Goal: Task Accomplishment & Management: Manage account settings

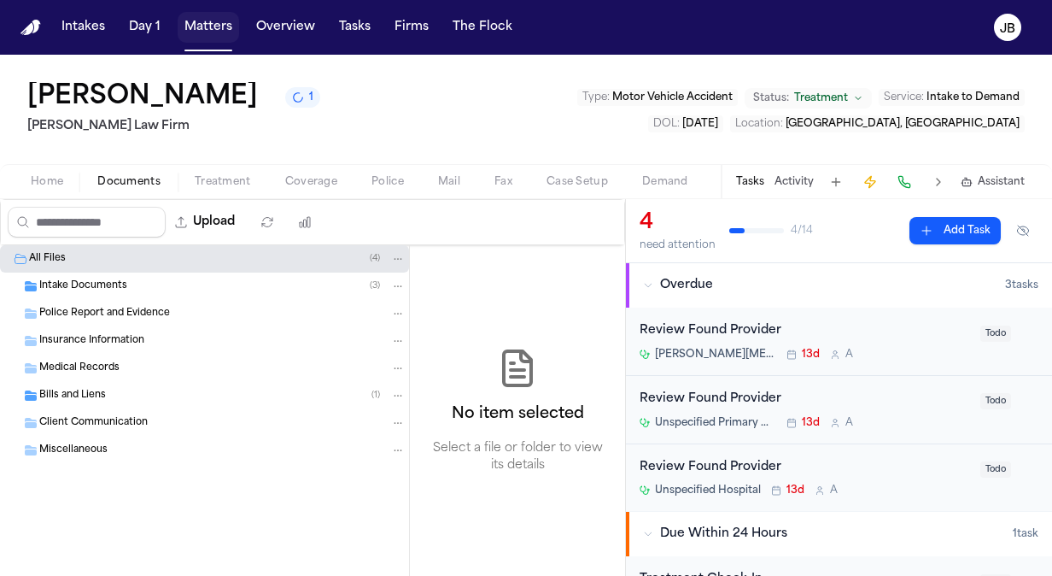
click at [214, 31] on button "Matters" at bounding box center [209, 27] width 62 height 31
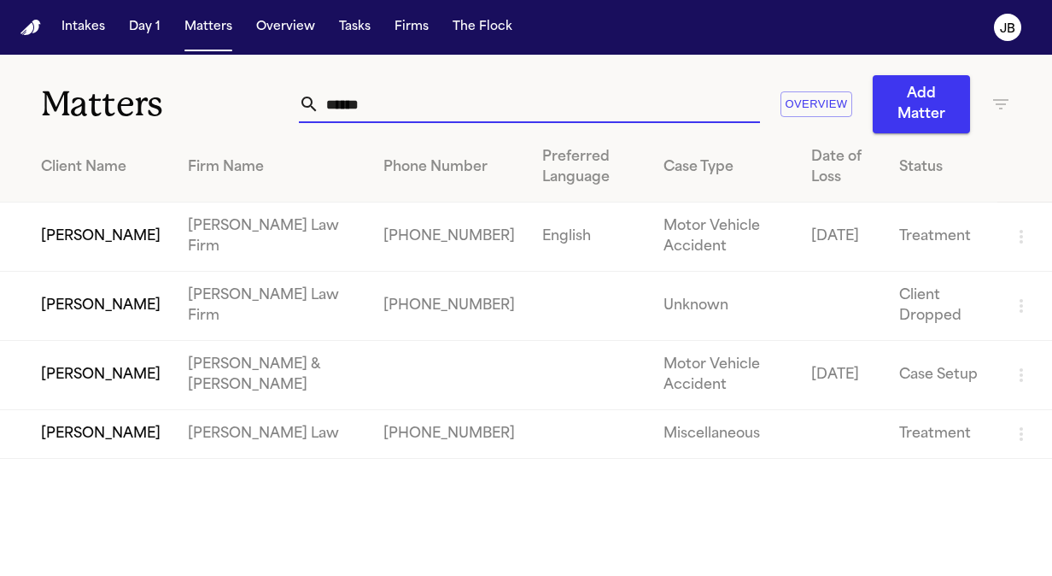
drag, startPoint x: 391, startPoint y: 96, endPoint x: 156, endPoint y: 108, distance: 235.2
click at [156, 108] on div "Matters ***** Overview Add Matter" at bounding box center [526, 94] width 1052 height 79
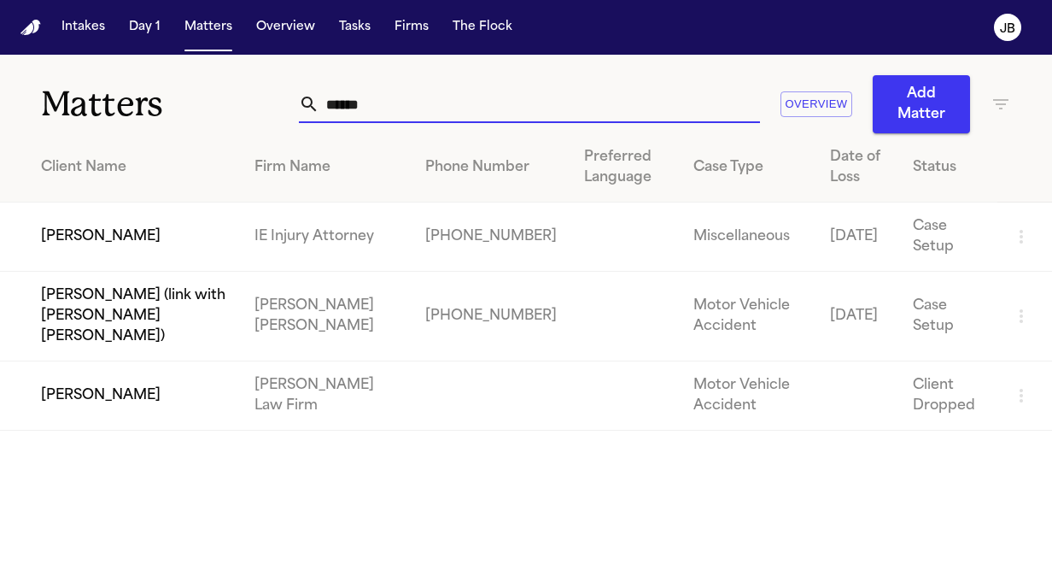
type input "******"
drag, startPoint x: 394, startPoint y: 108, endPoint x: 135, endPoint y: 103, distance: 258.9
click at [135, 103] on div "Matters ****** Overview Add Matter" at bounding box center [526, 94] width 1052 height 79
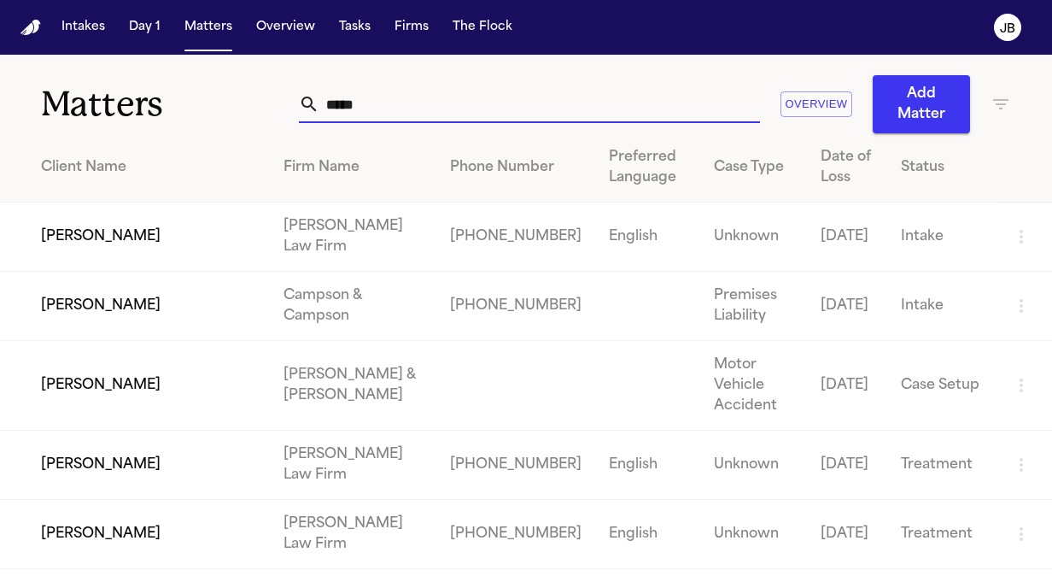
type input "*****"
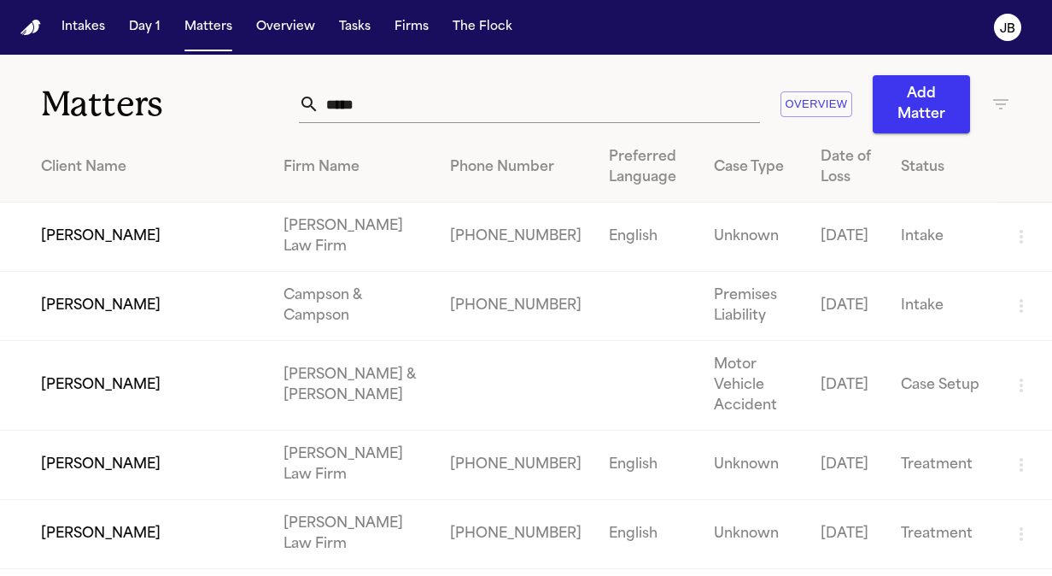
click at [108, 441] on td "[PERSON_NAME]" at bounding box center [135, 465] width 270 height 69
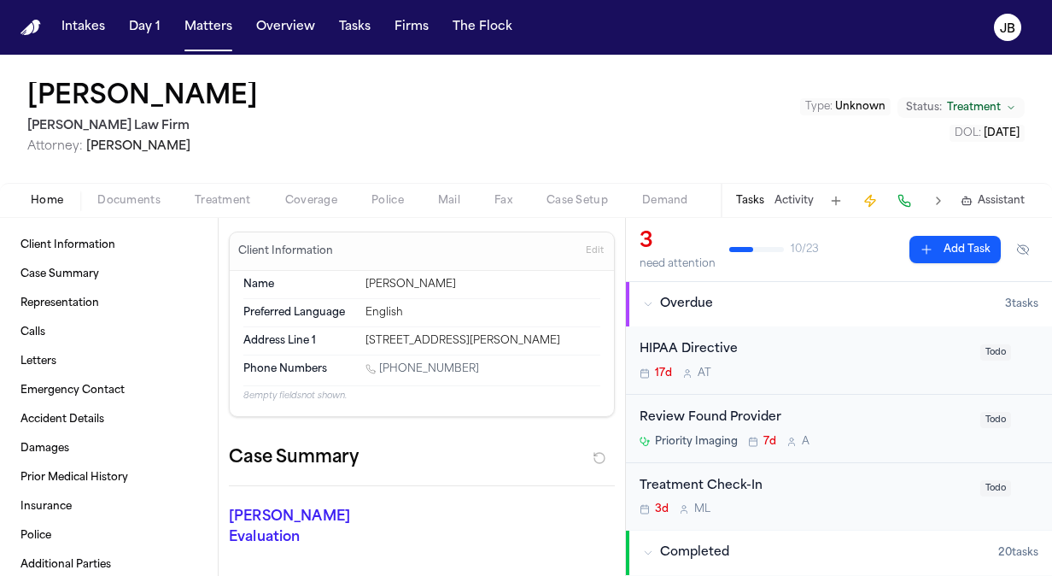
click at [144, 201] on span "Documents" at bounding box center [128, 201] width 63 height 14
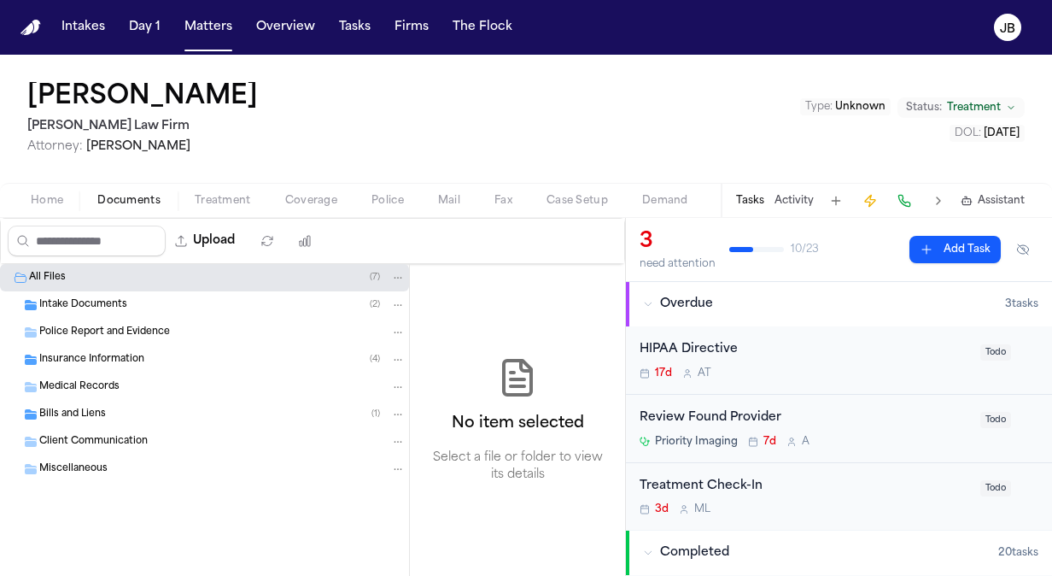
click at [113, 413] on div "Bills and Liens ( 1 )" at bounding box center [222, 414] width 366 height 15
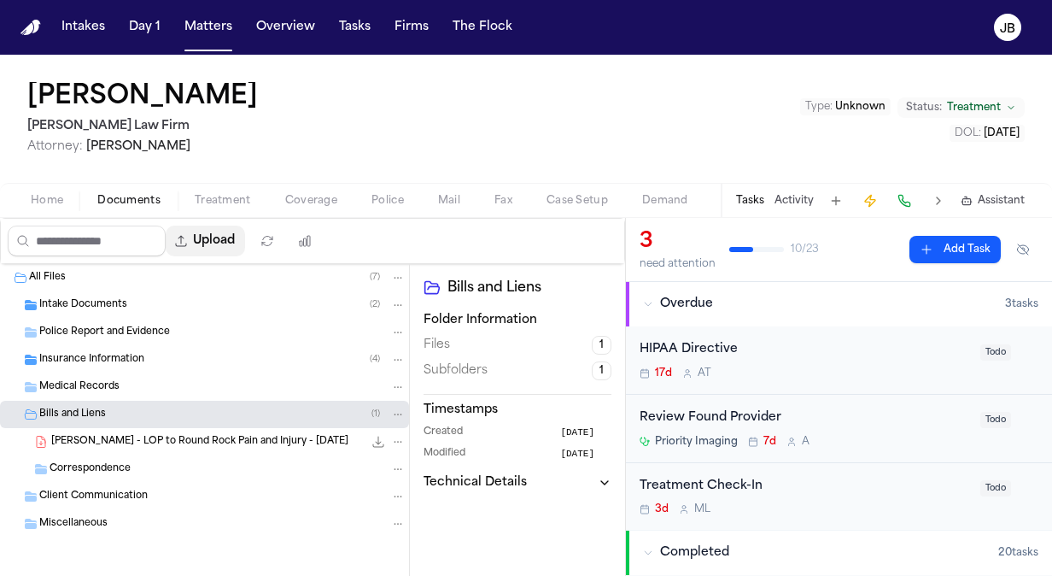
click at [229, 251] on button "Upload" at bounding box center [205, 241] width 79 height 31
select select "**********"
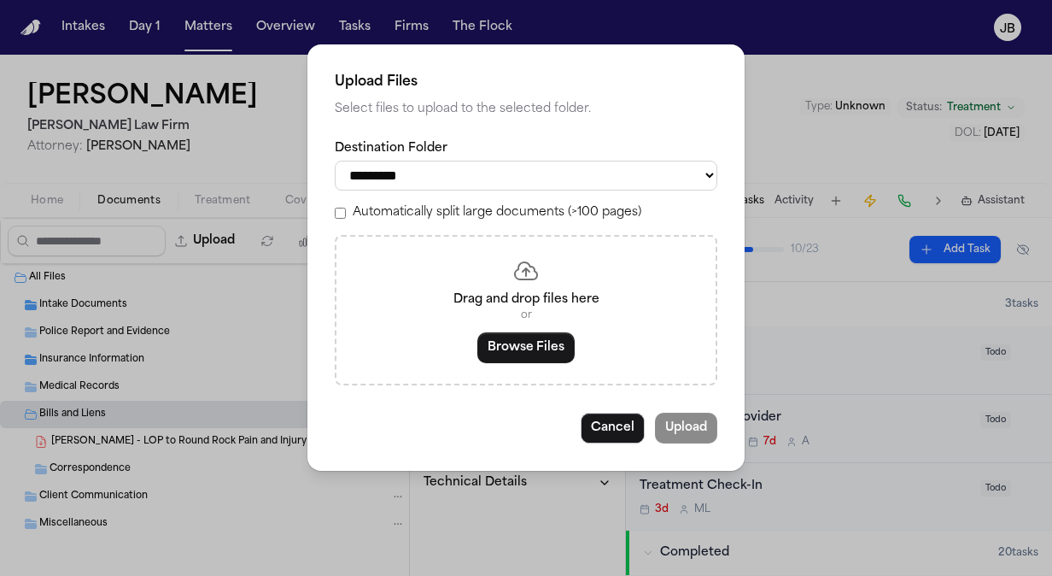
click at [519, 364] on div "Drag and drop files here or Browse Files" at bounding box center [526, 310] width 383 height 150
click at [524, 345] on button "Browse Files" at bounding box center [526, 347] width 97 height 31
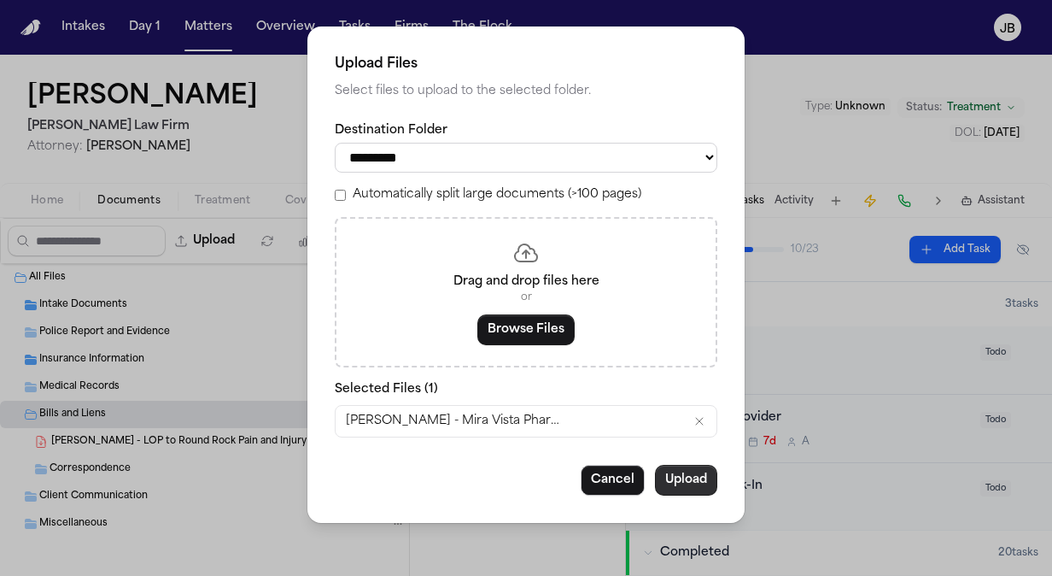
click at [690, 476] on button "Upload" at bounding box center [686, 480] width 62 height 31
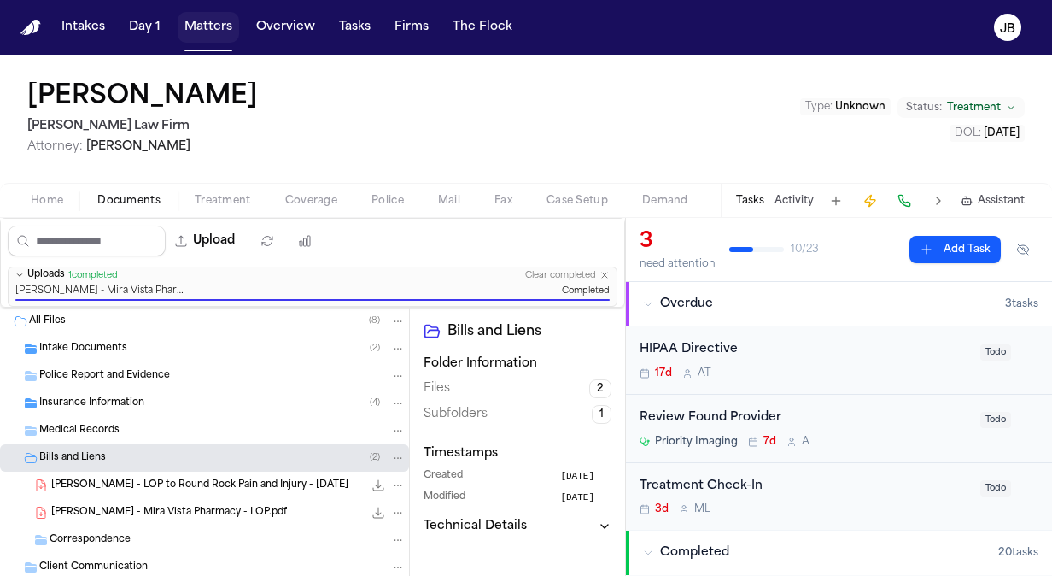
click at [203, 29] on button "Matters" at bounding box center [209, 27] width 62 height 31
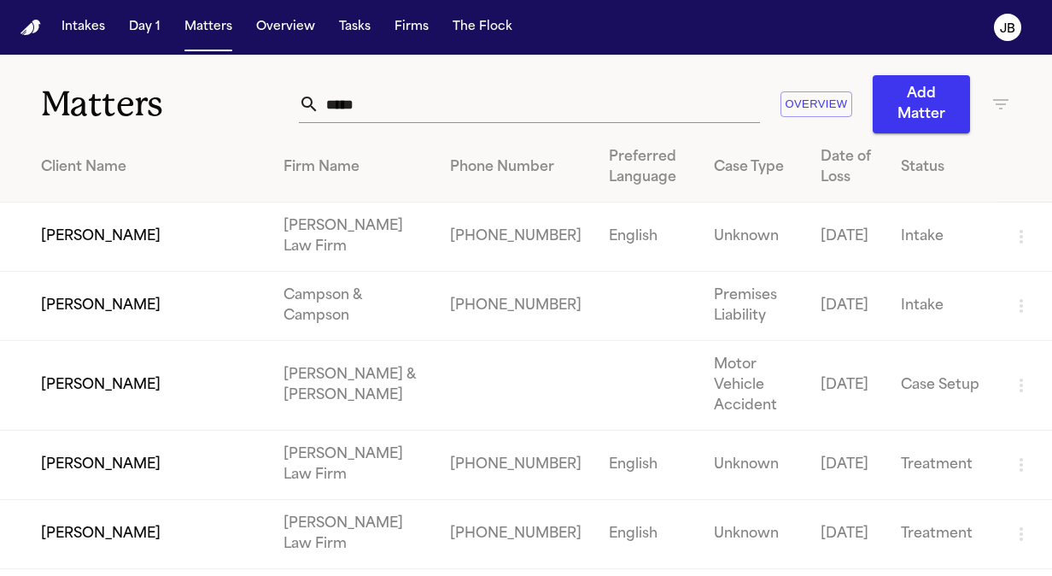
click at [90, 504] on td "[PERSON_NAME]" at bounding box center [135, 534] width 270 height 69
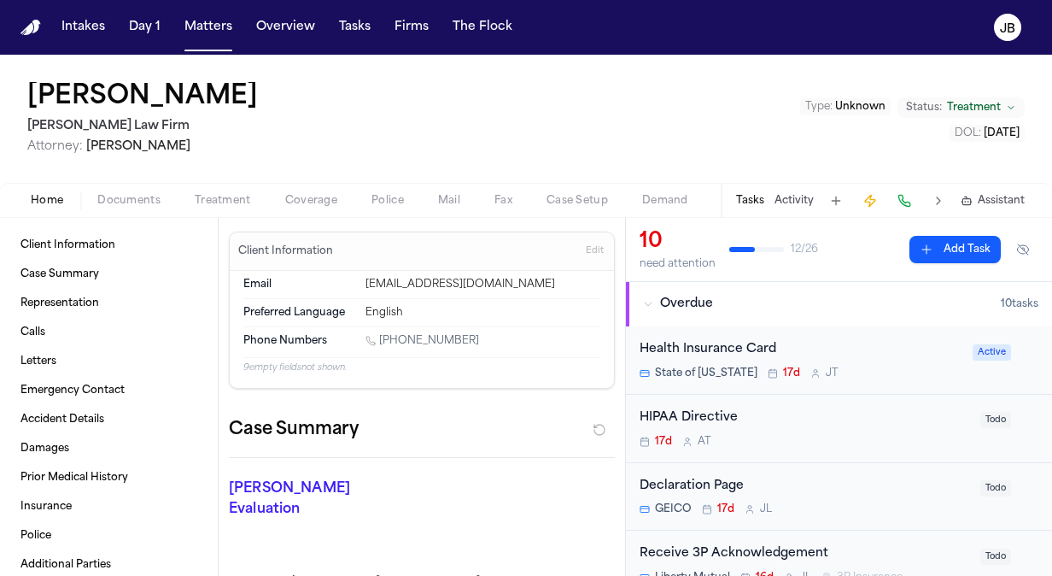
click at [140, 208] on button "Documents" at bounding box center [128, 201] width 97 height 21
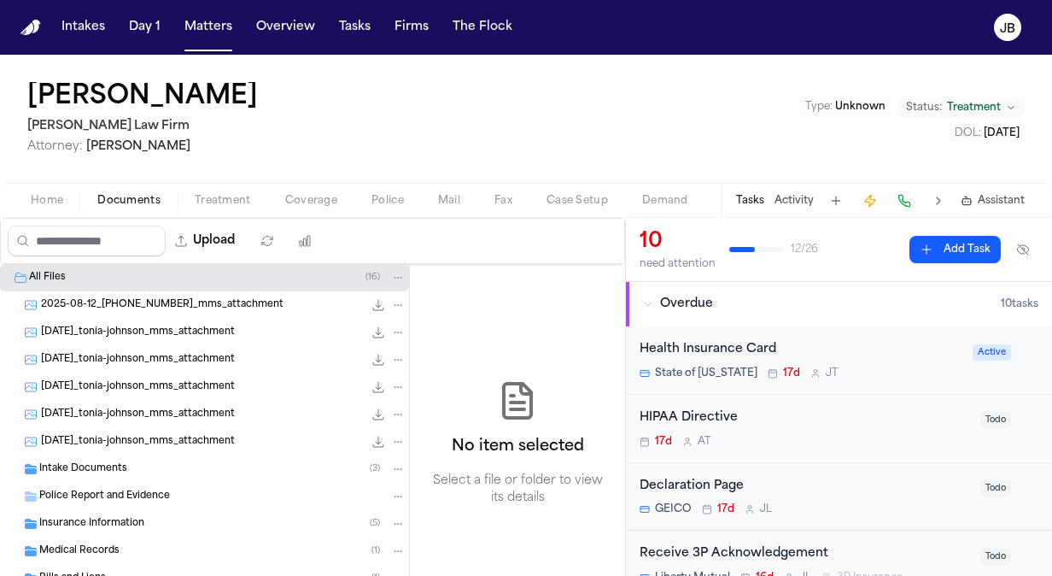
click at [304, 512] on div "Insurance Information ( 5 )" at bounding box center [204, 523] width 409 height 27
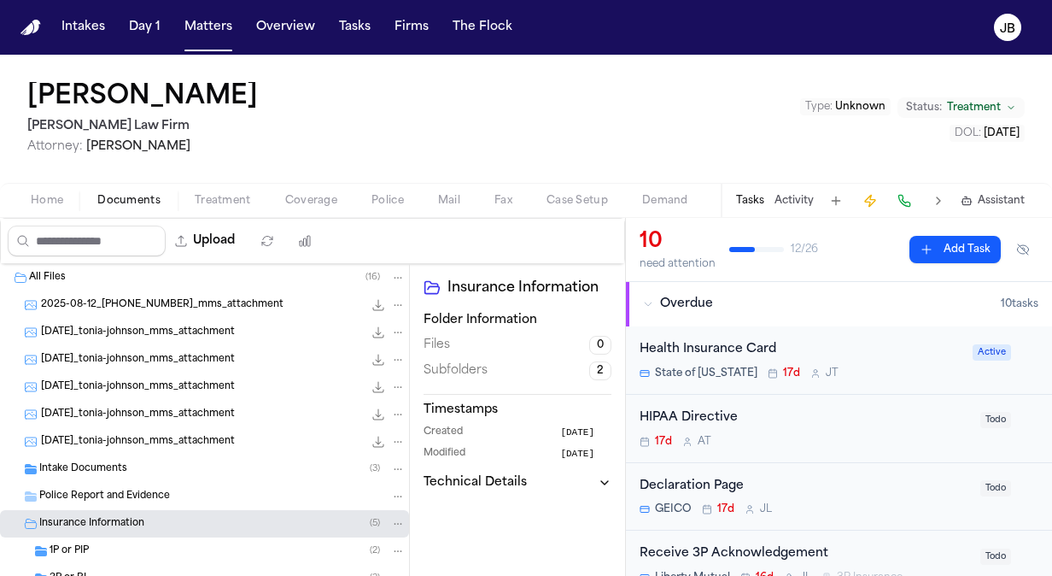
scroll to position [164, 0]
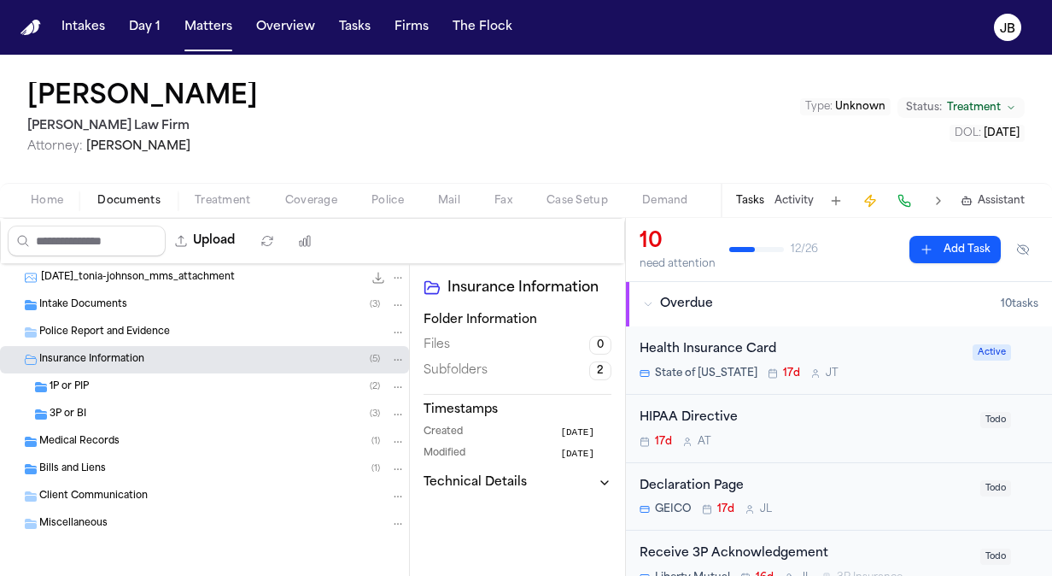
click at [33, 462] on icon "Folder: Bills and Liens" at bounding box center [31, 469] width 14 height 14
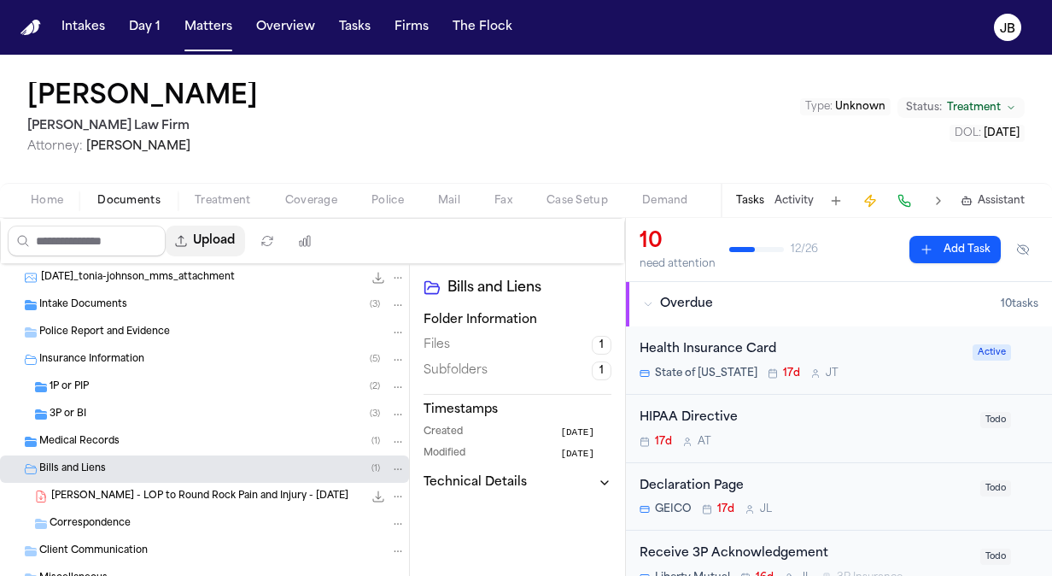
click at [229, 239] on button "Upload" at bounding box center [205, 241] width 79 height 31
select select "**********"
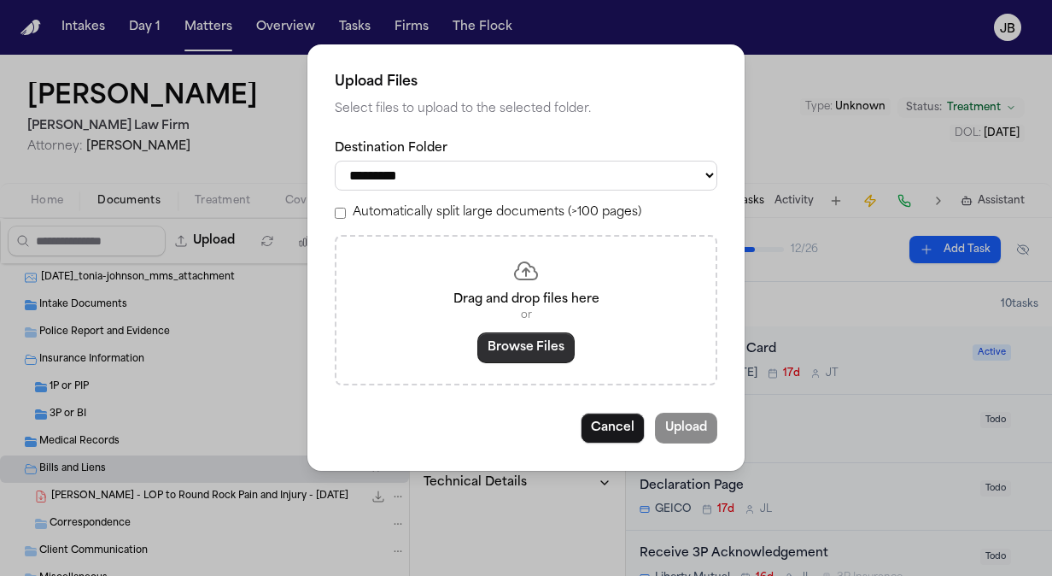
click at [545, 347] on button "Browse Files" at bounding box center [526, 347] width 97 height 31
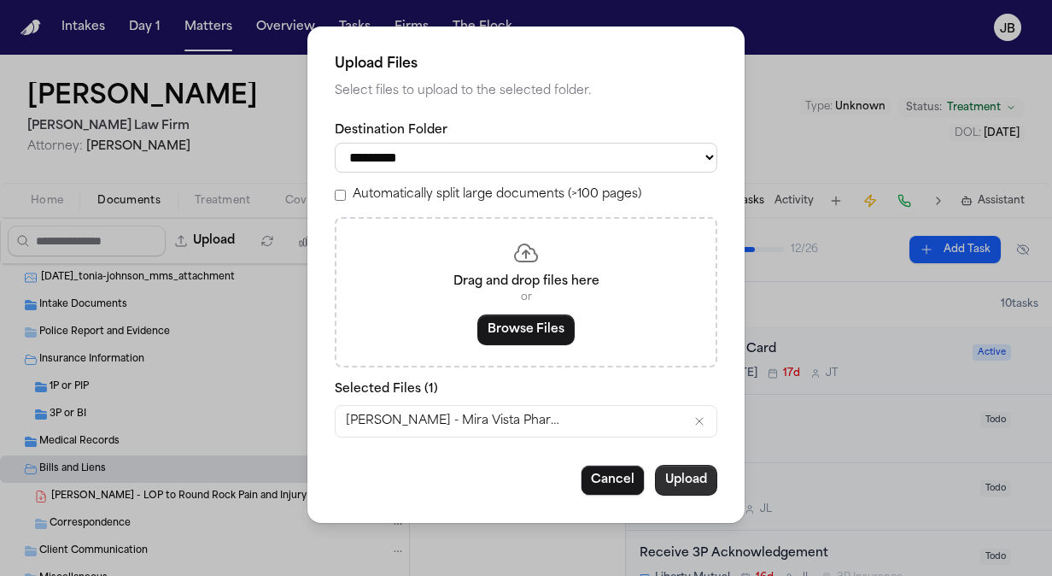
click at [680, 475] on button "Upload" at bounding box center [686, 480] width 62 height 31
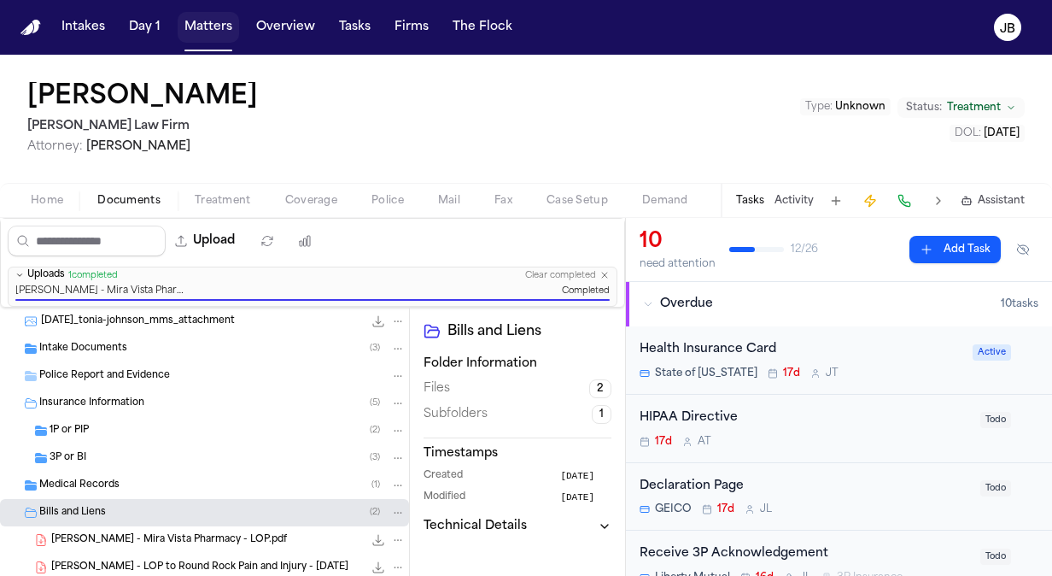
click at [205, 26] on button "Matters" at bounding box center [209, 27] width 62 height 31
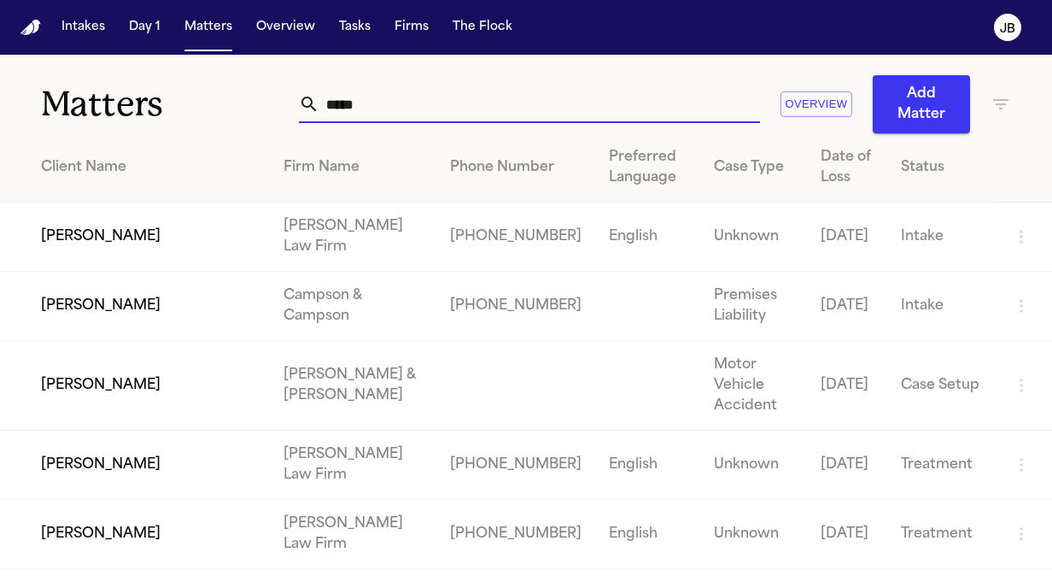
drag, startPoint x: 372, startPoint y: 113, endPoint x: 167, endPoint y: 110, distance: 204.2
click at [167, 110] on div "Matters ***** Overview Add Matter" at bounding box center [526, 94] width 1052 height 79
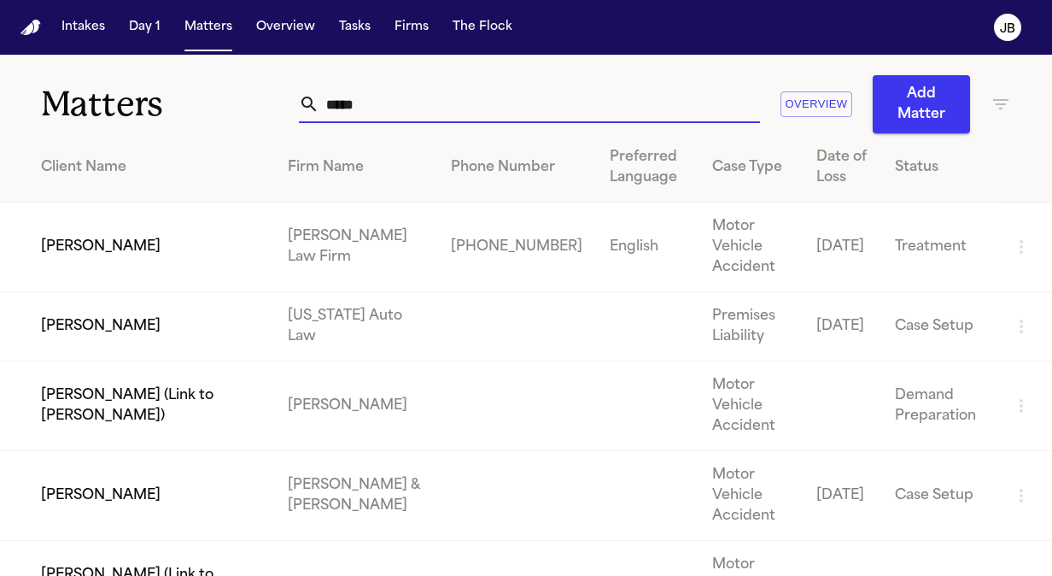
type input "*****"
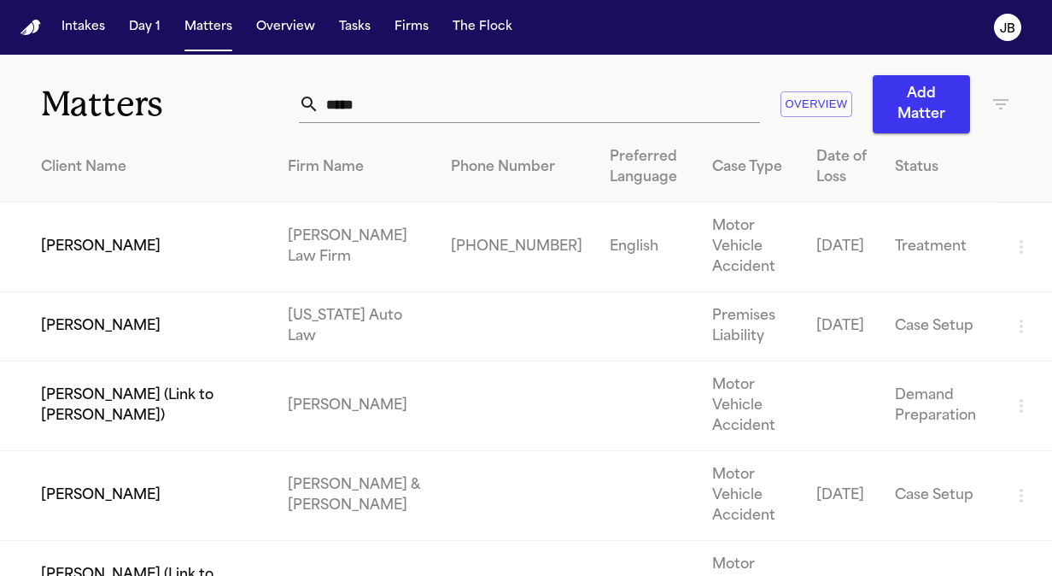
click at [142, 255] on td "[PERSON_NAME]" at bounding box center [137, 247] width 274 height 90
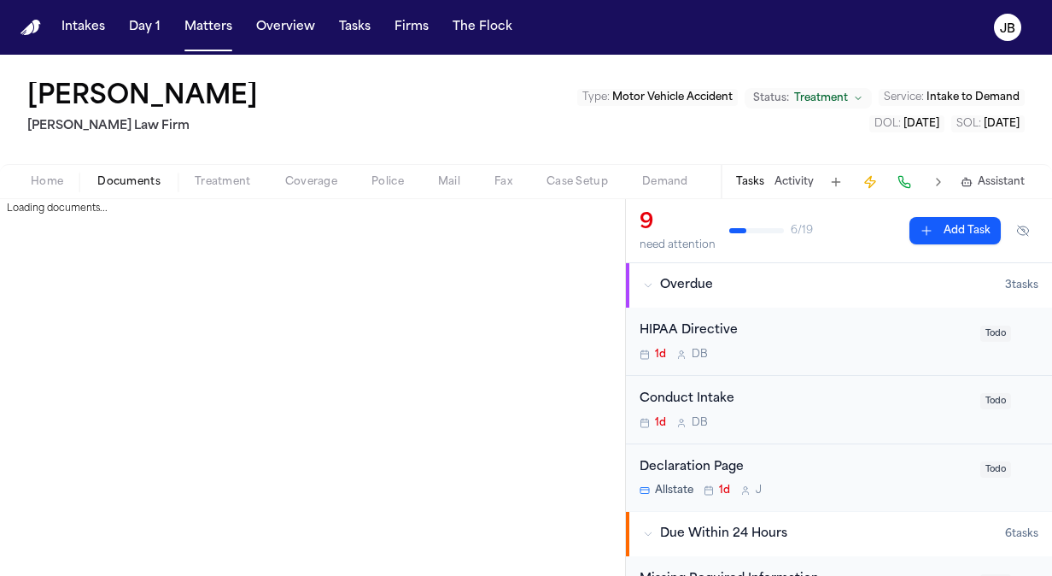
click at [140, 173] on button "Documents" at bounding box center [128, 182] width 97 height 21
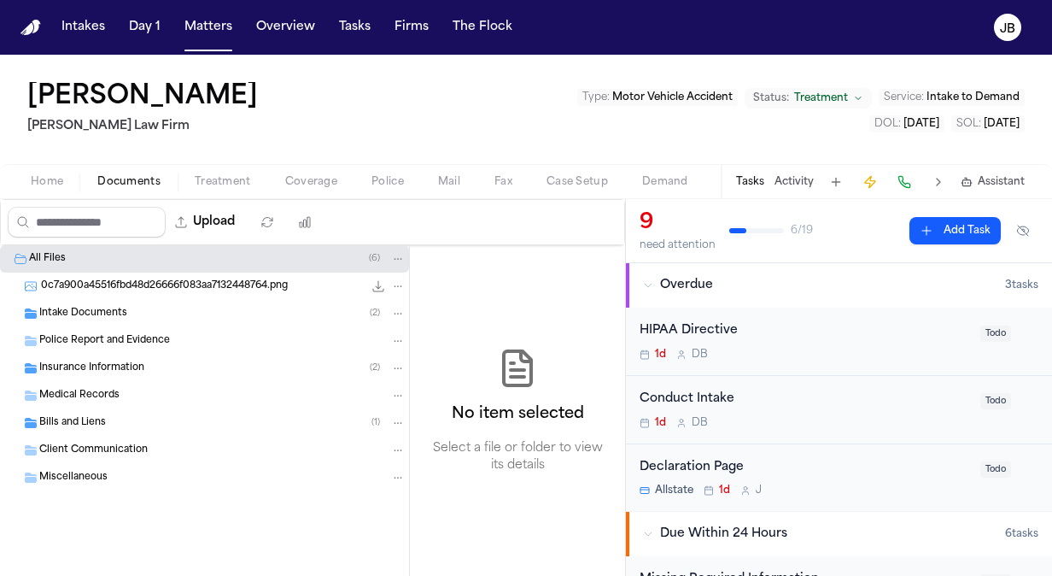
click at [119, 361] on span "Insurance Information" at bounding box center [91, 368] width 105 height 15
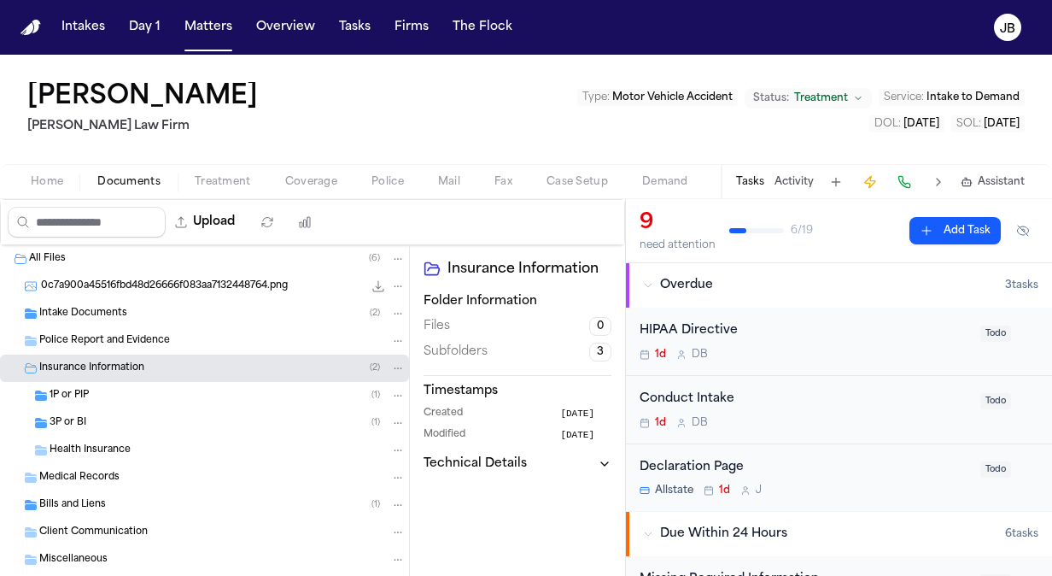
click at [126, 508] on div "Bills and Liens ( 1 )" at bounding box center [222, 504] width 366 height 15
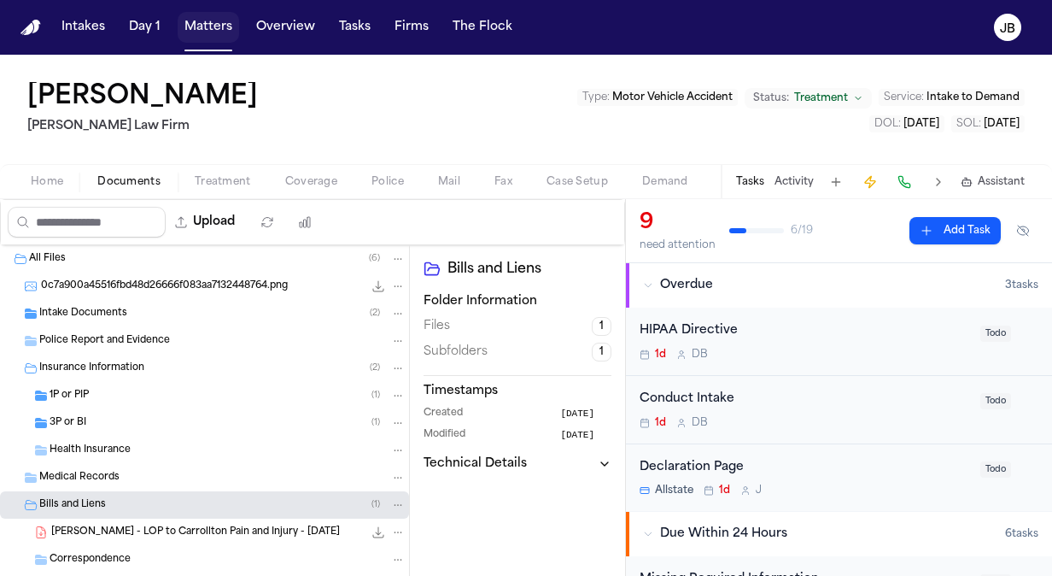
click at [191, 22] on button "Matters" at bounding box center [209, 27] width 62 height 31
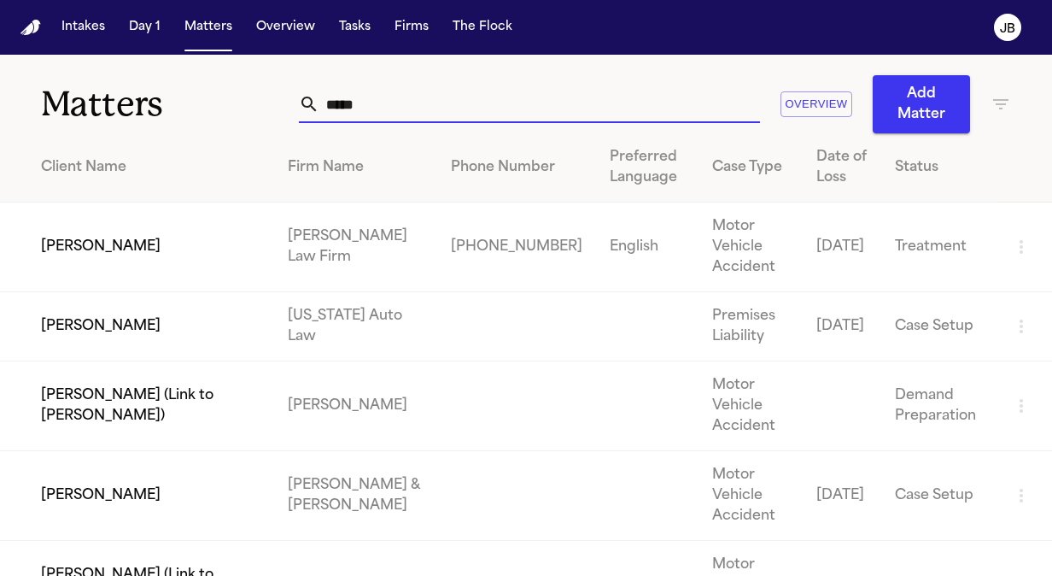
drag, startPoint x: 393, startPoint y: 105, endPoint x: 225, endPoint y: 7, distance: 194.9
click at [214, 42] on div "Intakes Day 1 Matters Overview Tasks Firms The [PERSON_NAME] Matters ***** Over…" at bounding box center [526, 288] width 1052 height 576
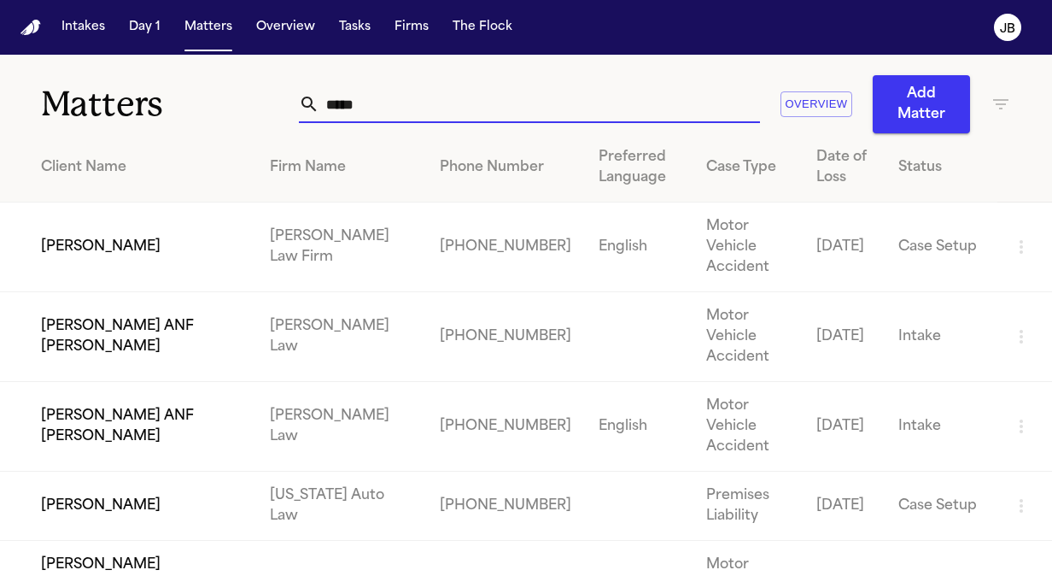
type input "*****"
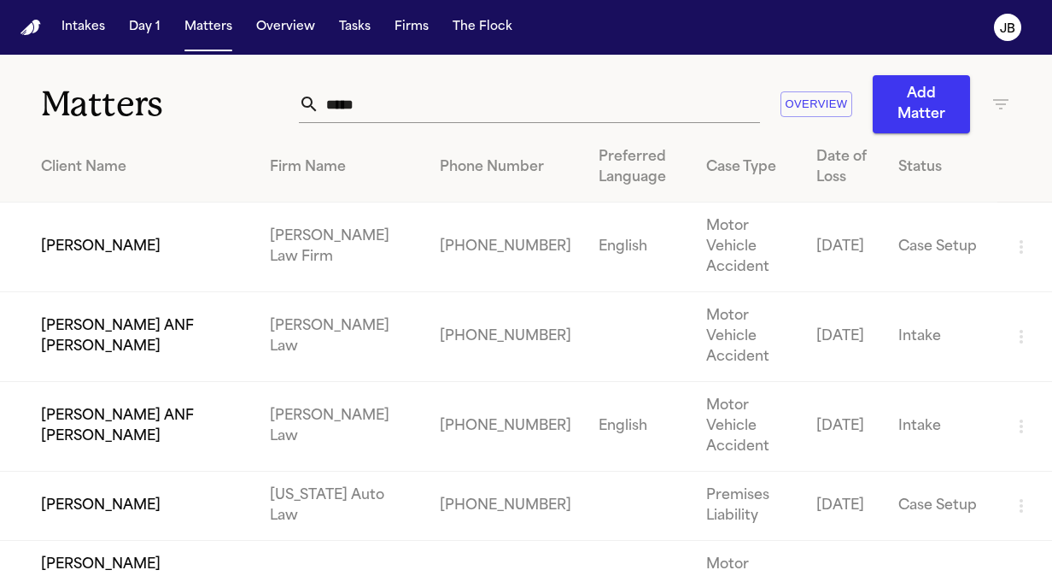
click at [89, 235] on td "[PERSON_NAME]" at bounding box center [128, 247] width 256 height 90
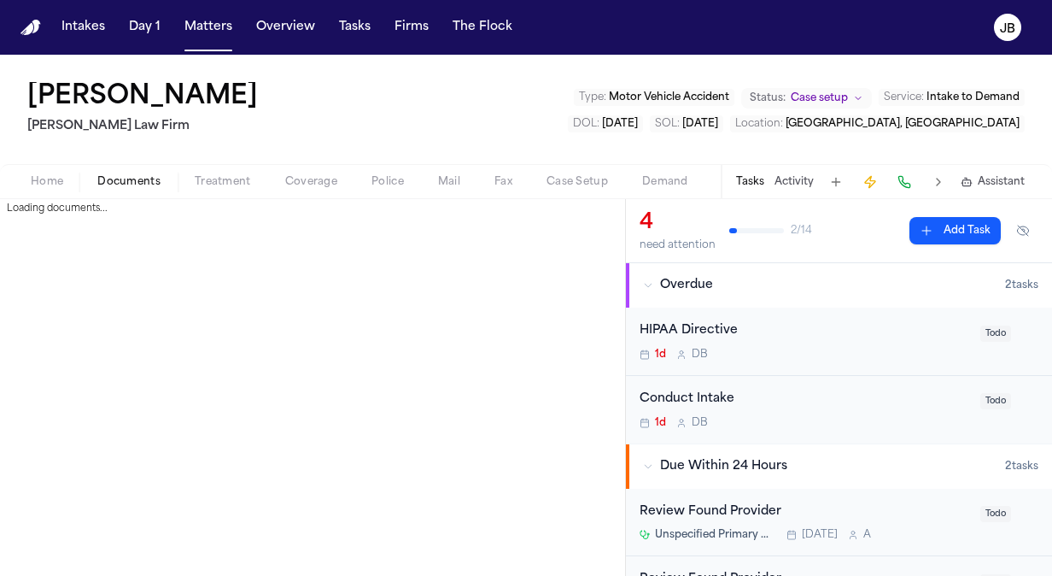
click at [120, 175] on span "Documents" at bounding box center [128, 182] width 63 height 14
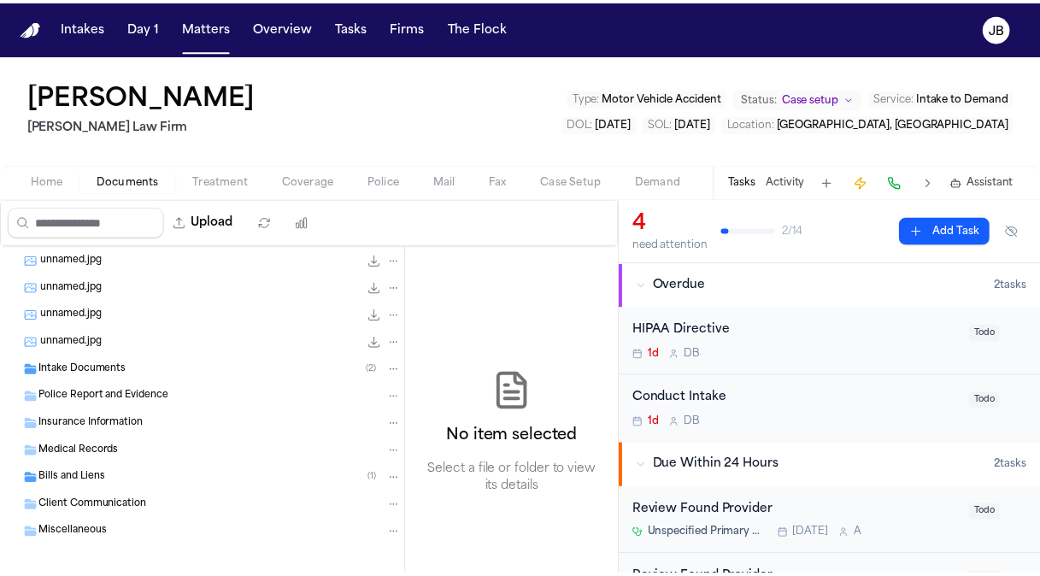
scroll to position [91, 0]
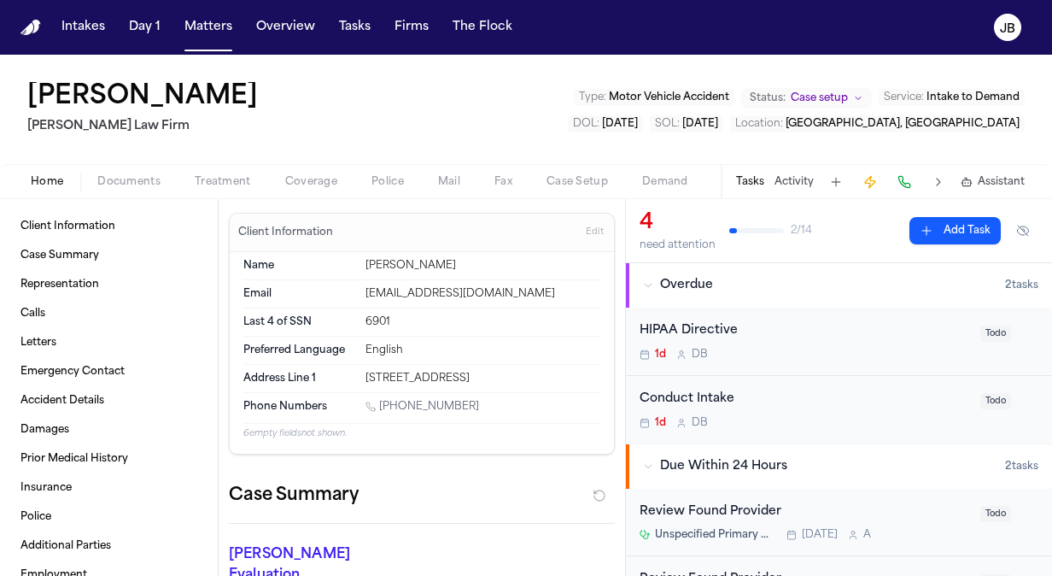
click at [45, 178] on span "Home" at bounding box center [47, 182] width 32 height 14
click at [581, 220] on button "Edit" at bounding box center [595, 232] width 28 height 27
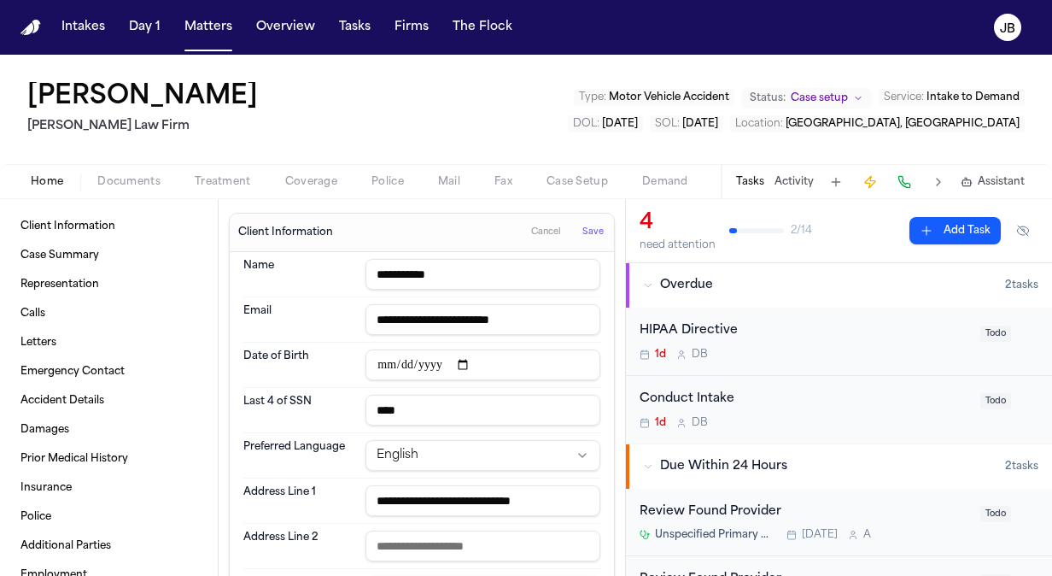
click at [383, 362] on input "date" at bounding box center [483, 364] width 235 height 31
type input "**********"
click at [586, 227] on span "Save" at bounding box center [593, 232] width 21 height 12
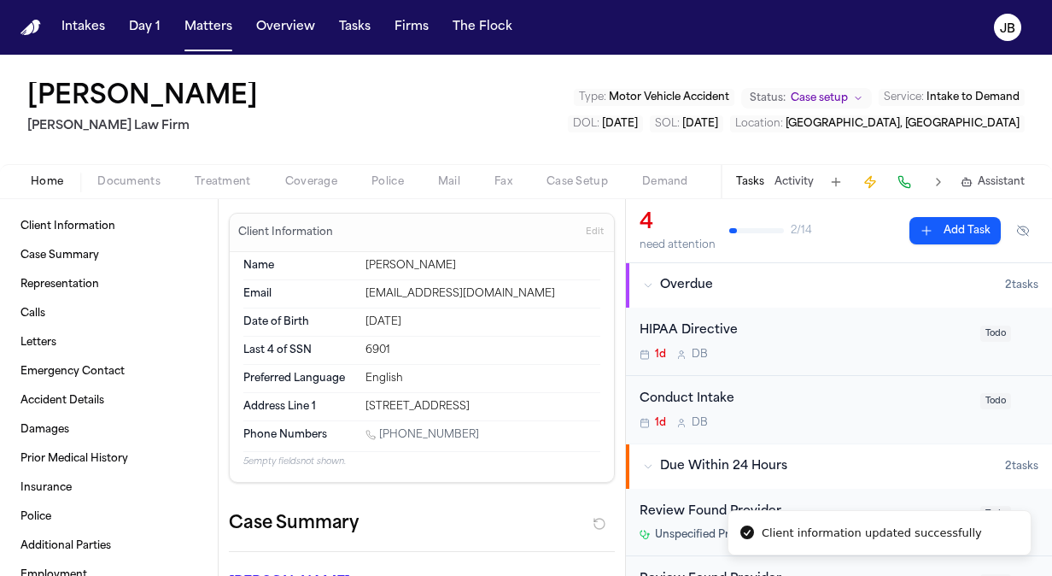
click at [794, 166] on div "Tasks Activity Assistant" at bounding box center [880, 181] width 318 height 33
click at [793, 181] on button "Activity" at bounding box center [794, 182] width 39 height 14
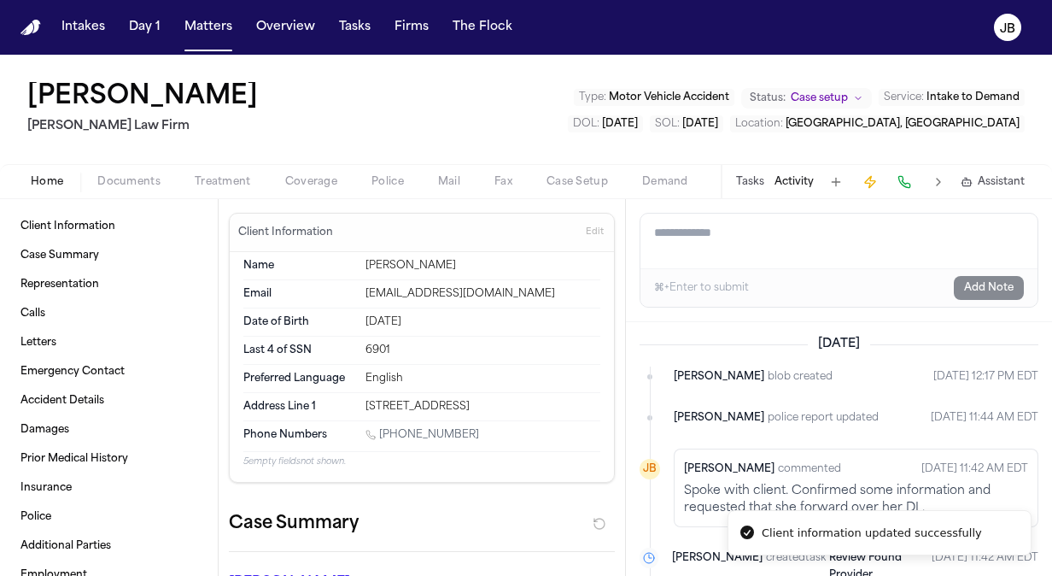
click at [743, 243] on textarea "Add a note to this matter" at bounding box center [839, 241] width 397 height 55
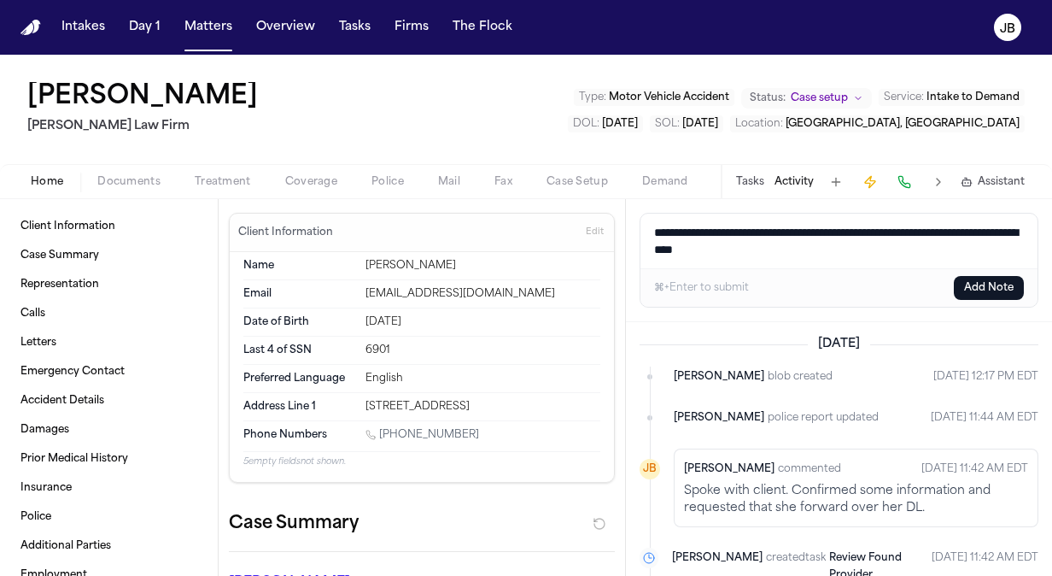
type textarea "**********"
click at [988, 289] on button "Add Note" at bounding box center [989, 288] width 70 height 24
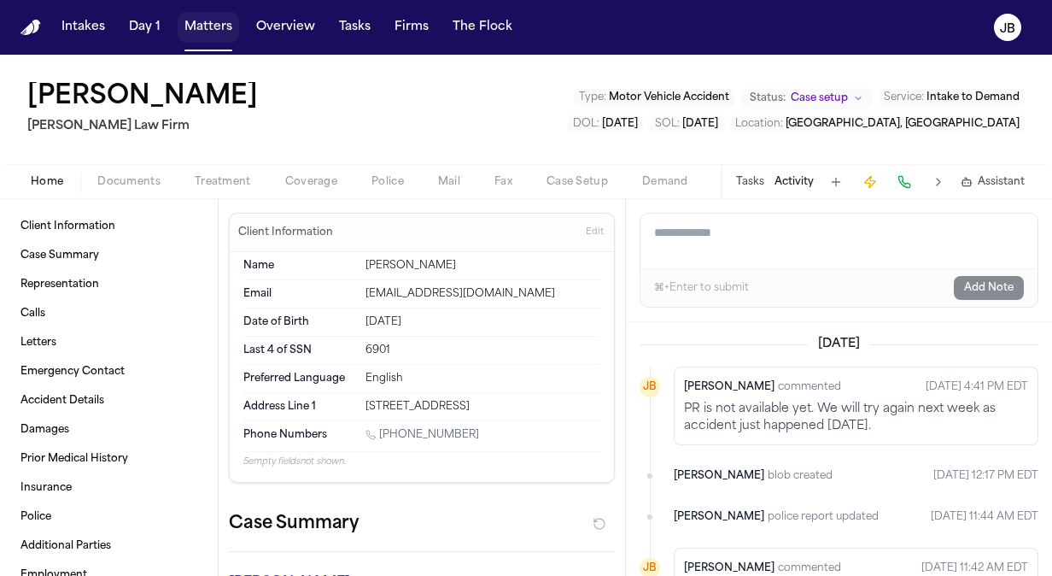
click at [197, 26] on button "Matters" at bounding box center [209, 27] width 62 height 31
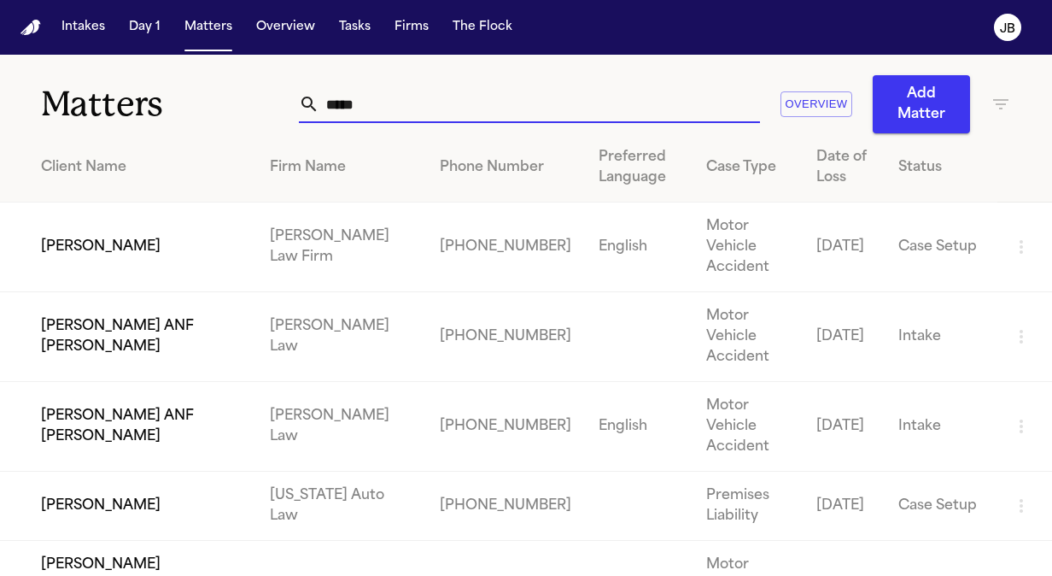
drag, startPoint x: 398, startPoint y: 96, endPoint x: 206, endPoint y: 89, distance: 192.3
click at [206, 89] on div "Matters ***** Overview Add Matter" at bounding box center [526, 94] width 1052 height 79
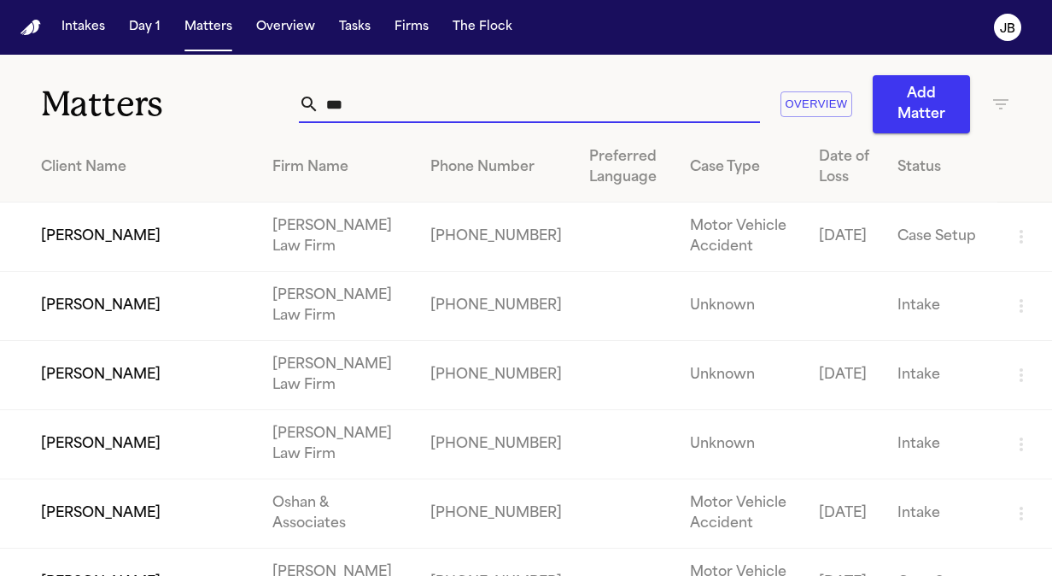
type input "***"
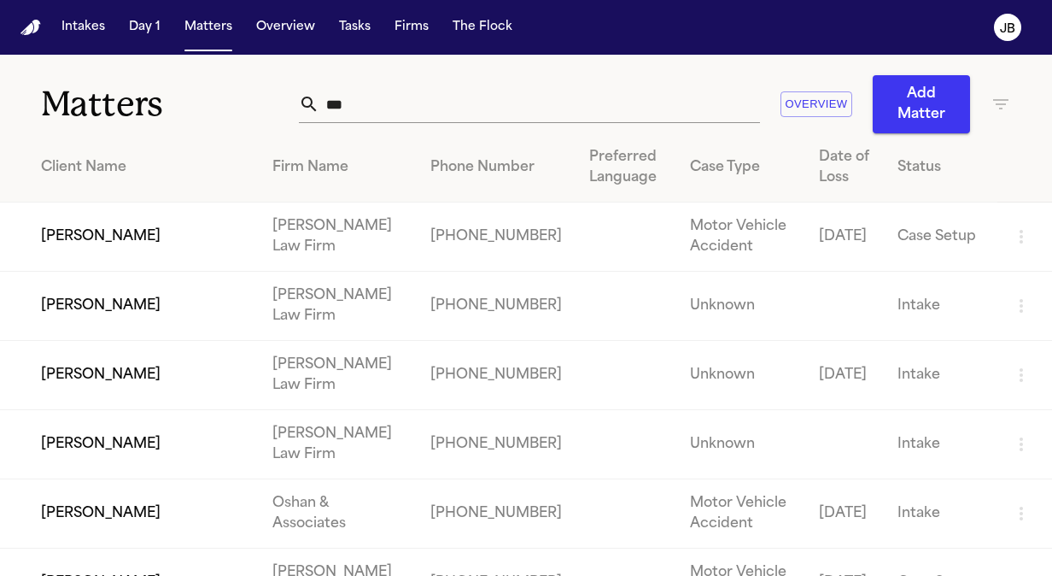
click at [145, 377] on td "[PERSON_NAME]" at bounding box center [129, 375] width 259 height 69
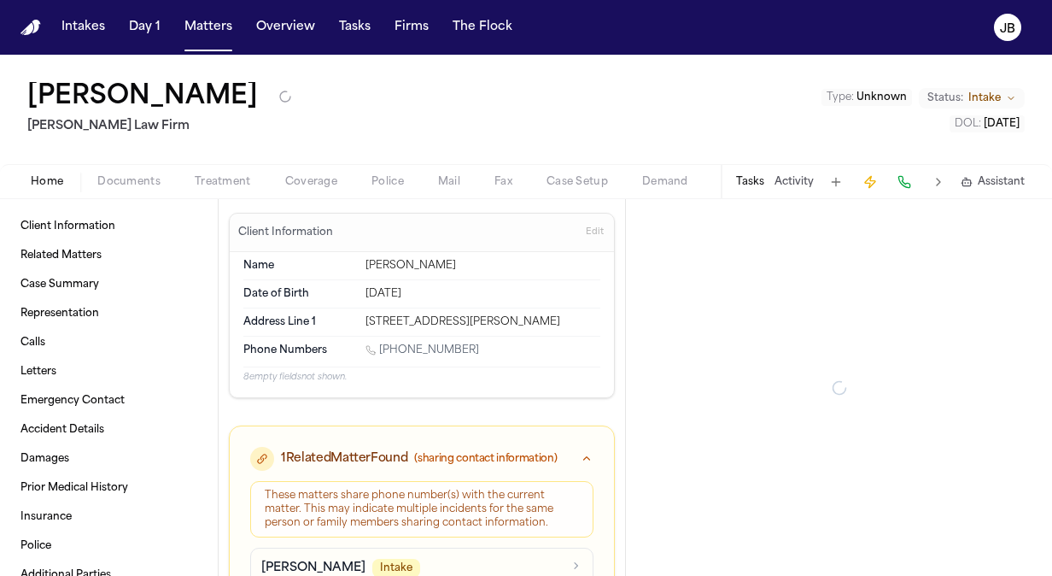
click at [122, 186] on span "Documents" at bounding box center [128, 182] width 63 height 14
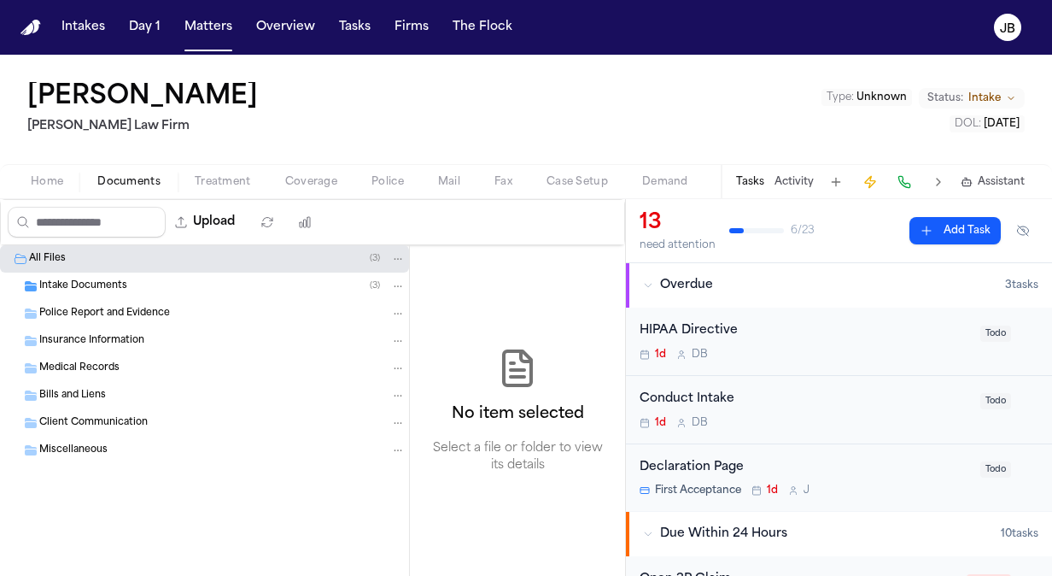
click at [138, 279] on div "Intake Documents ( 3 )" at bounding box center [222, 285] width 366 height 15
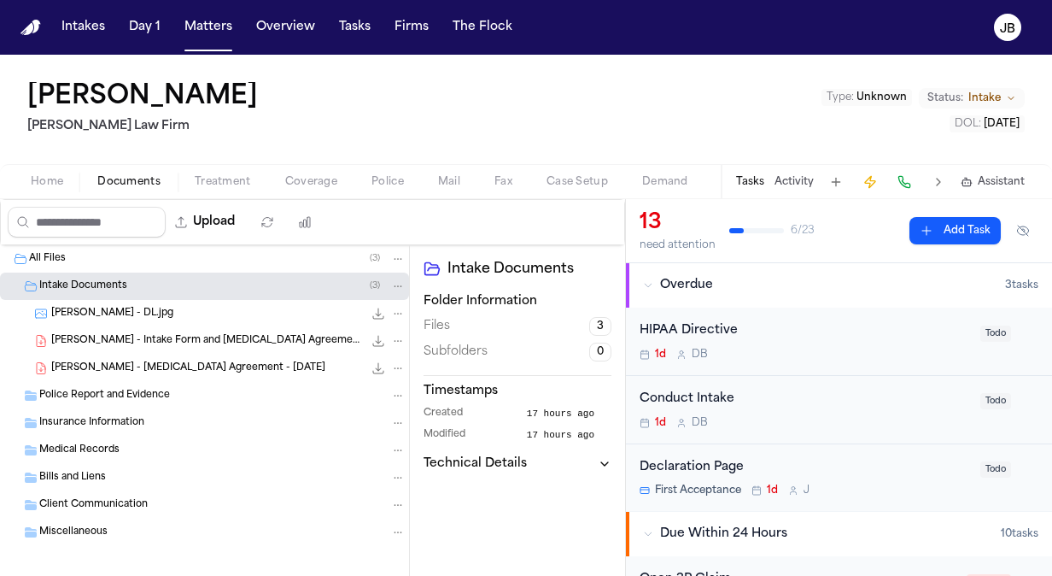
click at [178, 157] on div "[PERSON_NAME] [PERSON_NAME] Law Firm Type : Unknown Status: Intake DOL : [DATE]" at bounding box center [526, 109] width 1052 height 109
click at [214, 26] on button "Matters" at bounding box center [209, 27] width 62 height 31
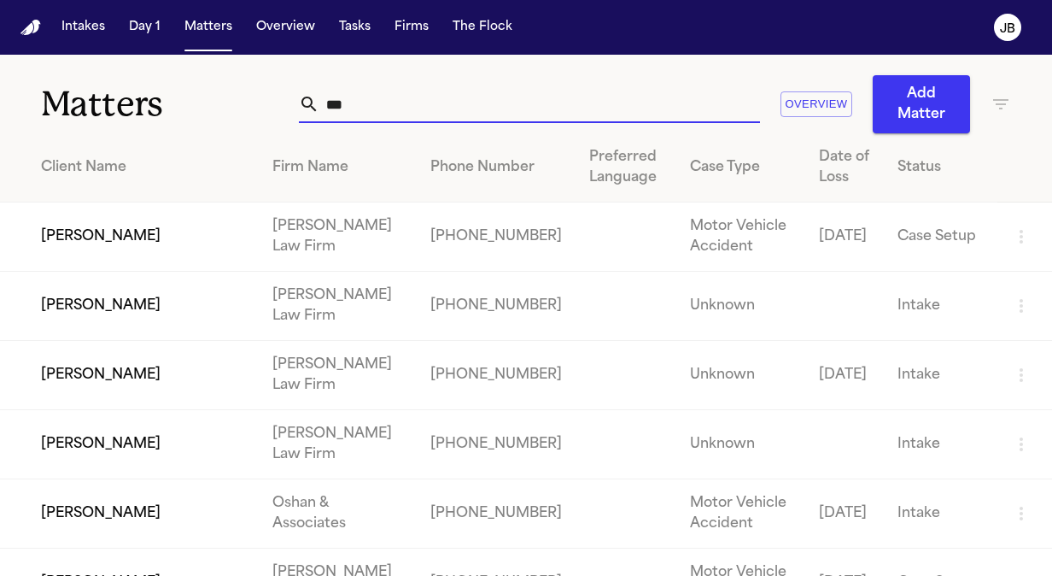
click at [394, 109] on input "***" at bounding box center [539, 104] width 441 height 38
type input "*"
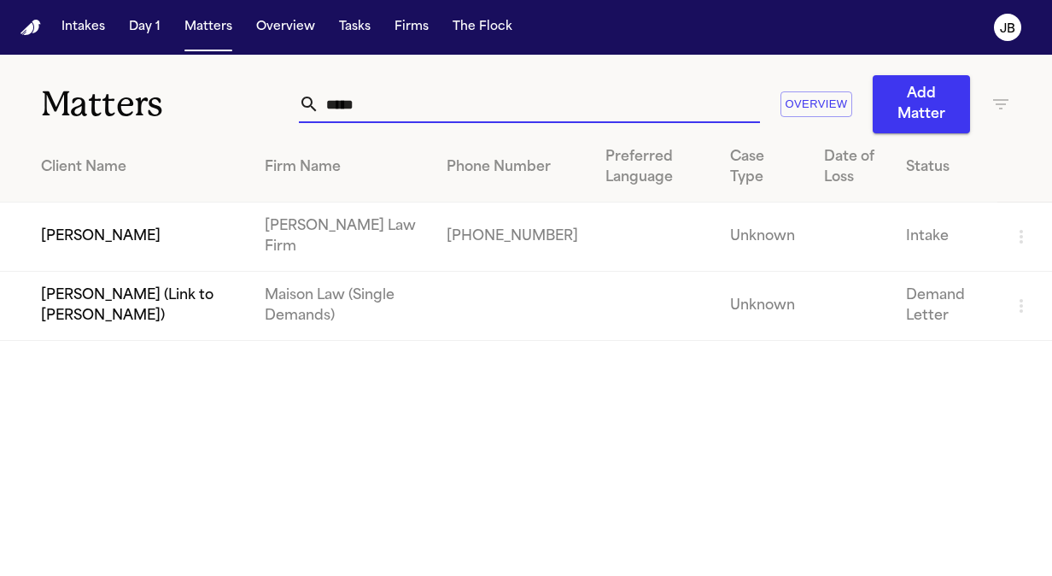
type input "*****"
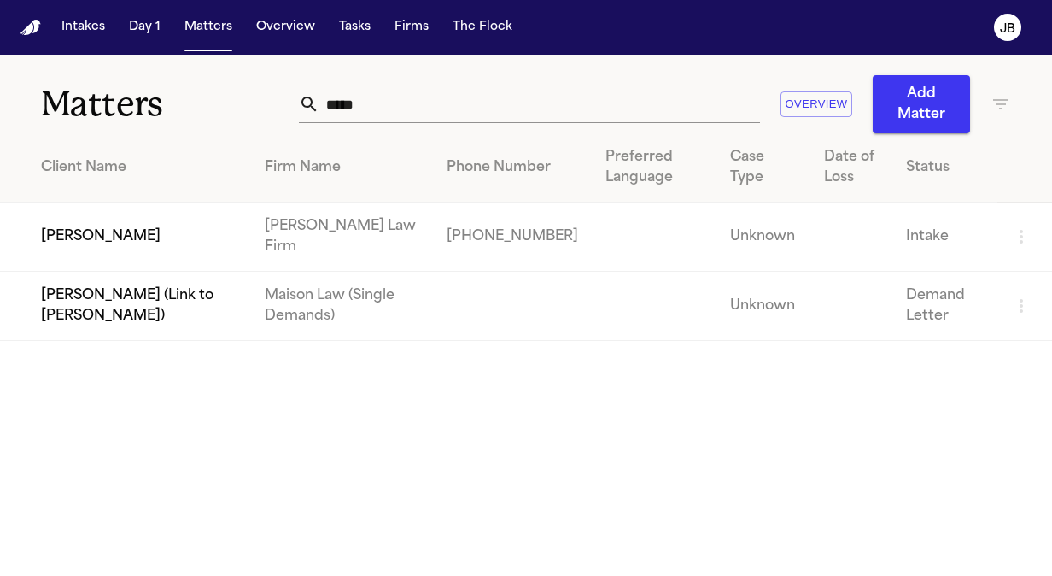
click at [138, 240] on td "[PERSON_NAME]" at bounding box center [125, 236] width 251 height 69
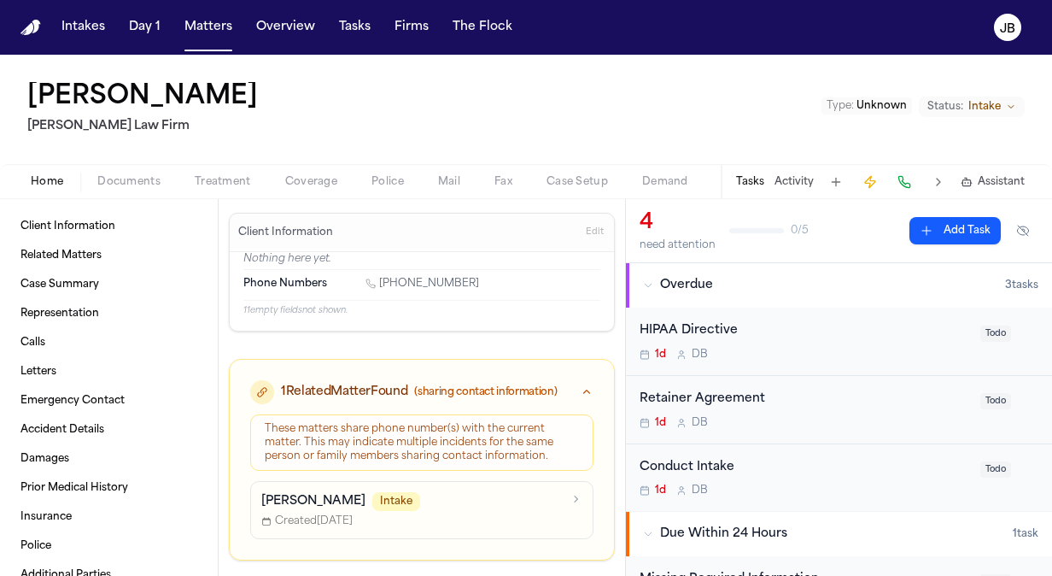
click at [118, 185] on span "Documents" at bounding box center [128, 182] width 63 height 14
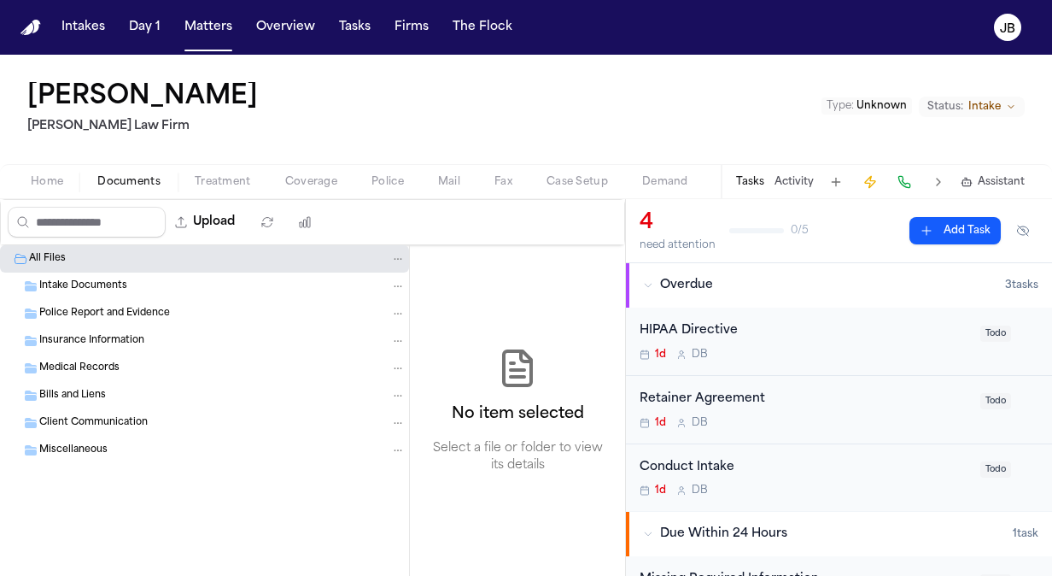
click at [93, 289] on span "Intake Documents" at bounding box center [83, 286] width 88 height 15
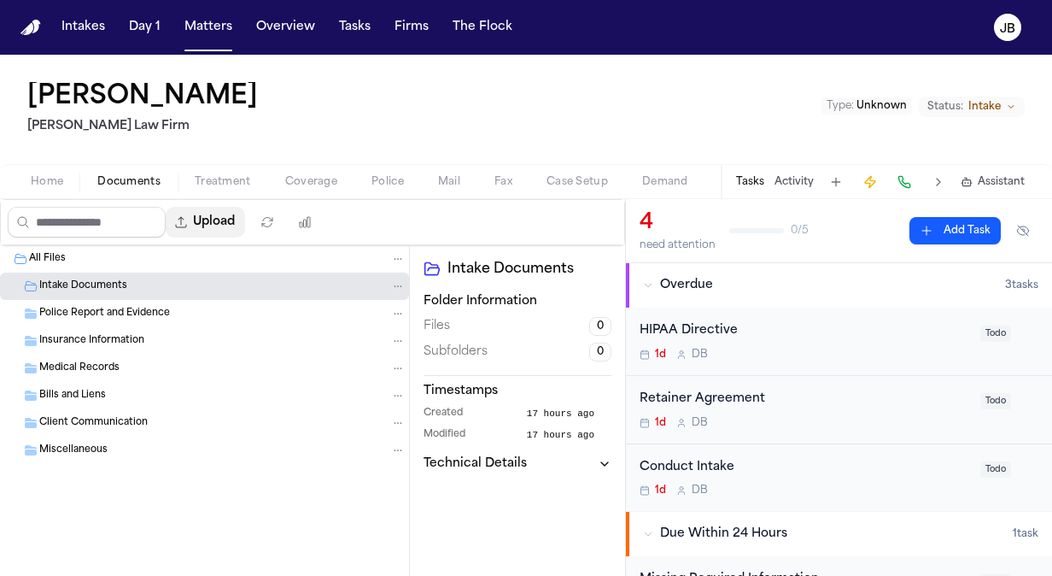
click at [227, 217] on button "Upload" at bounding box center [205, 222] width 79 height 31
select select "**********"
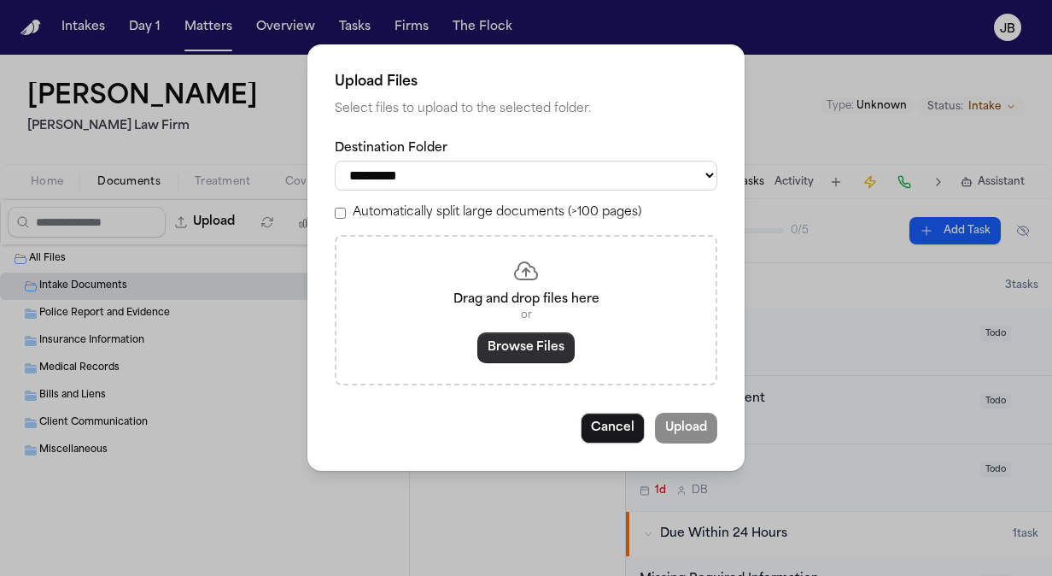
click at [513, 349] on button "Browse Files" at bounding box center [526, 347] width 97 height 31
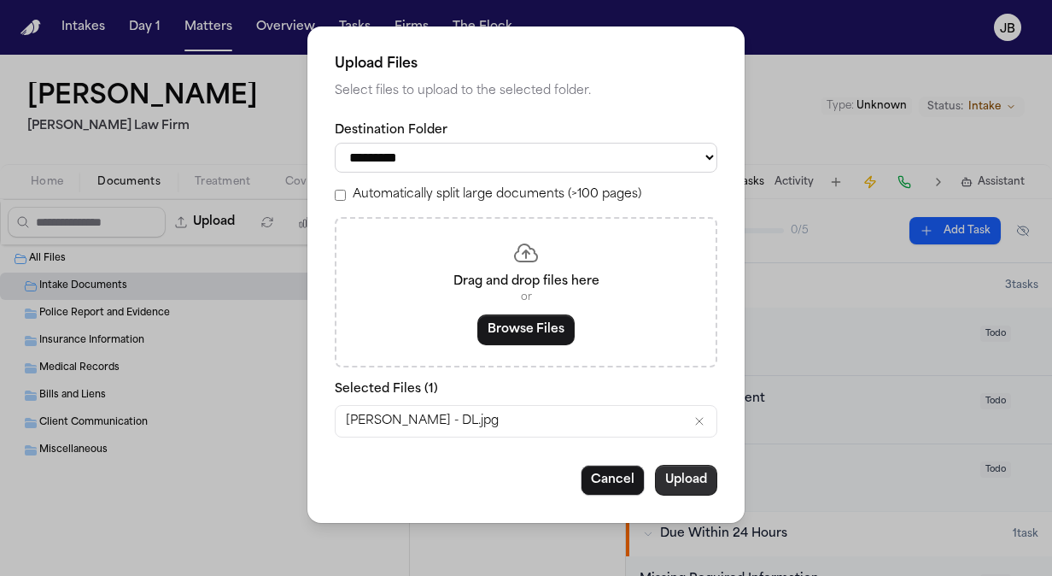
click at [694, 465] on button "Upload" at bounding box center [686, 480] width 62 height 31
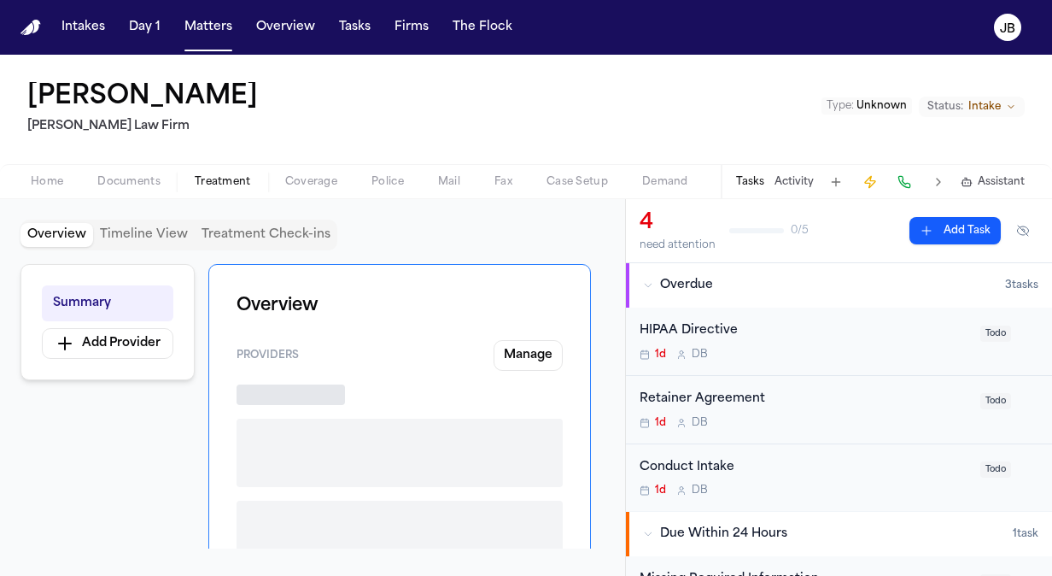
click at [226, 176] on span "Treatment" at bounding box center [223, 182] width 56 height 14
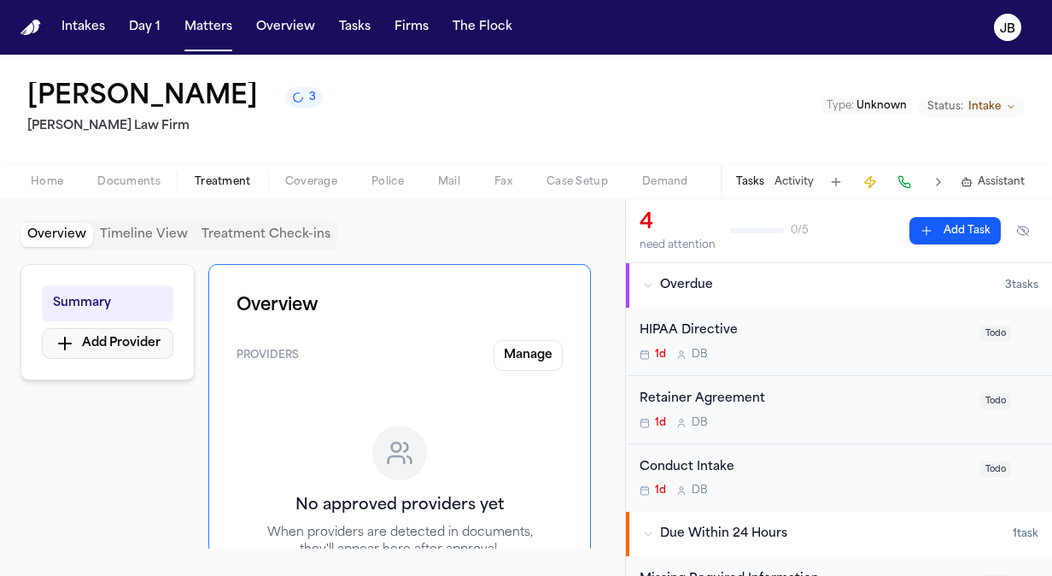
click at [96, 335] on button "Add Provider" at bounding box center [108, 343] width 132 height 31
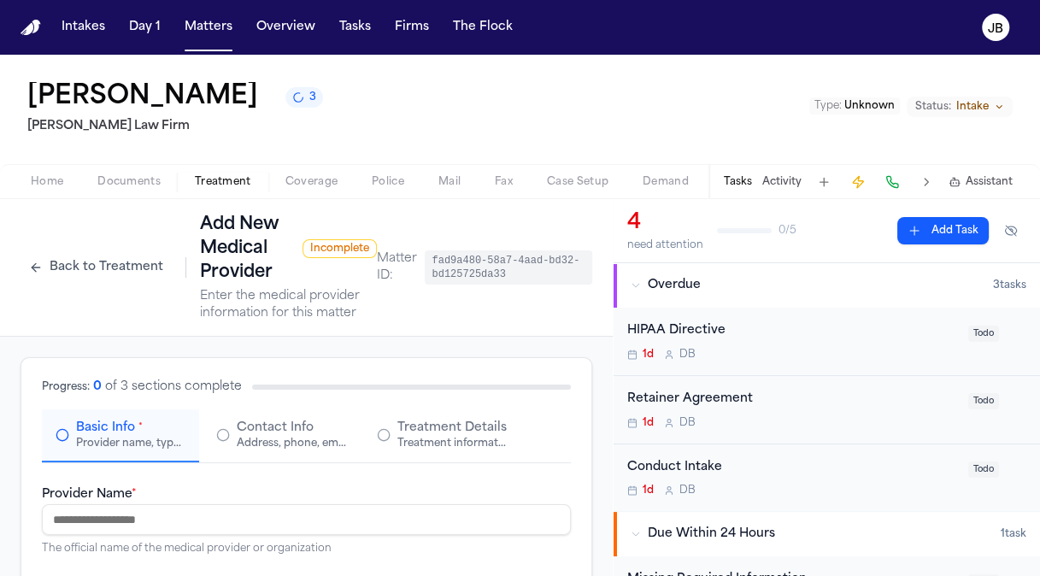
click at [103, 513] on input "Provider Name *" at bounding box center [306, 519] width 529 height 31
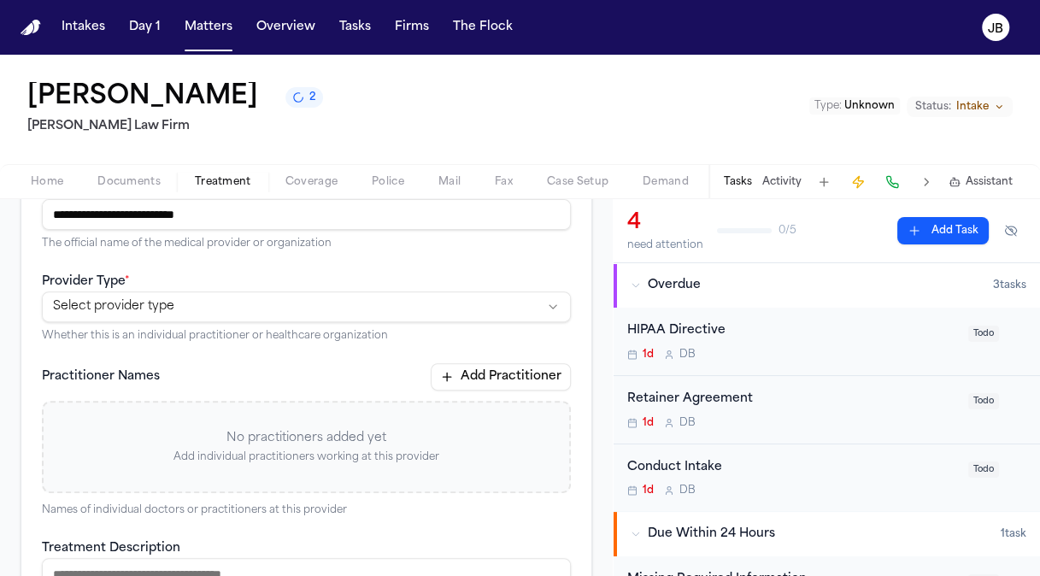
scroll to position [325, 0]
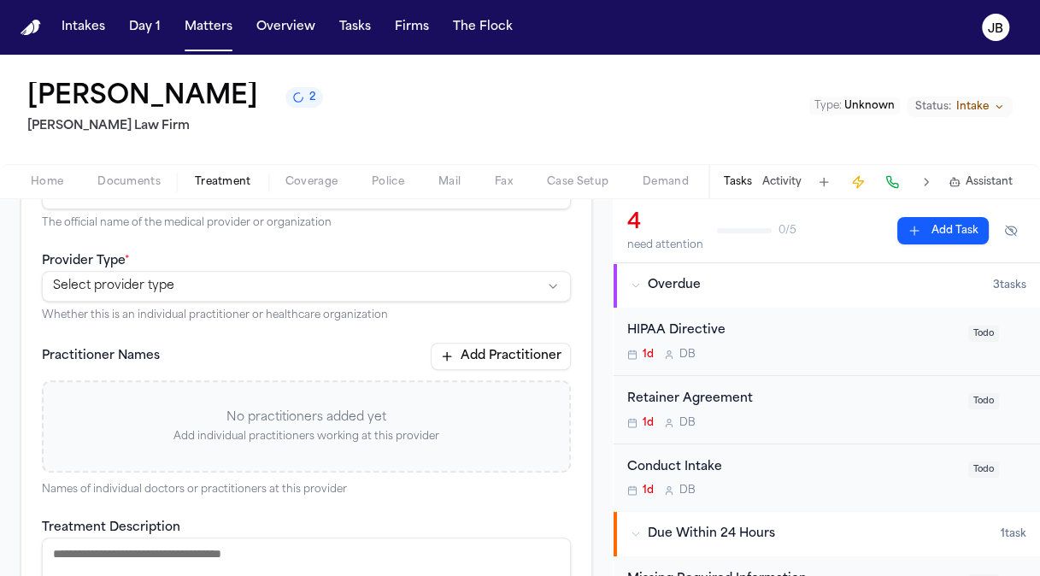
type input "**********"
click at [136, 294] on html "**********" at bounding box center [520, 288] width 1040 height 576
drag, startPoint x: 606, startPoint y: 362, endPoint x: 607, endPoint y: 471, distance: 108.5
click at [607, 471] on html "**********" at bounding box center [520, 288] width 1040 height 576
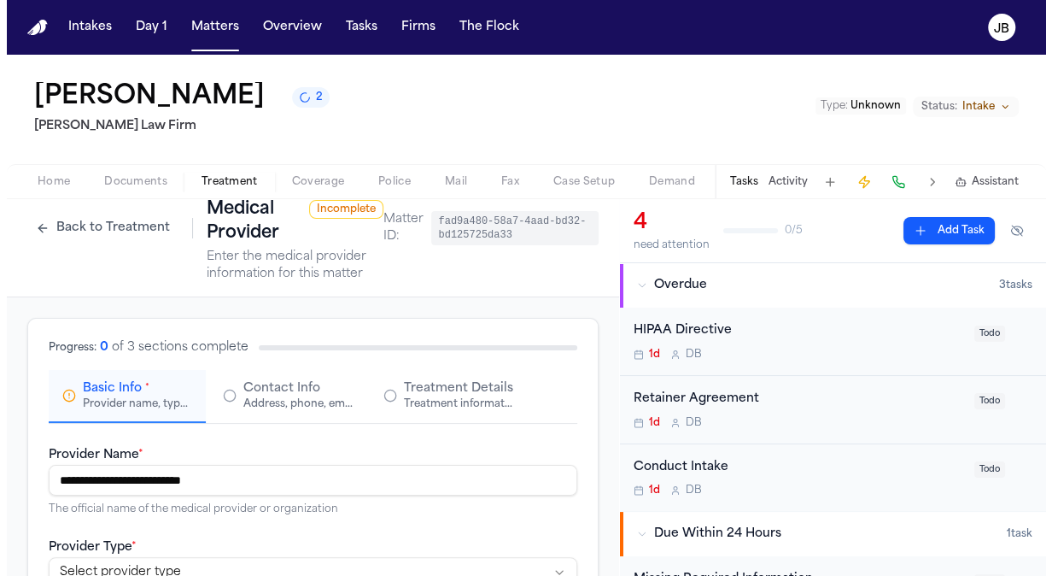
scroll to position [34, 0]
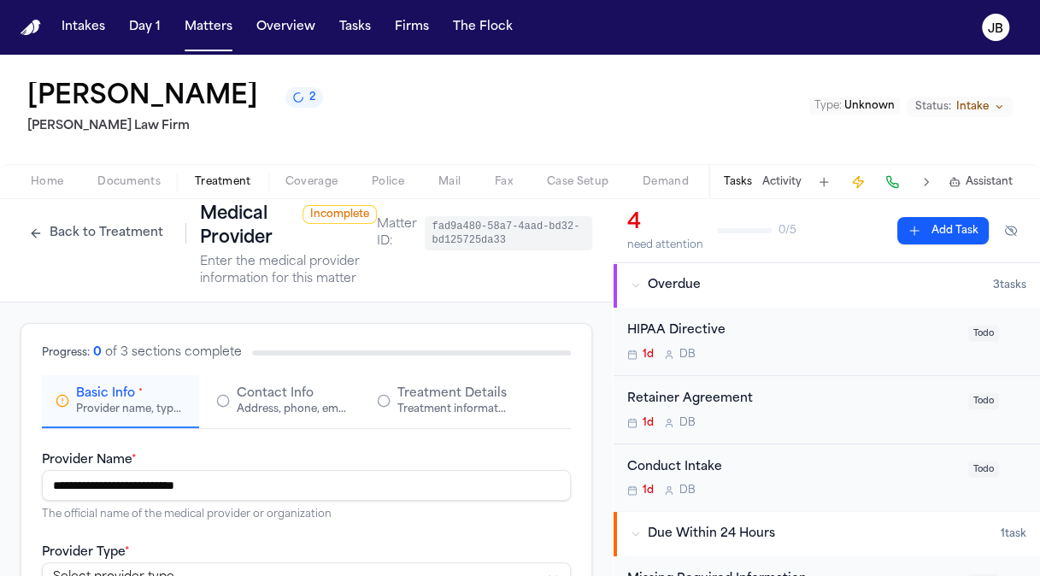
click at [259, 385] on span "Contact Info" at bounding box center [275, 393] width 77 height 17
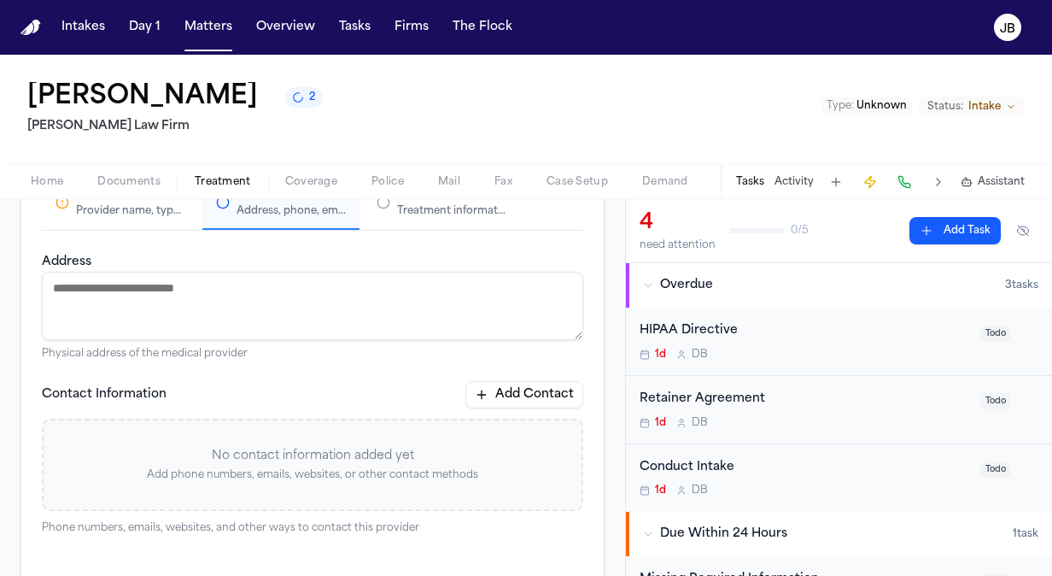
scroll to position [232, 0]
click at [263, 283] on textarea "Address" at bounding box center [313, 306] width 542 height 68
paste textarea "**********"
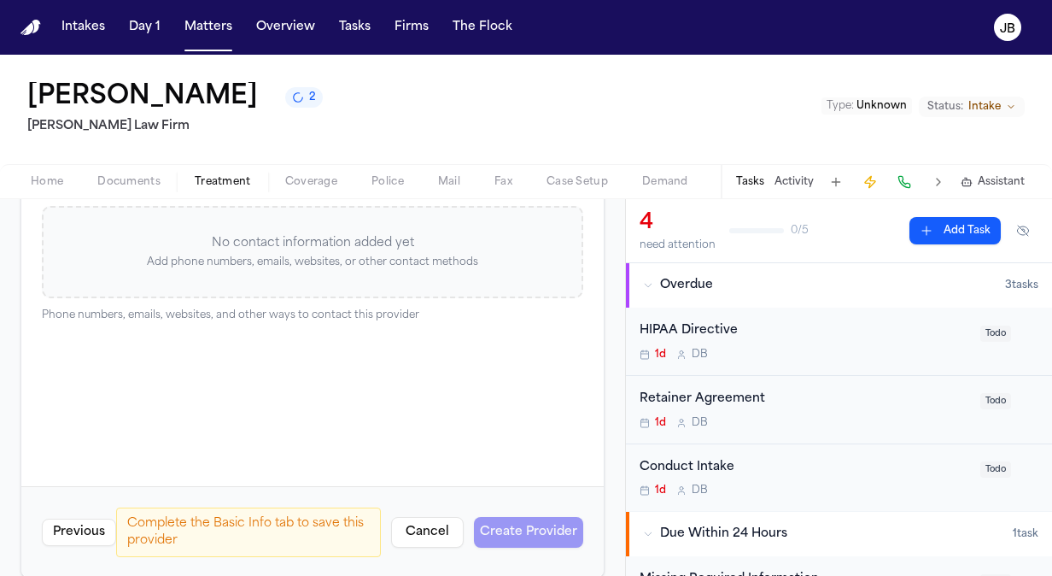
scroll to position [446, 0]
type textarea "**********"
click at [511, 458] on div "**********" at bounding box center [313, 251] width 542 height 427
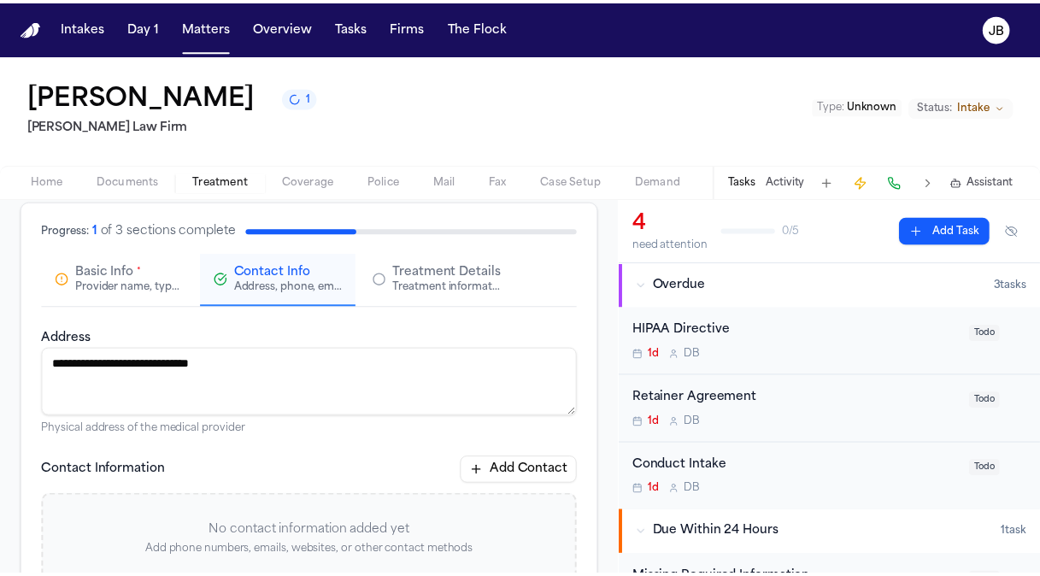
scroll to position [94, 0]
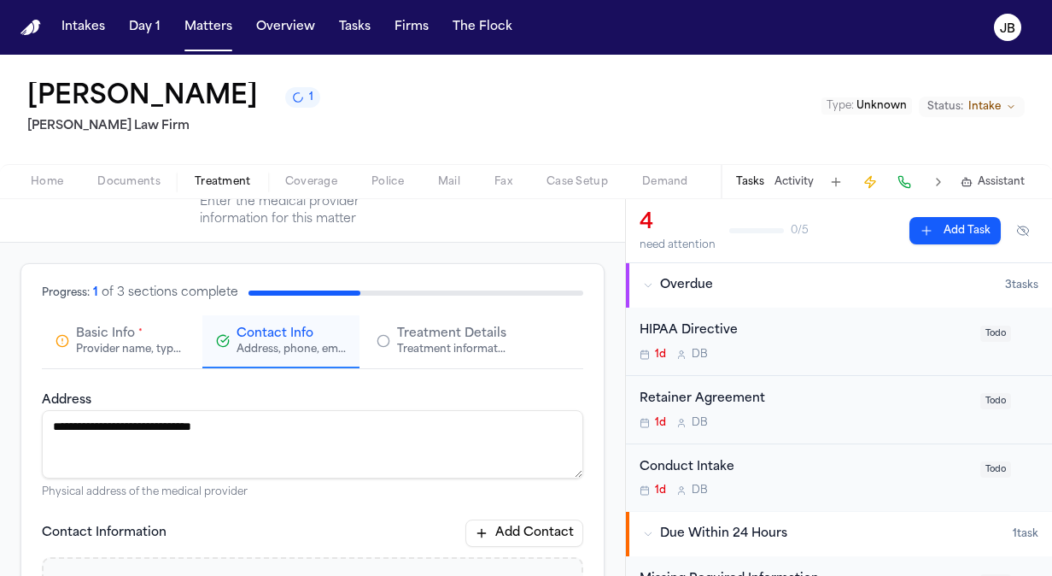
click at [70, 325] on div "Basic Info * Provider name, type, and general information" at bounding box center [121, 340] width 130 height 31
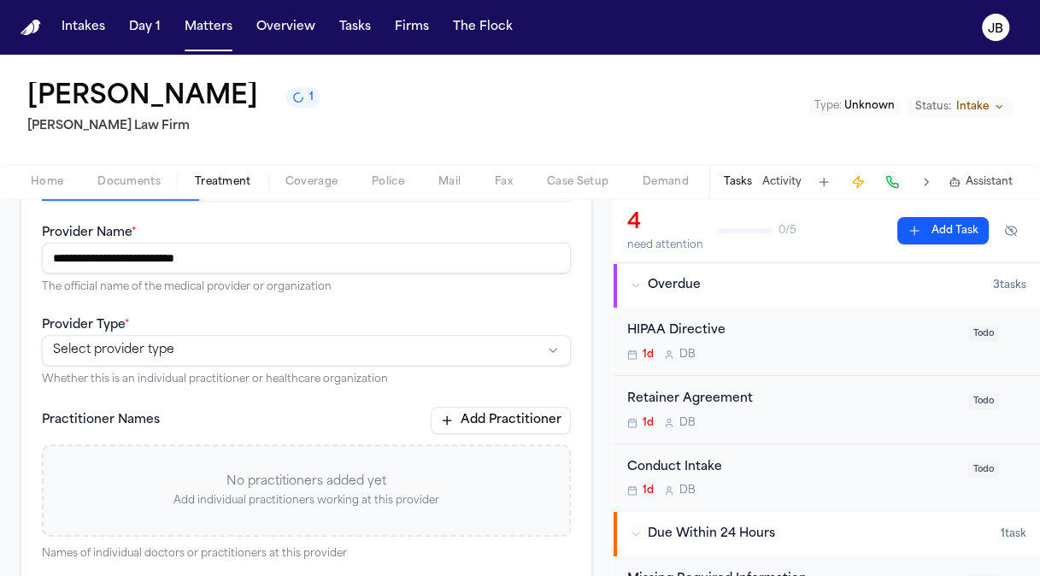
scroll to position [273, 0]
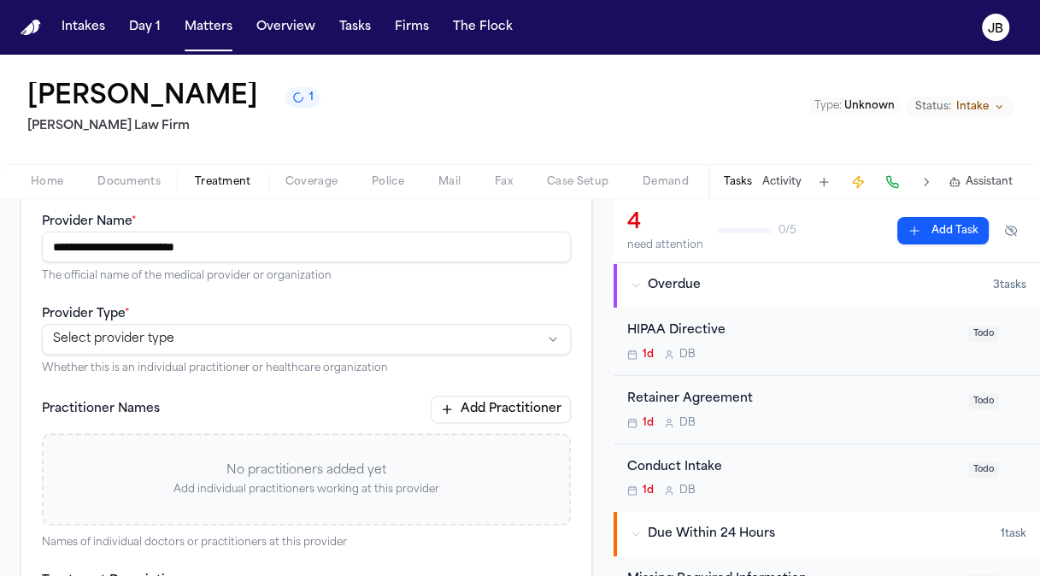
click at [357, 343] on html "**********" at bounding box center [520, 288] width 1040 height 576
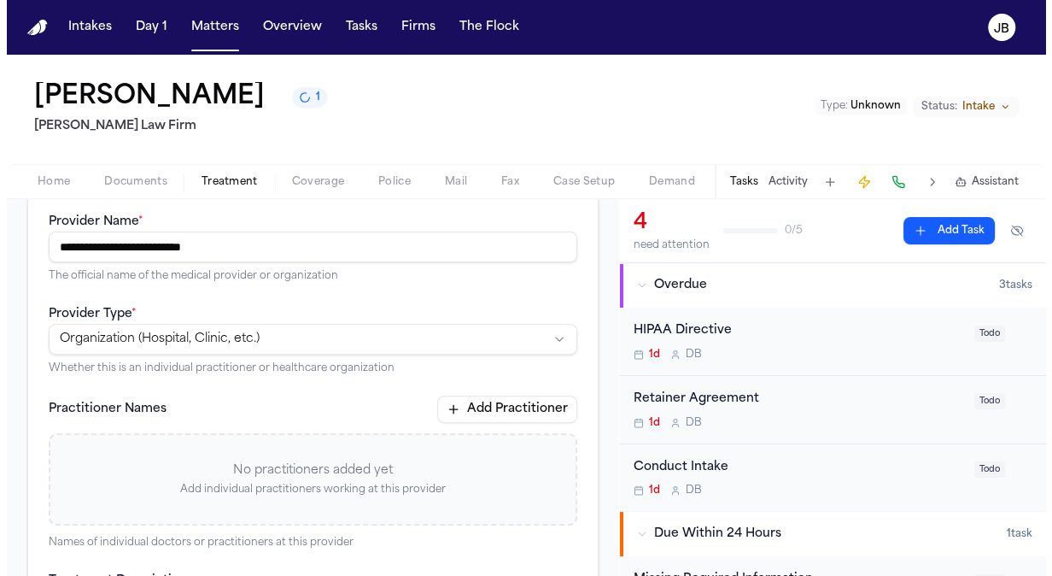
scroll to position [636, 0]
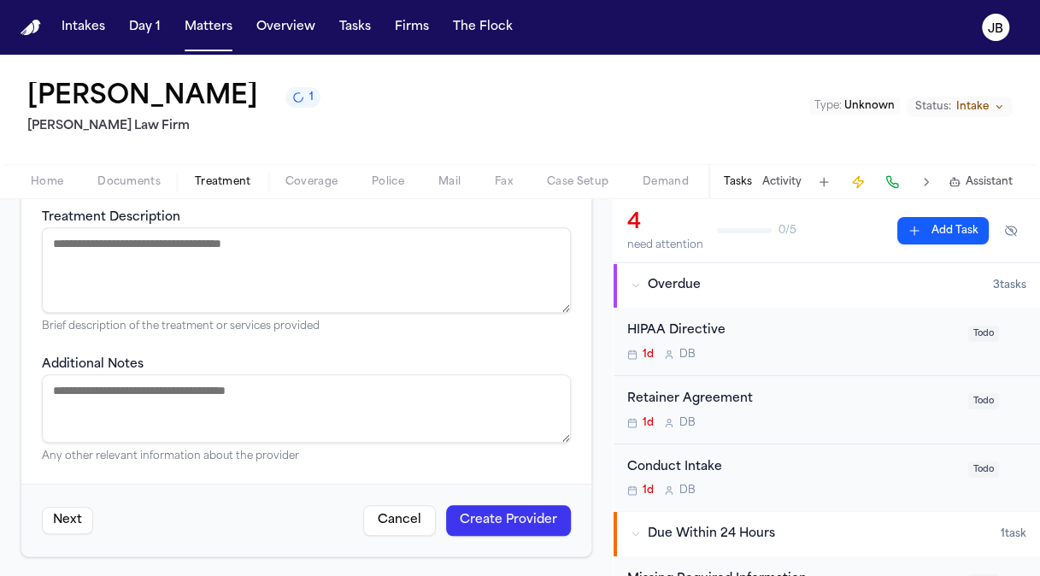
click at [516, 525] on button "Create Provider" at bounding box center [508, 520] width 125 height 31
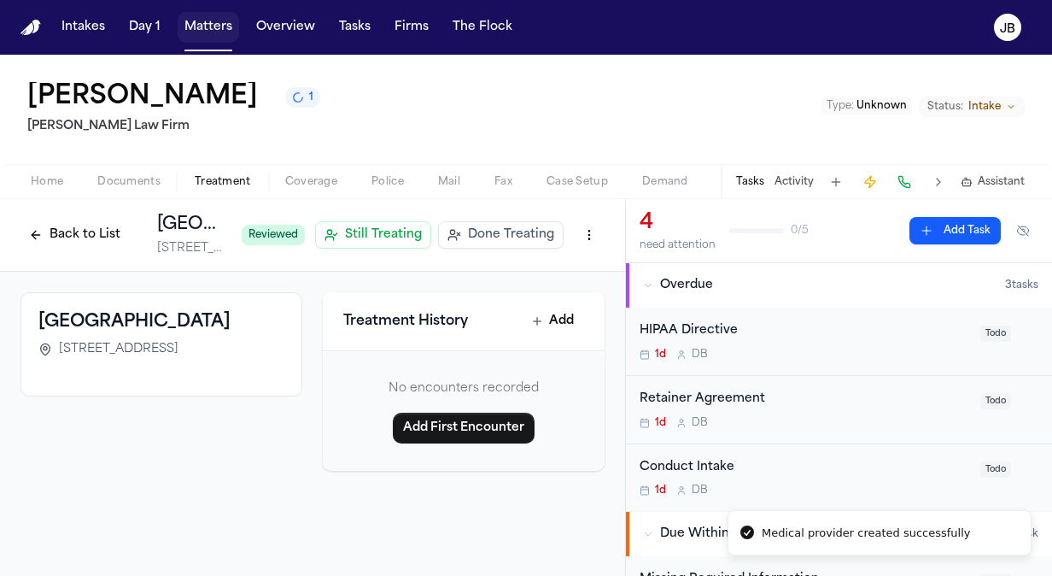
click at [200, 22] on button "Matters" at bounding box center [209, 27] width 62 height 31
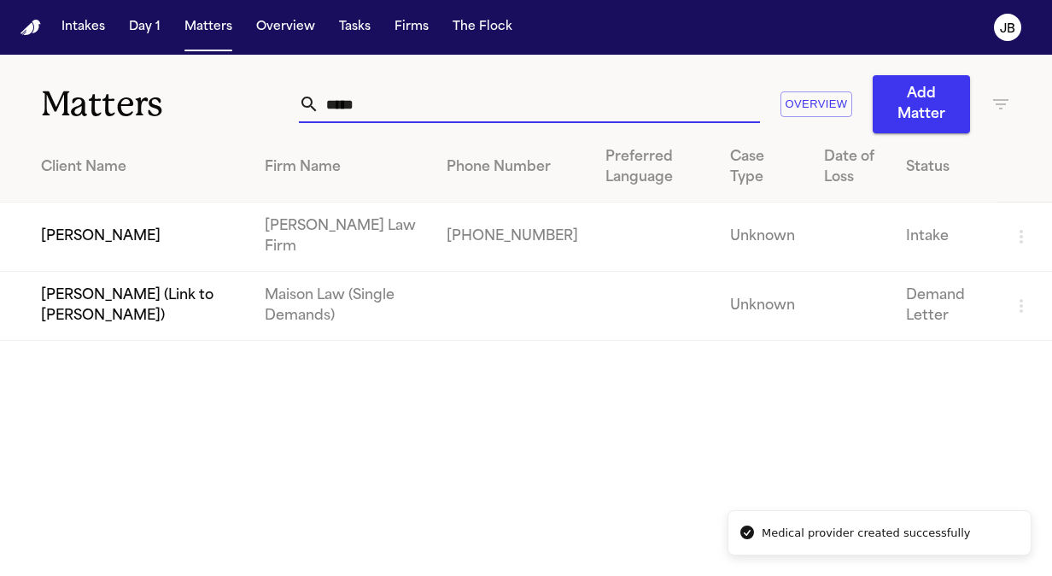
drag, startPoint x: 362, startPoint y: 90, endPoint x: 211, endPoint y: 91, distance: 151.2
click at [211, 91] on div "Matters ***** Overview Add Matter" at bounding box center [526, 94] width 1052 height 79
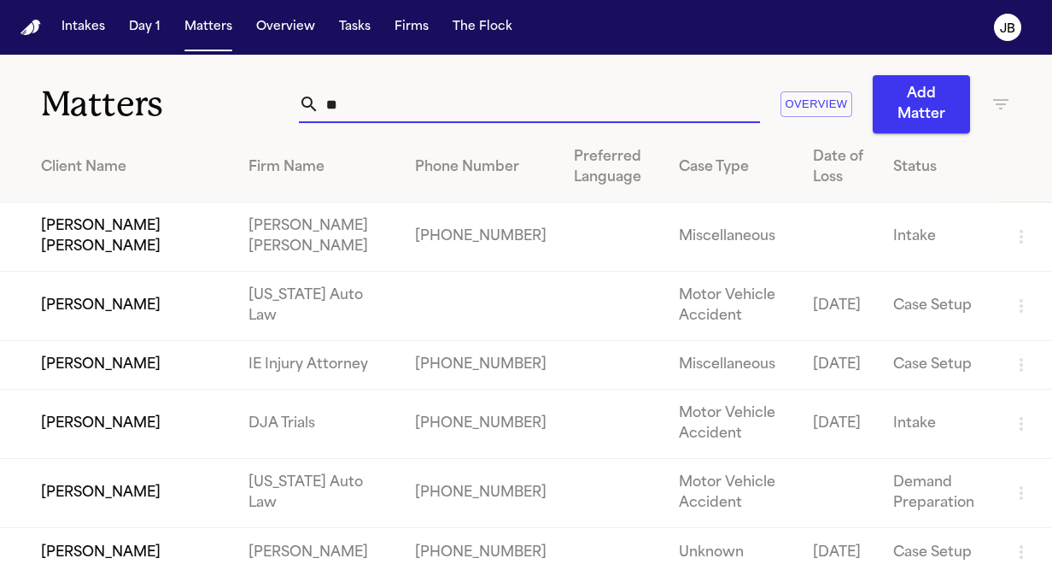
type input "*"
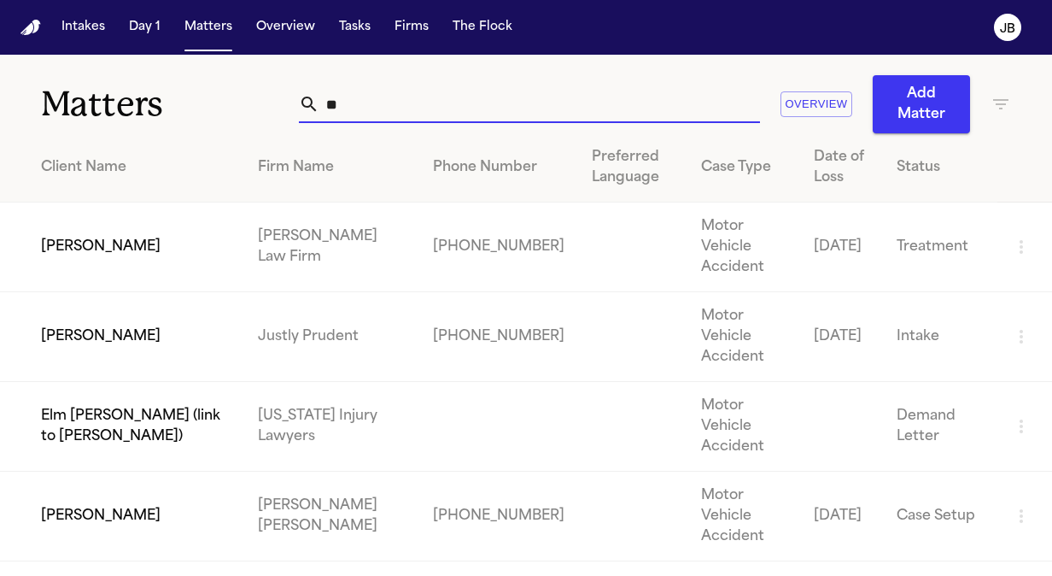
type input "*"
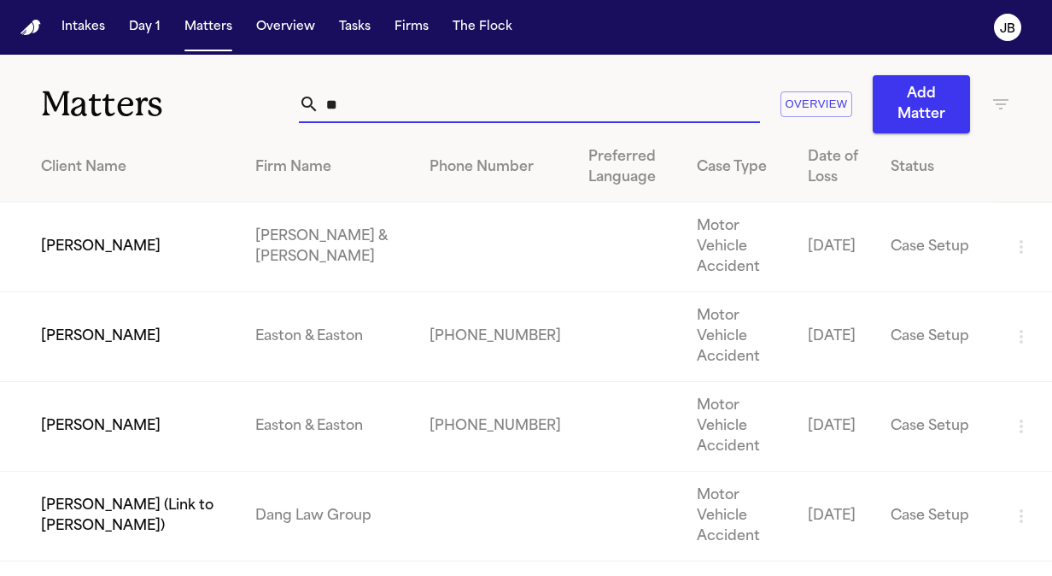
type input "*"
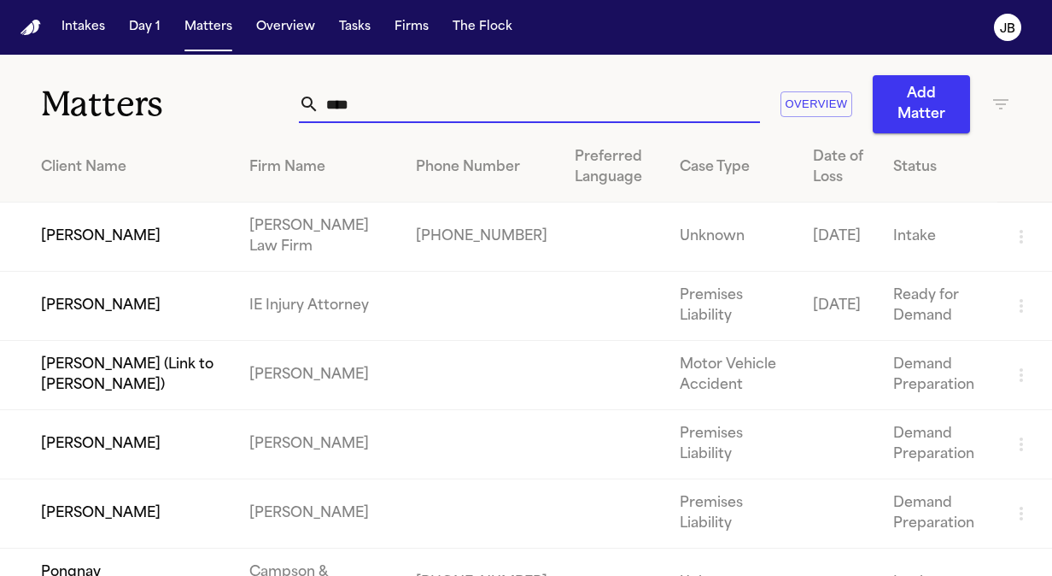
type input "****"
click at [98, 226] on td "[PERSON_NAME]" at bounding box center [118, 236] width 236 height 69
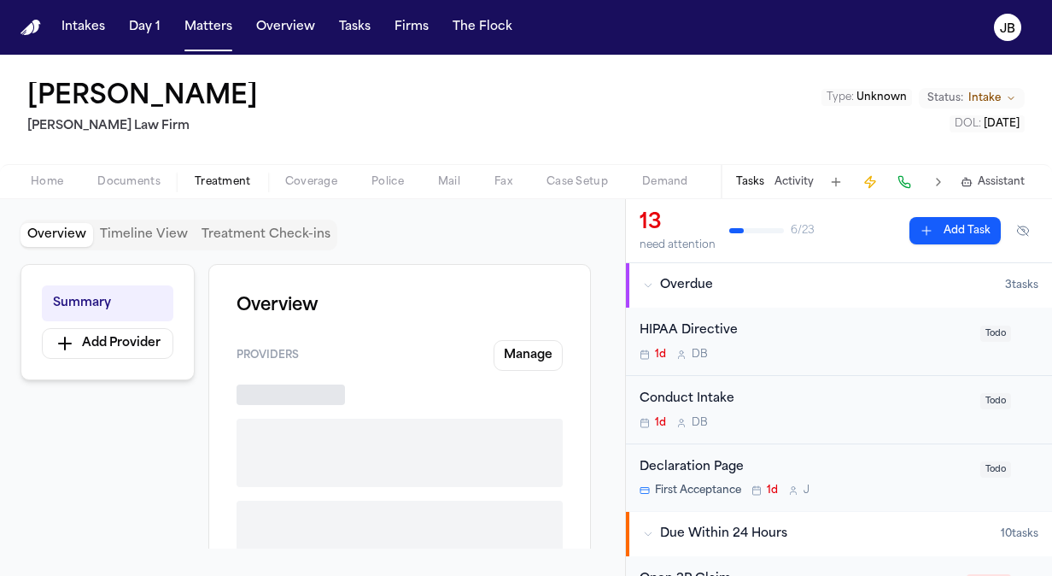
click at [227, 185] on span "Treatment" at bounding box center [223, 182] width 56 height 14
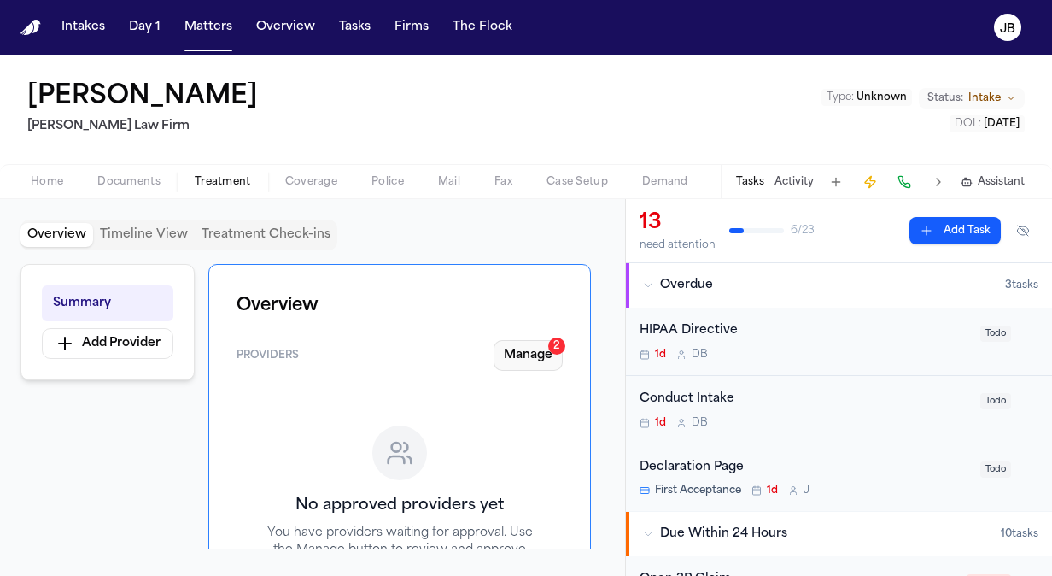
click at [526, 363] on button "Manage 2" at bounding box center [528, 355] width 69 height 31
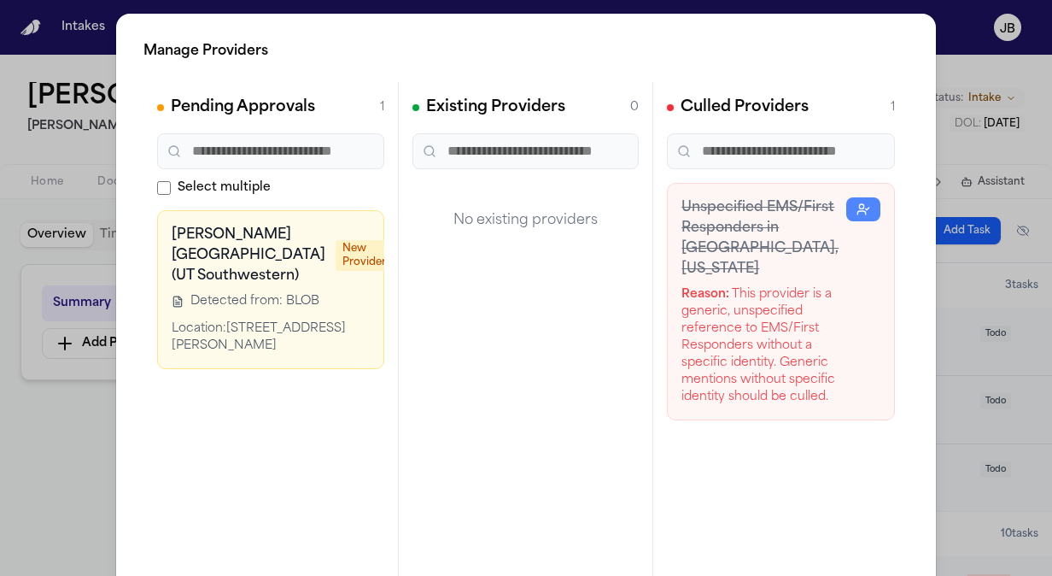
scroll to position [0, 114]
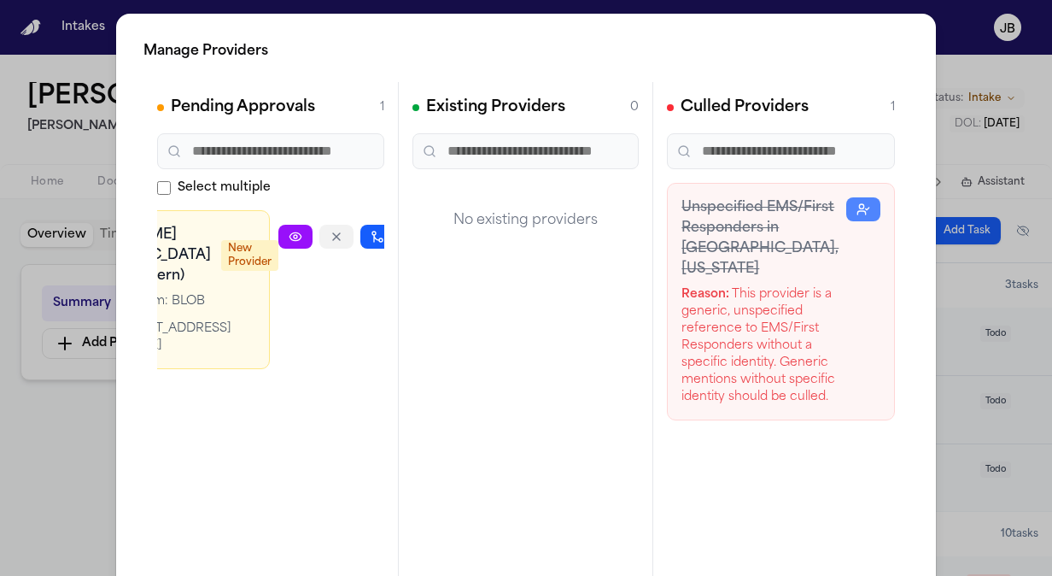
click at [330, 232] on icon "button" at bounding box center [337, 237] width 14 height 14
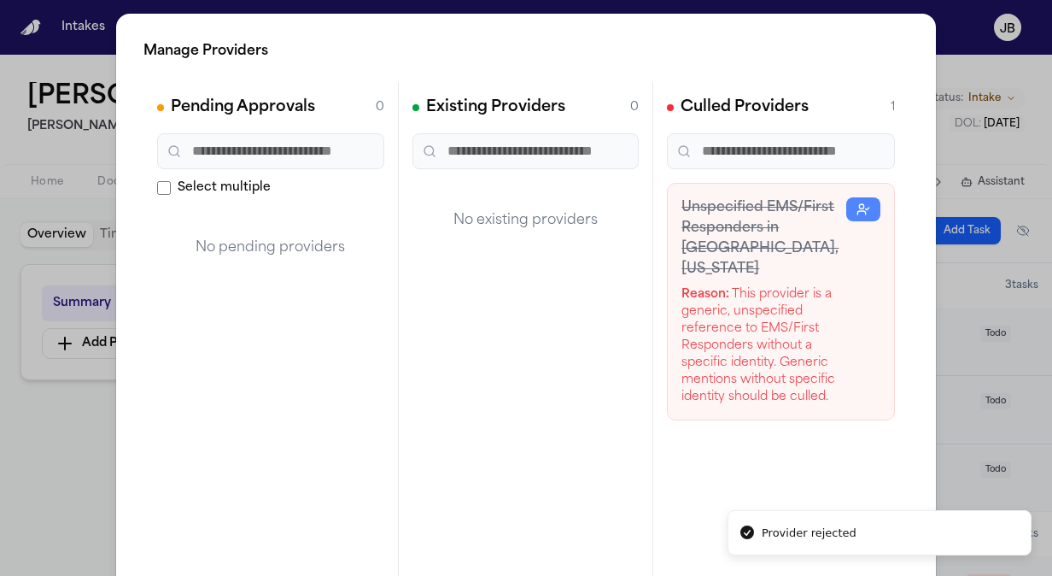
scroll to position [0, 0]
click at [52, 442] on div "Manage Providers Pending Approvals 0 Select multiple No pending providers Exist…" at bounding box center [526, 347] width 1052 height 694
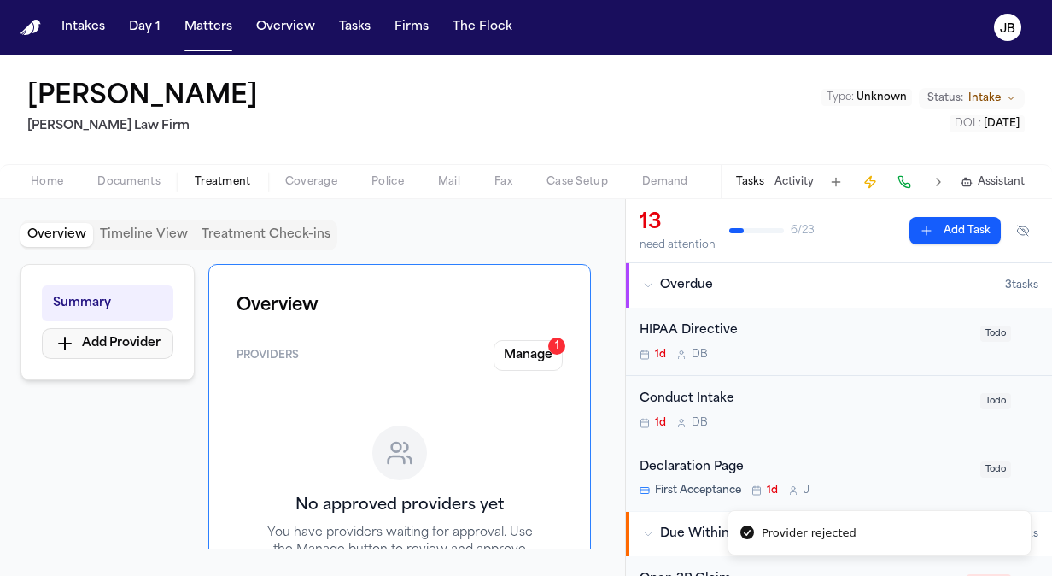
click at [102, 344] on button "Add Provider" at bounding box center [108, 343] width 132 height 31
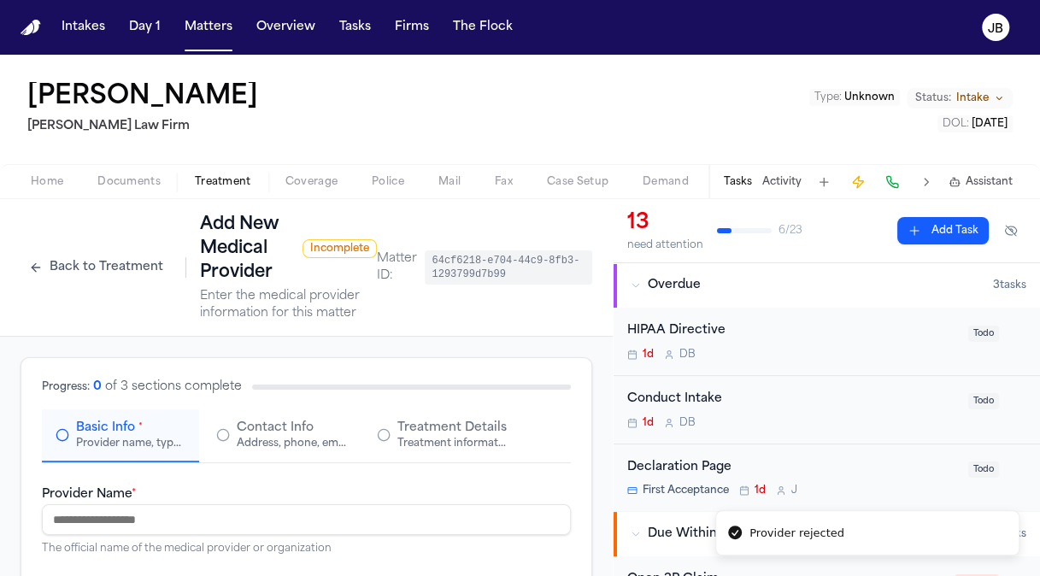
click at [149, 513] on input "Provider Name *" at bounding box center [306, 519] width 529 height 31
click at [309, 410] on button "Contact Info Address, phone, email, and other contact details" at bounding box center [280, 435] width 157 height 53
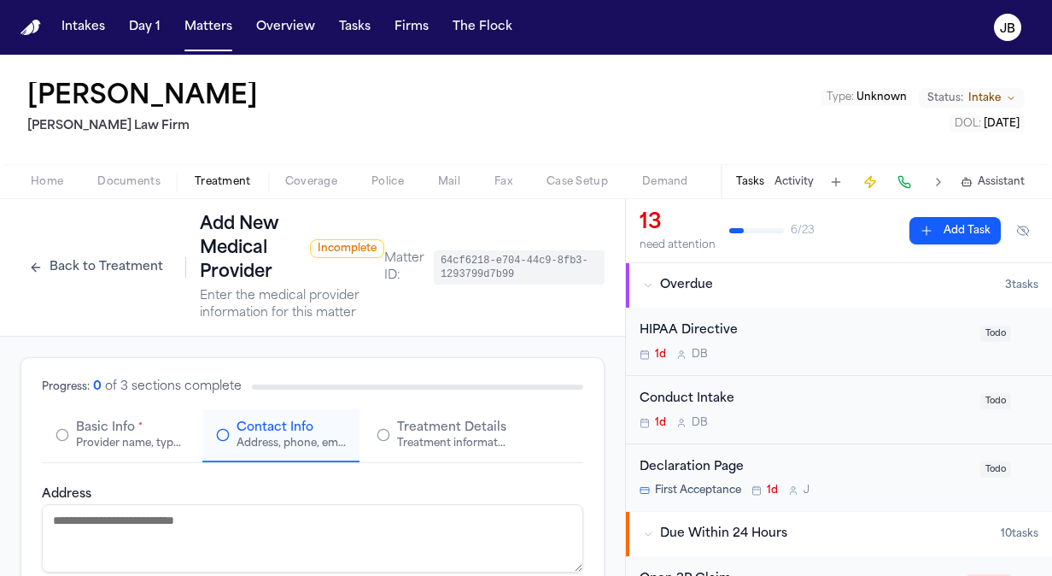
scroll to position [267, 0]
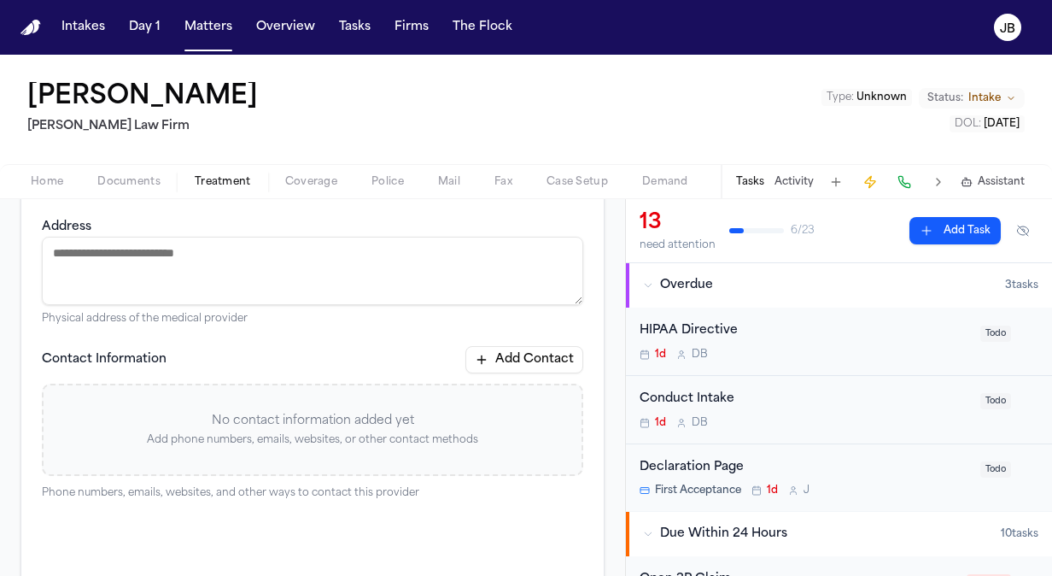
click at [147, 258] on textarea "Address" at bounding box center [313, 271] width 542 height 68
paste textarea "**********"
type textarea "**********"
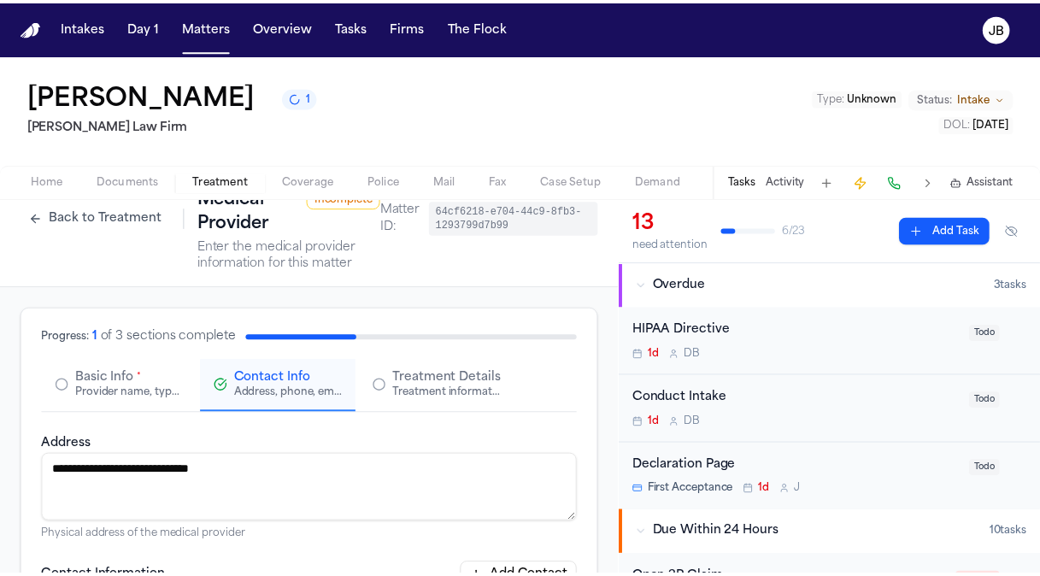
scroll to position [0, 0]
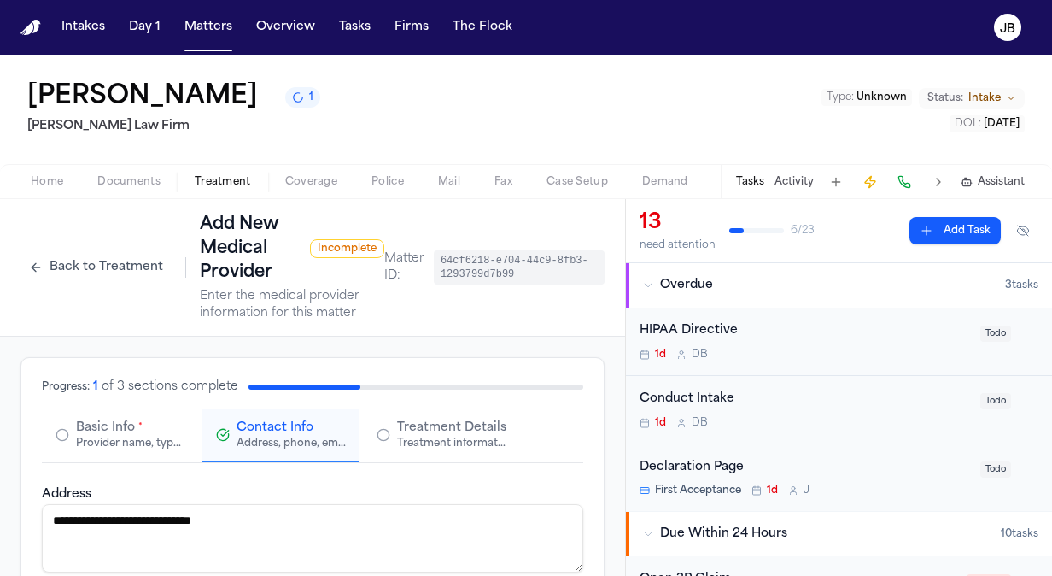
click at [102, 427] on span "Basic Info" at bounding box center [105, 427] width 59 height 17
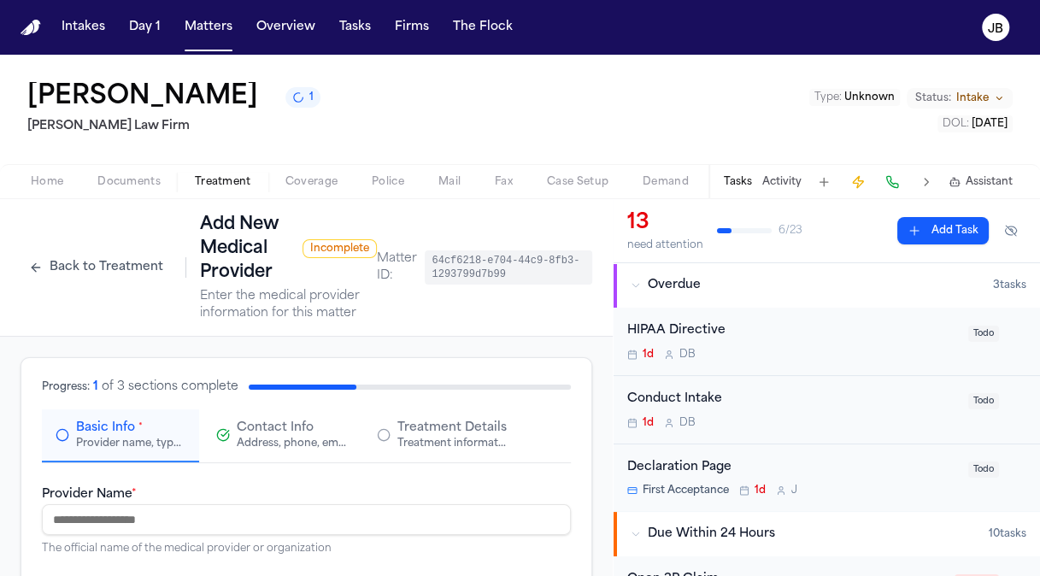
click at [133, 507] on input "Provider Name *" at bounding box center [306, 519] width 529 height 31
paste input "**********"
type input "**********"
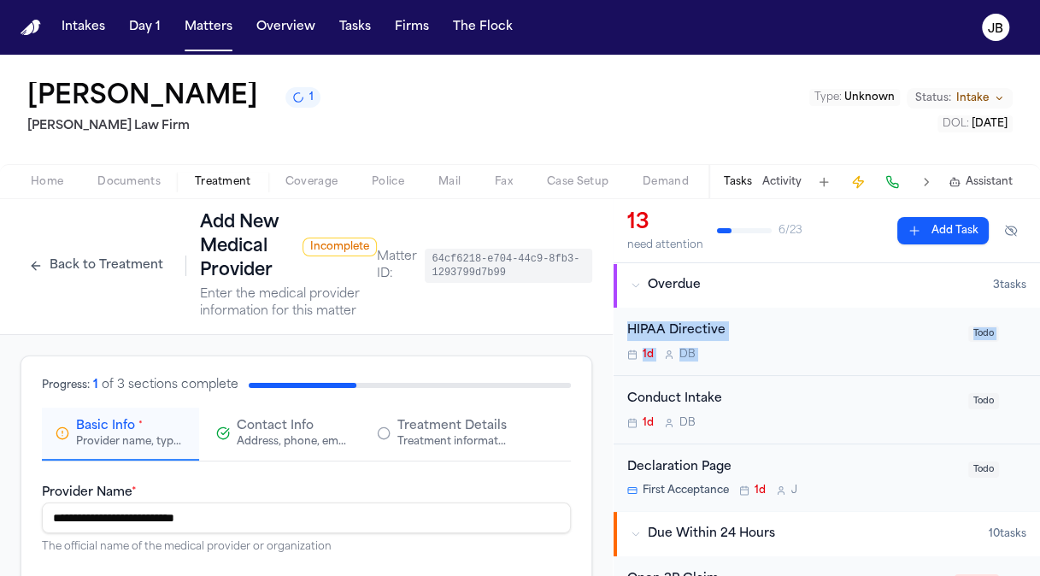
drag, startPoint x: 612, startPoint y: 321, endPoint x: 615, endPoint y: 376, distance: 54.8
click at [615, 376] on div "13 need attention 6 / 23 Add Task Overdue 3 task s HIPAA Directive 1d D B Todo …" at bounding box center [826, 387] width 427 height 377
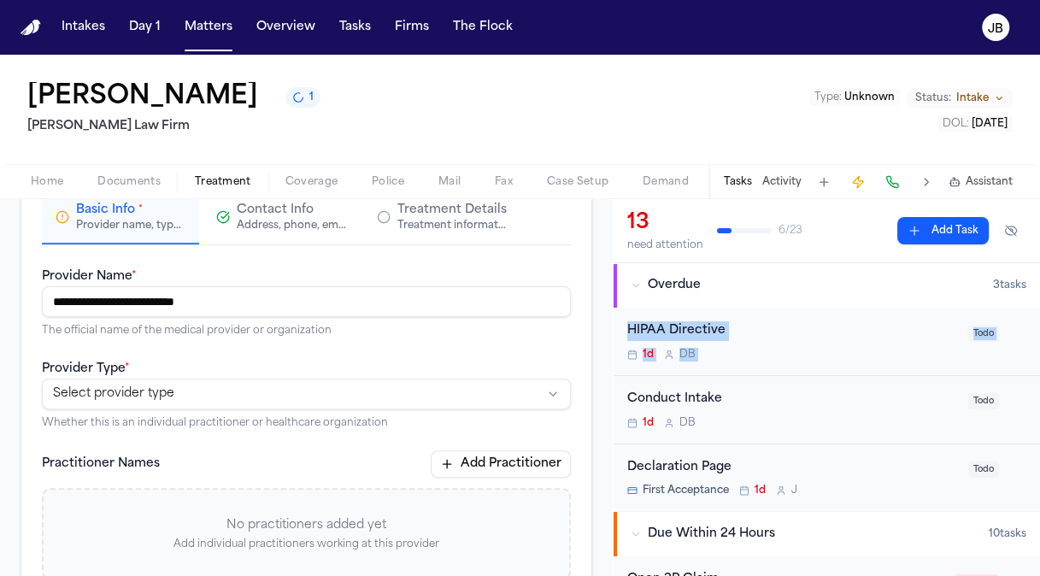
scroll to position [307, 0]
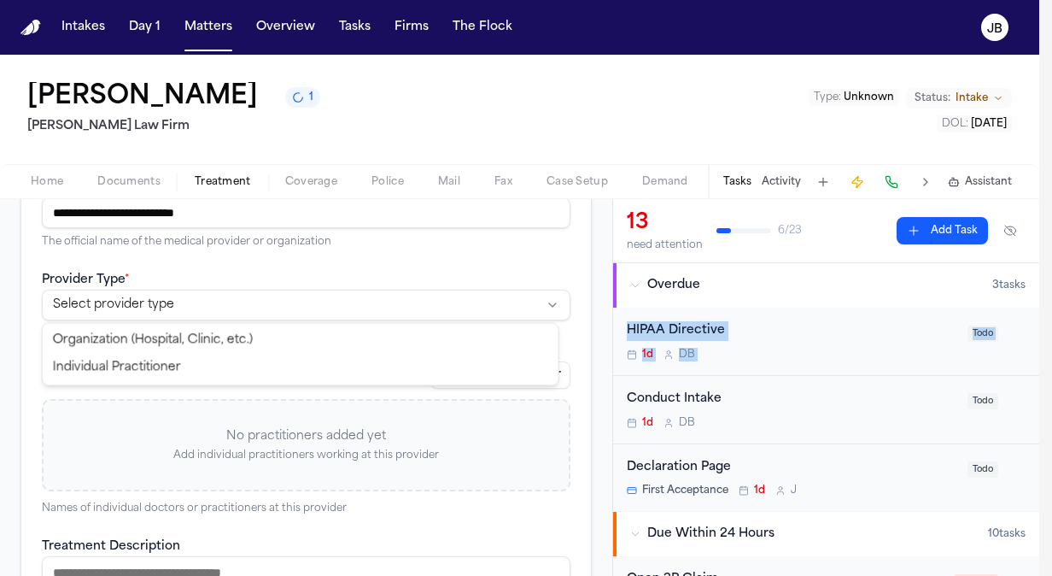
click at [110, 308] on html "**********" at bounding box center [526, 288] width 1052 height 576
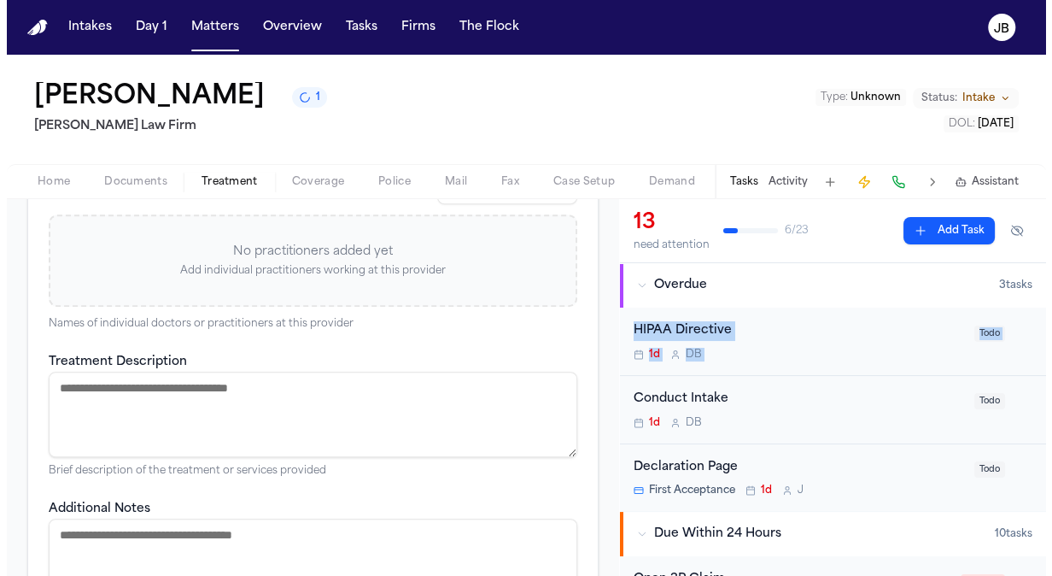
scroll to position [636, 0]
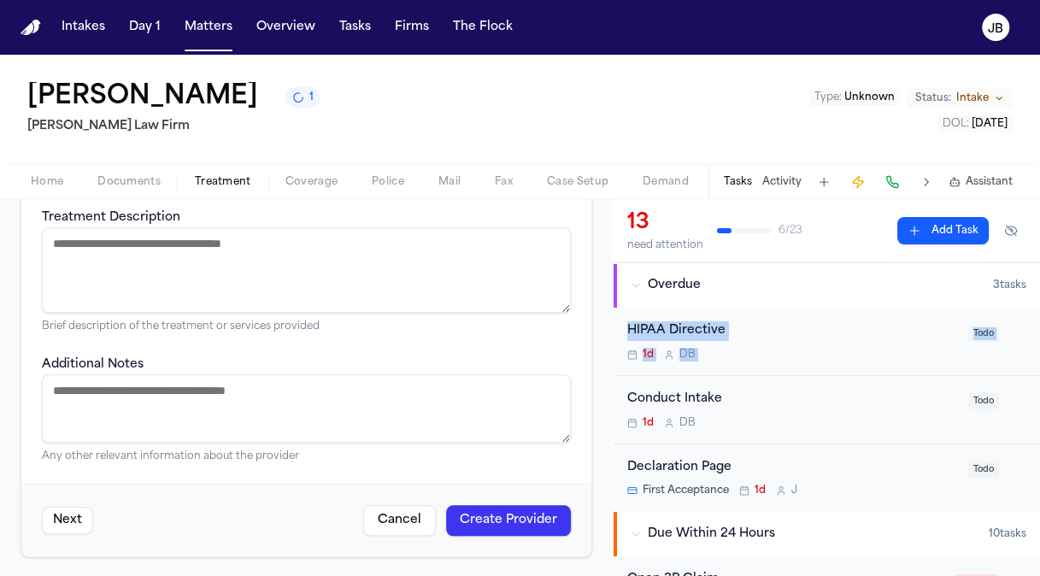
click at [485, 513] on button "Create Provider" at bounding box center [508, 520] width 125 height 31
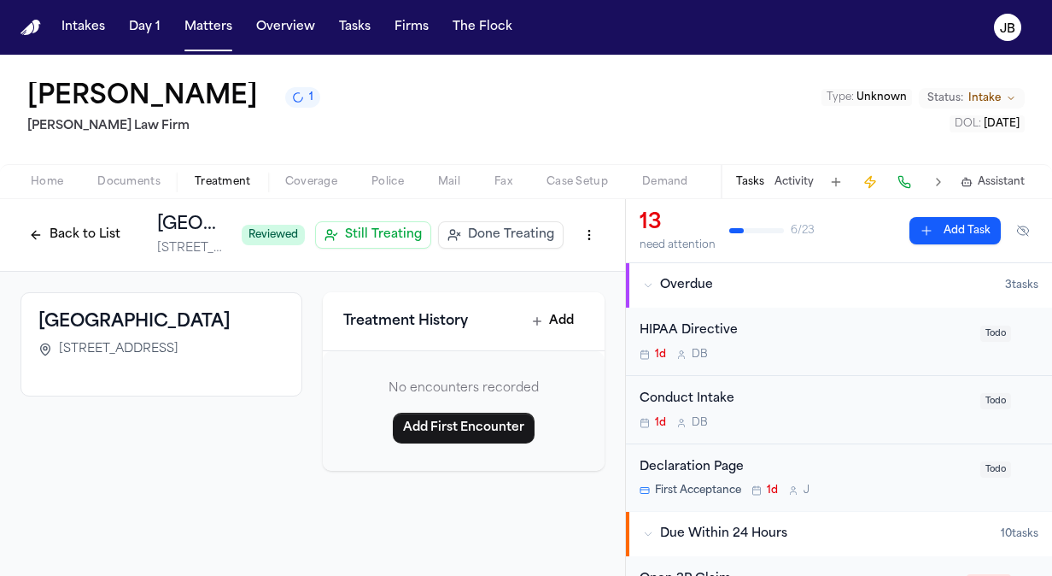
click at [5, 179] on div "Home Documents Treatment Coverage Police Mail Fax Case Setup Demand Workspaces …" at bounding box center [526, 181] width 1052 height 34
click at [29, 183] on button "Home" at bounding box center [47, 182] width 67 height 21
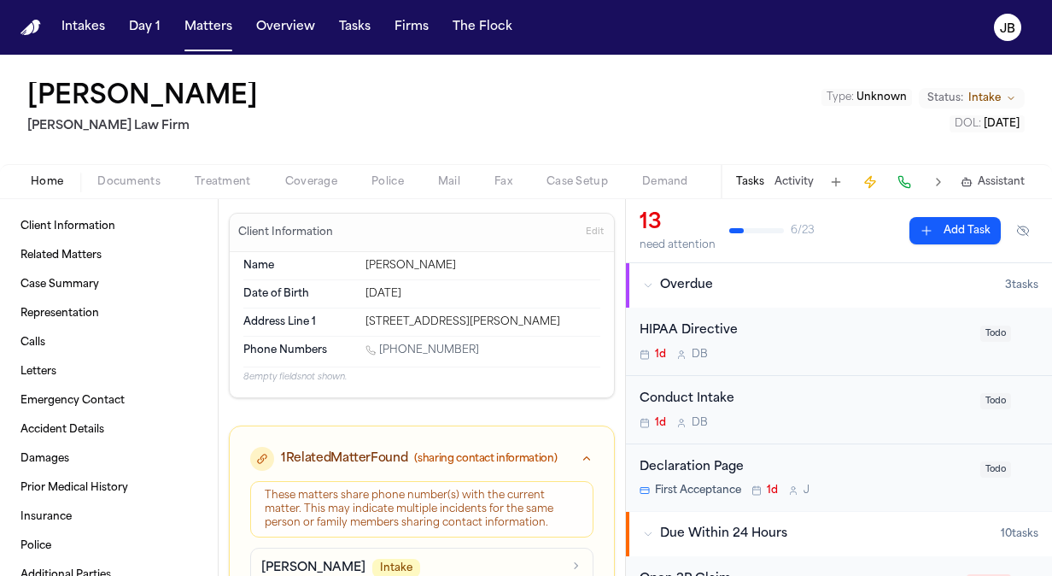
click at [805, 184] on button "Activity" at bounding box center [794, 182] width 39 height 14
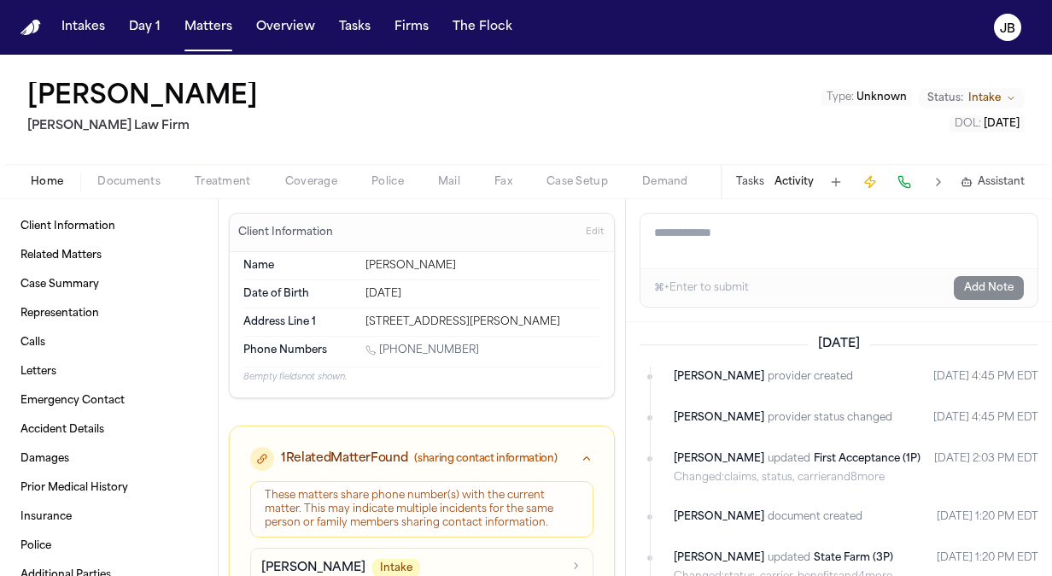
click at [673, 219] on textarea "Add a note to this matter" at bounding box center [839, 241] width 397 height 55
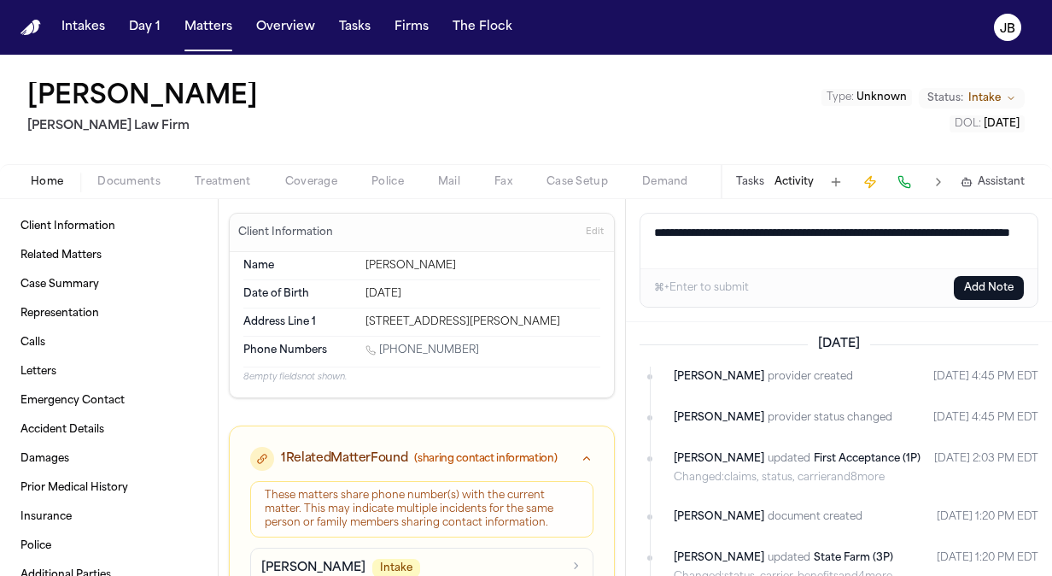
type textarea "**********"
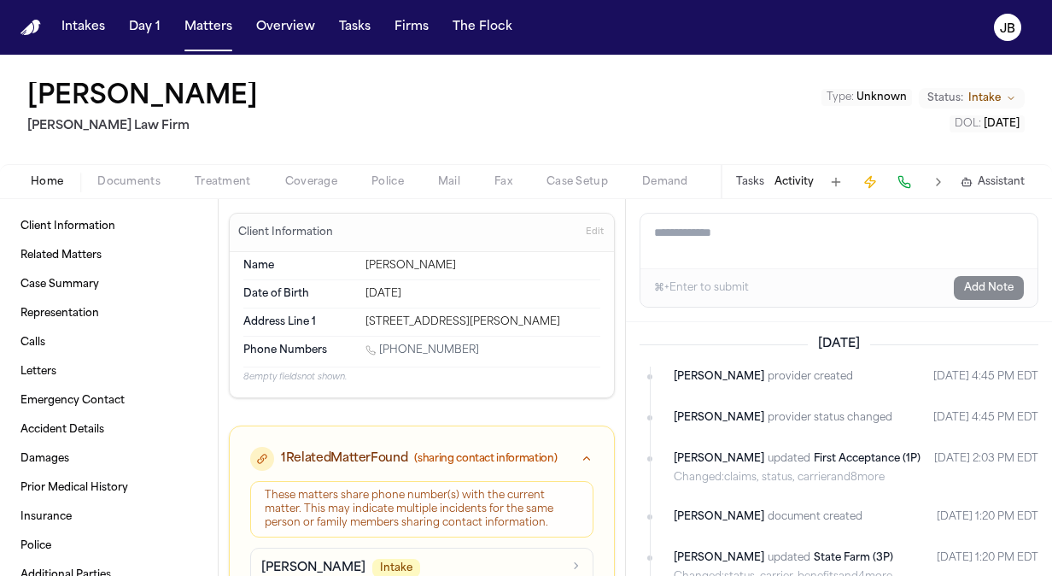
drag, startPoint x: 451, startPoint y: 349, endPoint x: 380, endPoint y: 350, distance: 70.9
click at [380, 350] on div "[PHONE_NUMBER]" at bounding box center [483, 351] width 235 height 16
copy link "[PHONE_NUMBER]"
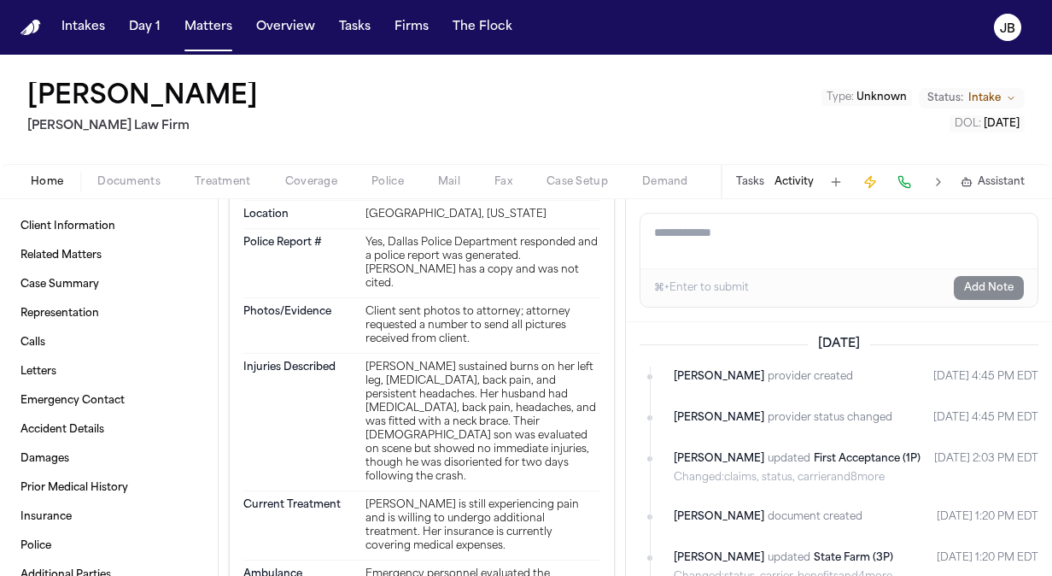
scroll to position [2677, 0]
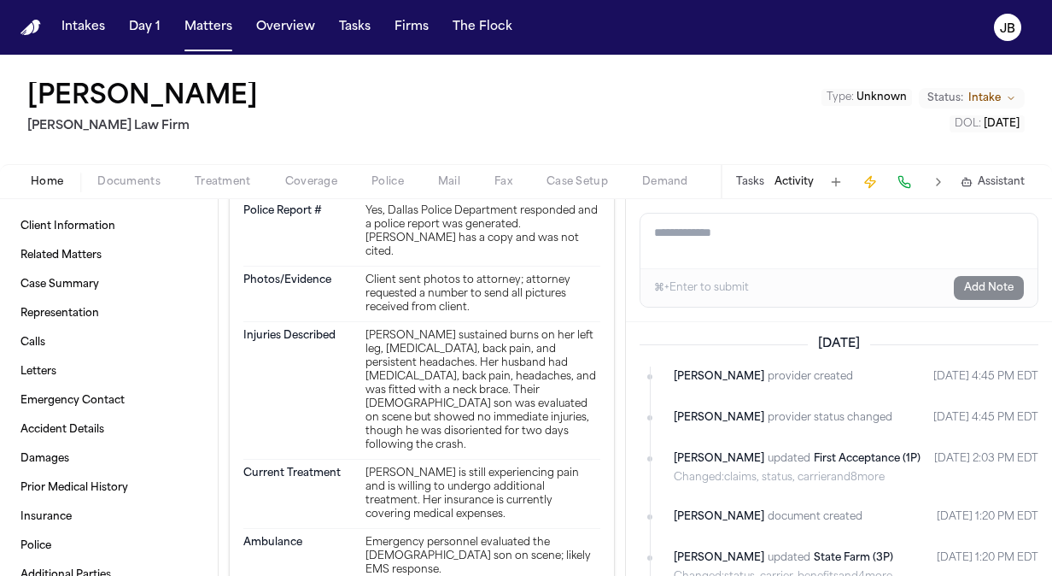
drag, startPoint x: 360, startPoint y: 234, endPoint x: 511, endPoint y: 486, distance: 293.4
copy div "On [DATE], [PERSON_NAME] was driving a 2008 Honda in [GEOGRAPHIC_DATA], [US_STA…"
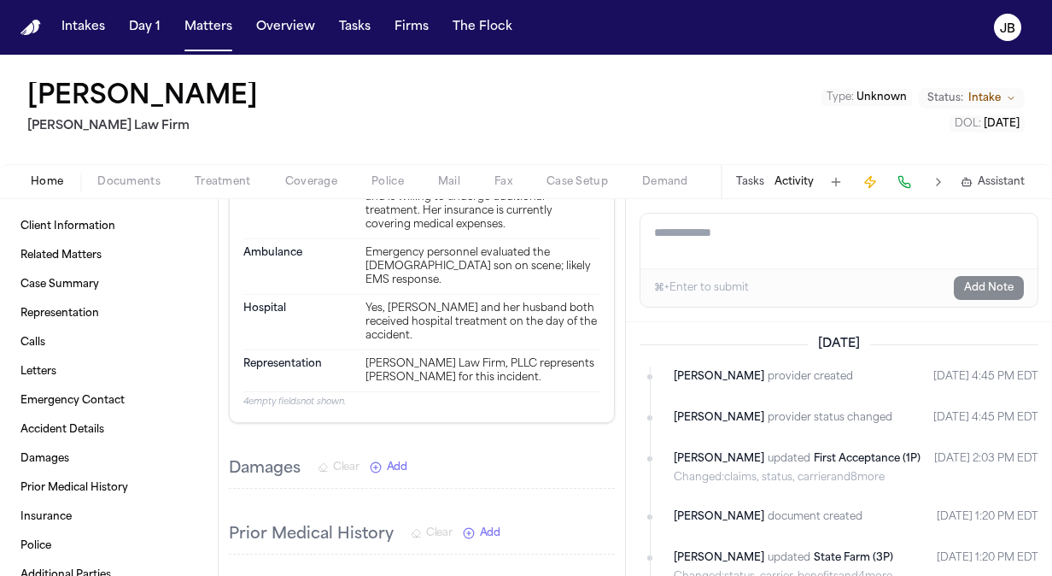
scroll to position [3028, 0]
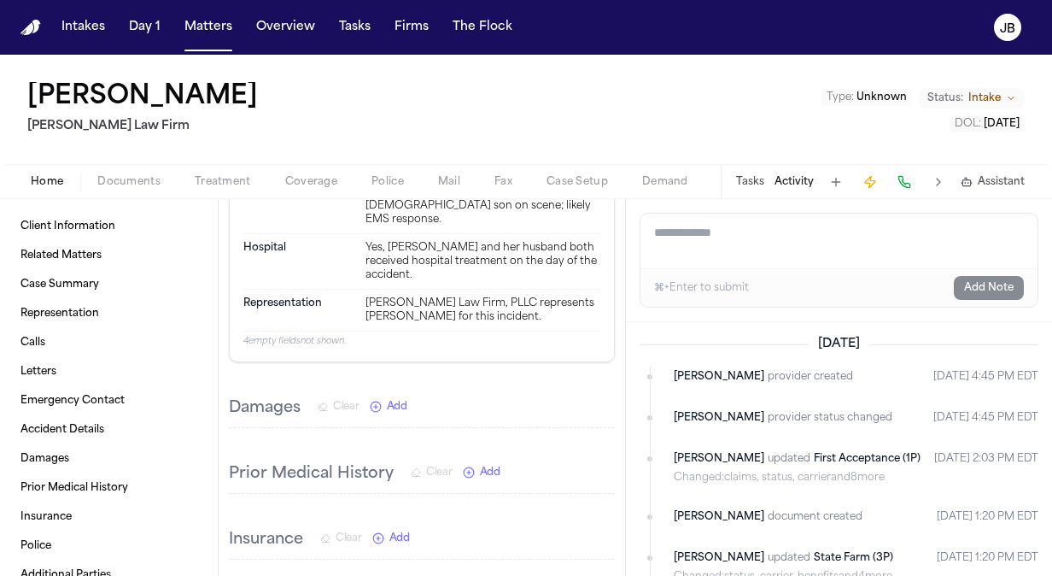
drag, startPoint x: 364, startPoint y: 362, endPoint x: 423, endPoint y: 416, distance: 79.8
click at [423, 102] on div "[PERSON_NAME] sustained burns on her left leg, [MEDICAL_DATA], back pain, and p…" at bounding box center [483, 40] width 235 height 123
copy div "[PERSON_NAME] sustained burns on her left leg, [MEDICAL_DATA], back pain, and p…"
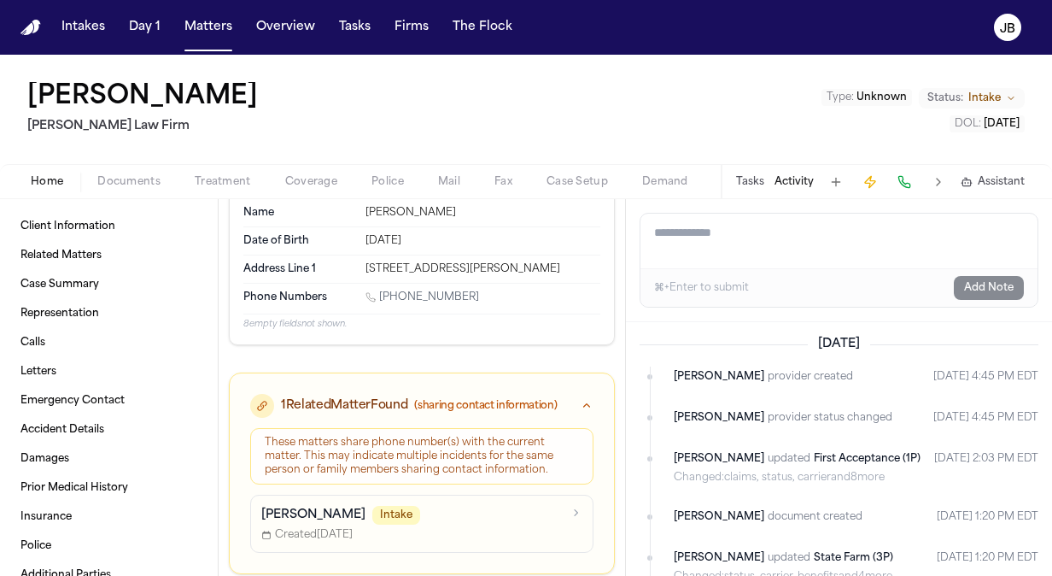
scroll to position [22, 0]
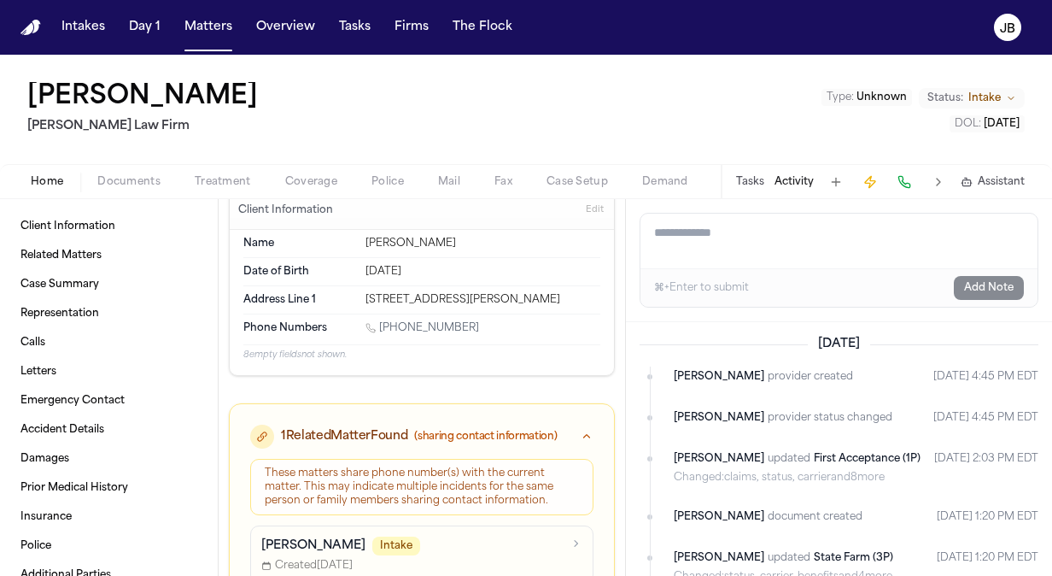
drag, startPoint x: 576, startPoint y: 289, endPoint x: 349, endPoint y: 293, distance: 227.3
click at [349, 293] on div "Address Line [GEOGRAPHIC_DATA][STREET_ADDRESS][PERSON_NAME]" at bounding box center [421, 299] width 357 height 27
copy div "[STREET_ADDRESS][PERSON_NAME]"
click at [131, 176] on span "Documents" at bounding box center [128, 182] width 63 height 14
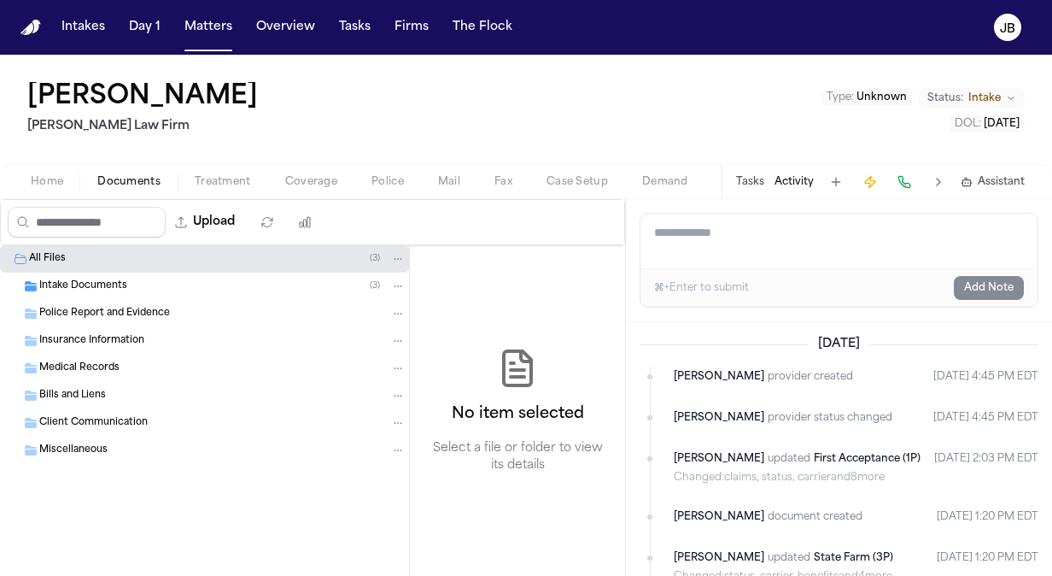
click at [93, 337] on span "Insurance Information" at bounding box center [91, 341] width 105 height 15
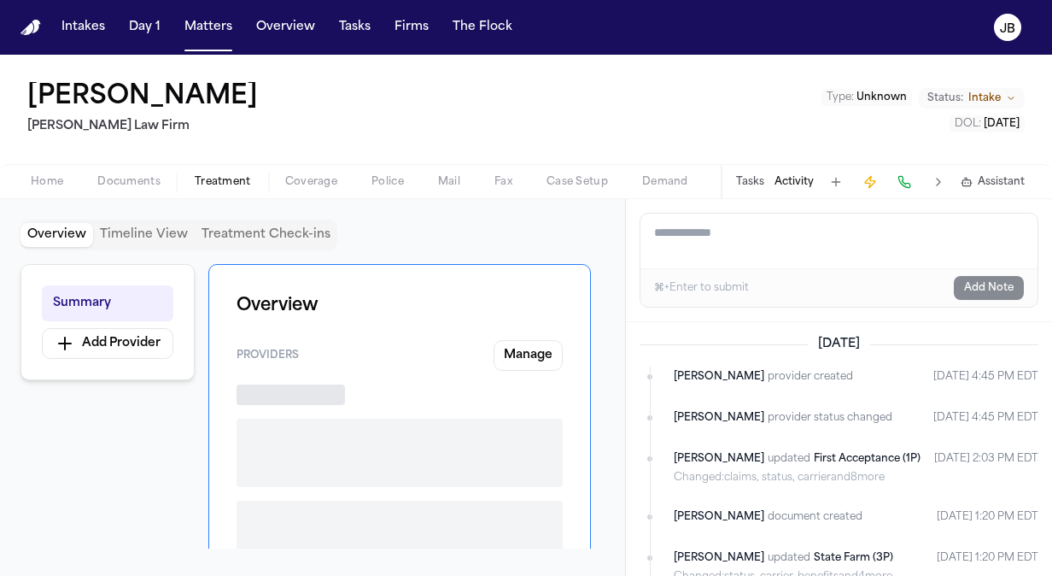
click at [197, 173] on button "Treatment" at bounding box center [223, 182] width 91 height 21
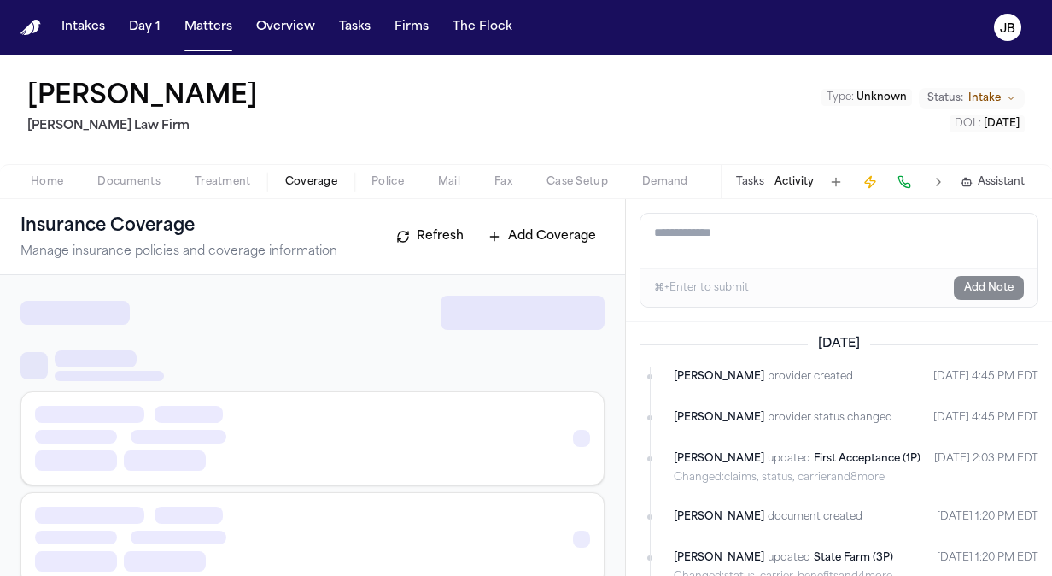
click at [309, 178] on span "Coverage" at bounding box center [311, 182] width 52 height 14
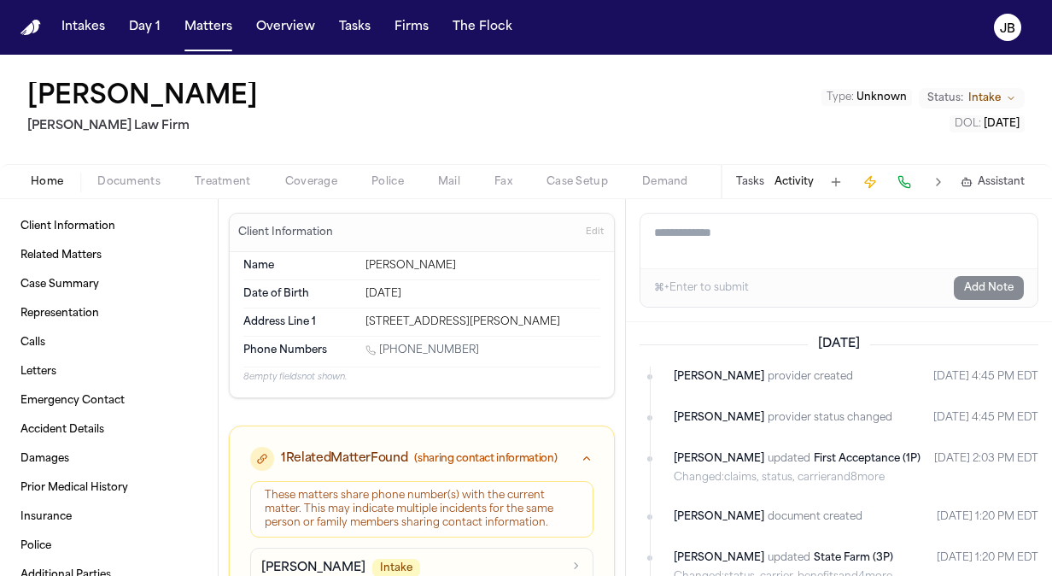
click at [22, 179] on button "Home" at bounding box center [47, 182] width 67 height 21
click at [309, 178] on span "Coverage" at bounding box center [311, 182] width 52 height 14
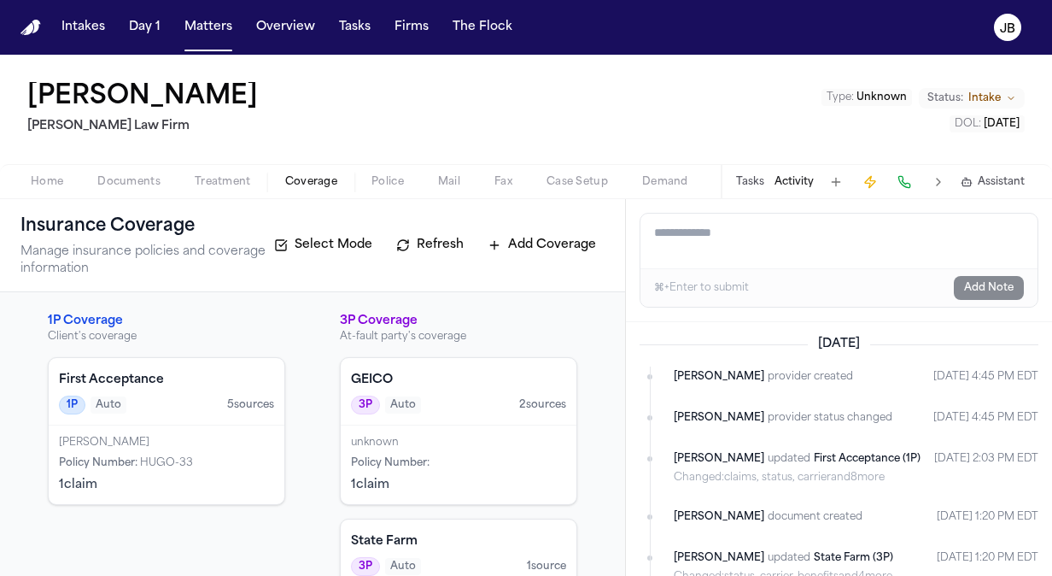
click at [135, 191] on span "button" at bounding box center [129, 192] width 84 height 2
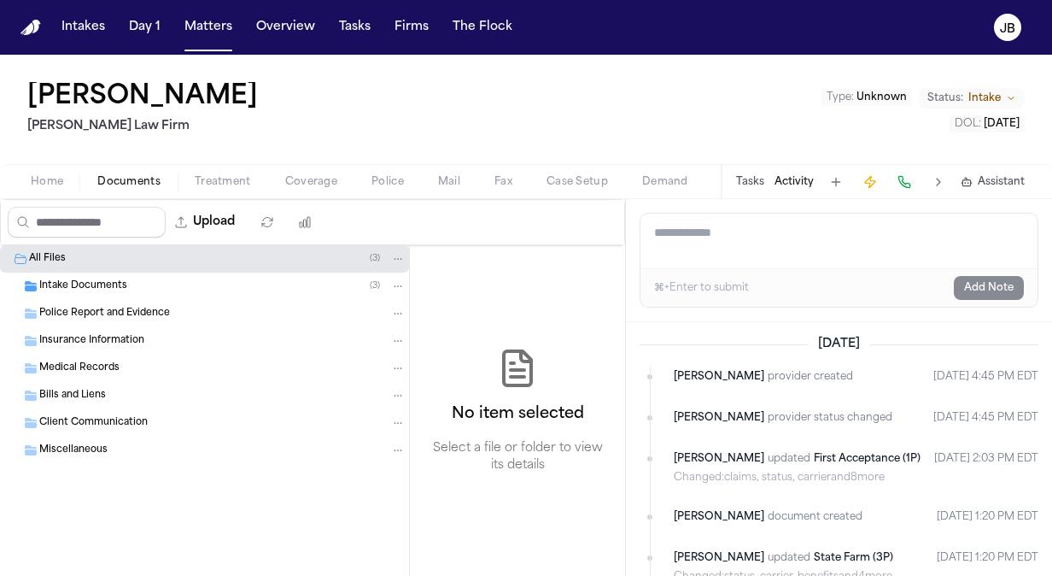
click at [103, 335] on span "Insurance Information" at bounding box center [91, 341] width 105 height 15
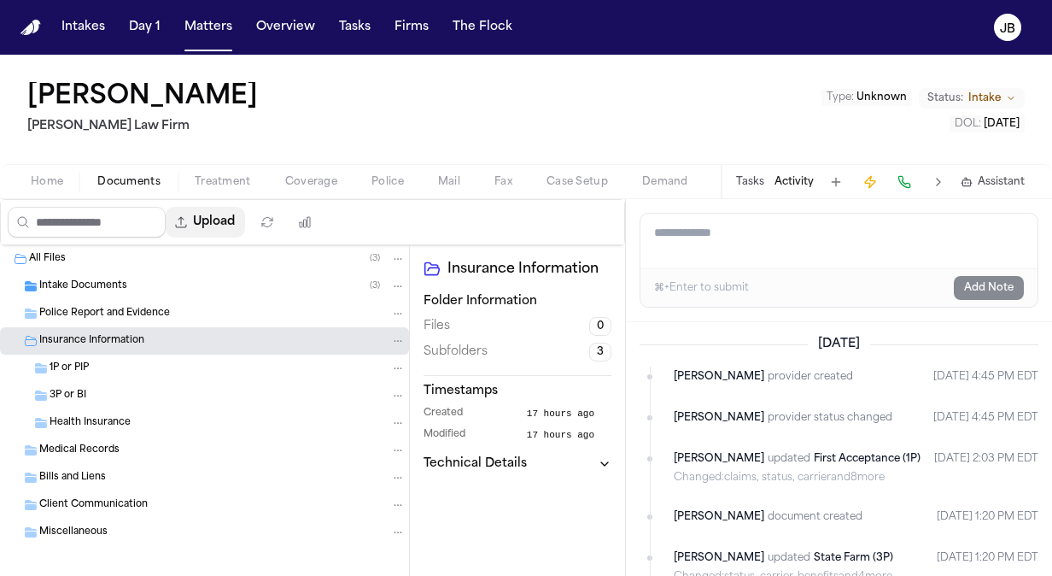
click at [225, 218] on button "Upload" at bounding box center [205, 222] width 79 height 31
select select "**********"
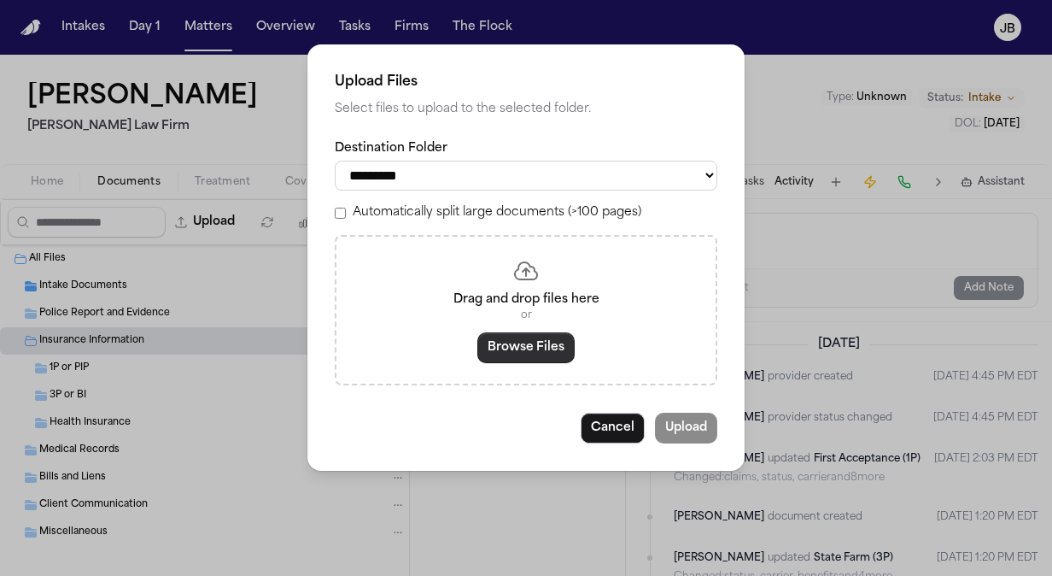
click at [546, 348] on button "Browse Files" at bounding box center [526, 347] width 97 height 31
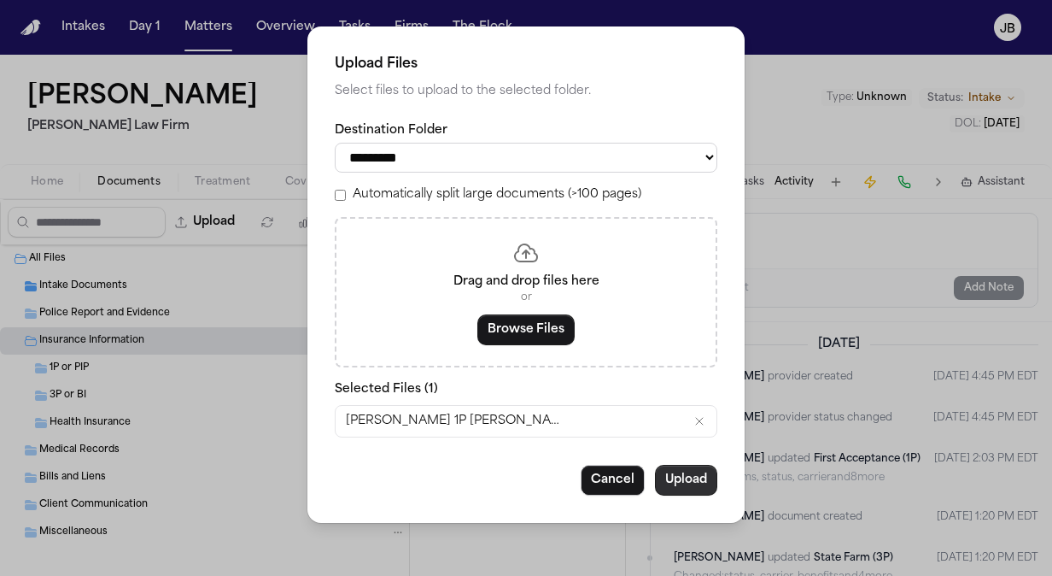
click at [684, 484] on button "Upload" at bounding box center [686, 480] width 62 height 31
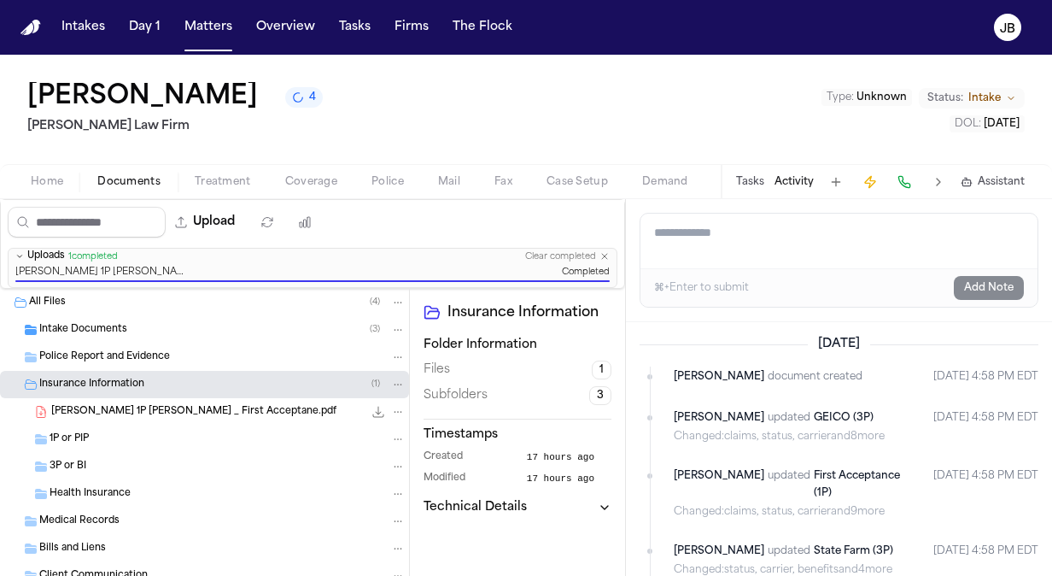
click at [52, 167] on div "Home Documents Treatment Coverage Police Mail Fax Case Setup Demand Workspaces …" at bounding box center [526, 181] width 1052 height 34
click at [52, 175] on span "Home" at bounding box center [47, 182] width 32 height 14
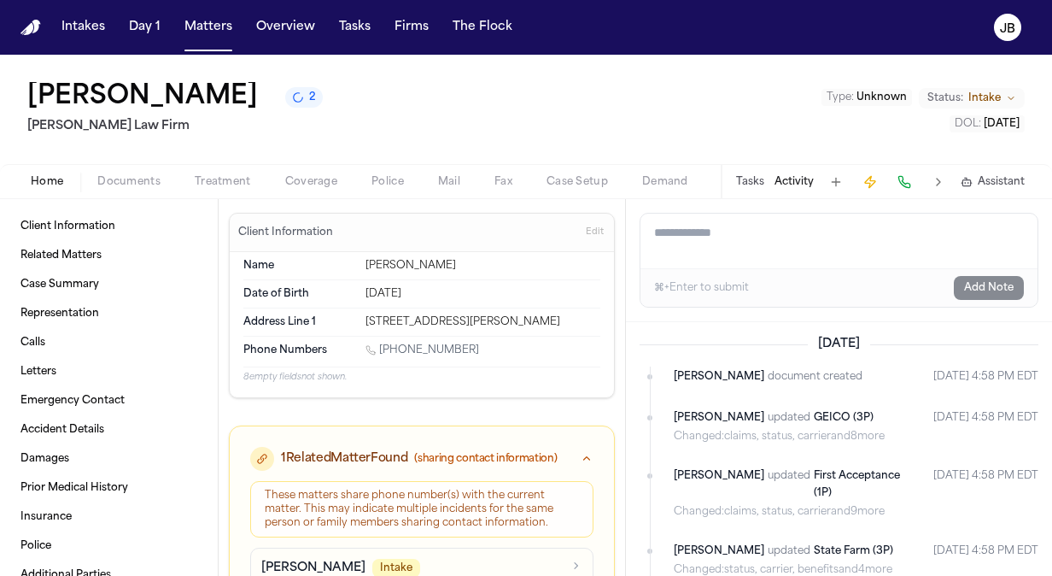
drag, startPoint x: 577, startPoint y: 319, endPoint x: 348, endPoint y: 330, distance: 229.2
click at [348, 330] on div "Address Line [GEOGRAPHIC_DATA][STREET_ADDRESS][PERSON_NAME]" at bounding box center [421, 321] width 357 height 27
copy div "[STREET_ADDRESS][PERSON_NAME]"
drag, startPoint x: 458, startPoint y: 347, endPoint x: 381, endPoint y: 345, distance: 76.9
click at [381, 345] on div "[PHONE_NUMBER]" at bounding box center [483, 351] width 235 height 16
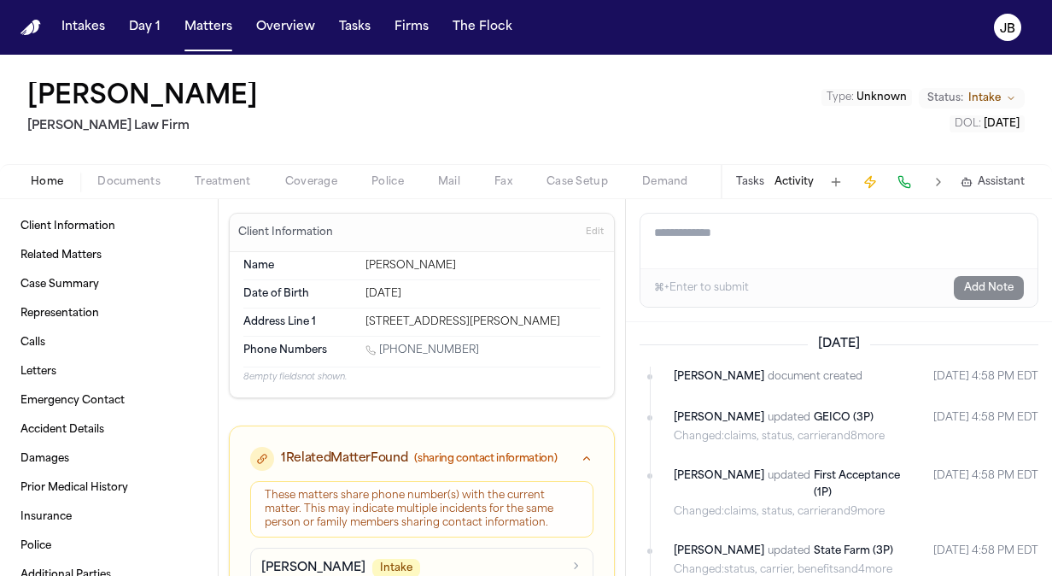
copy link "[PHONE_NUMBER]"
click at [152, 180] on span "Documents" at bounding box center [128, 182] width 63 height 14
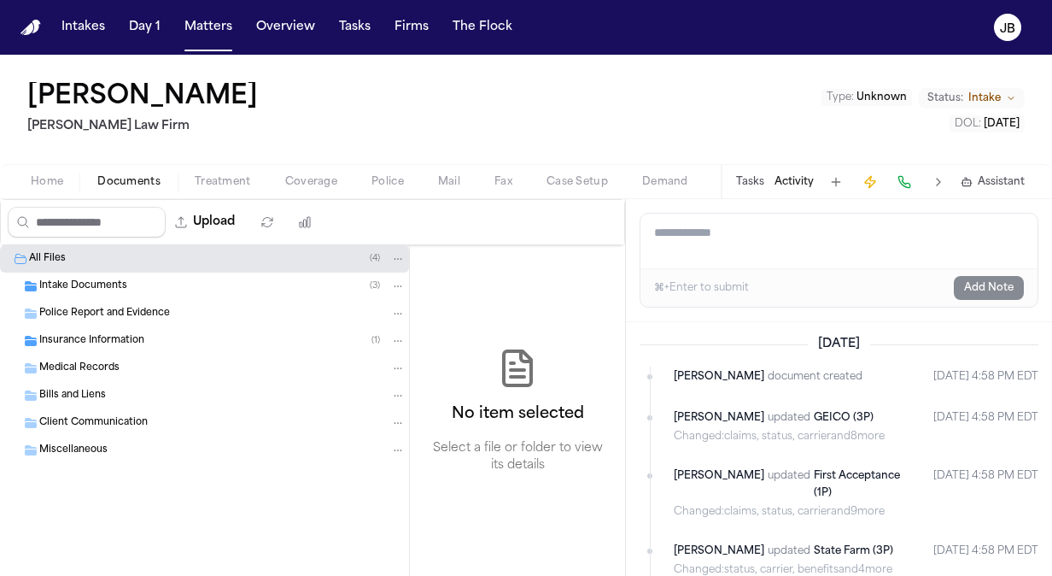
click at [123, 388] on div "Bills and Liens" at bounding box center [222, 395] width 366 height 15
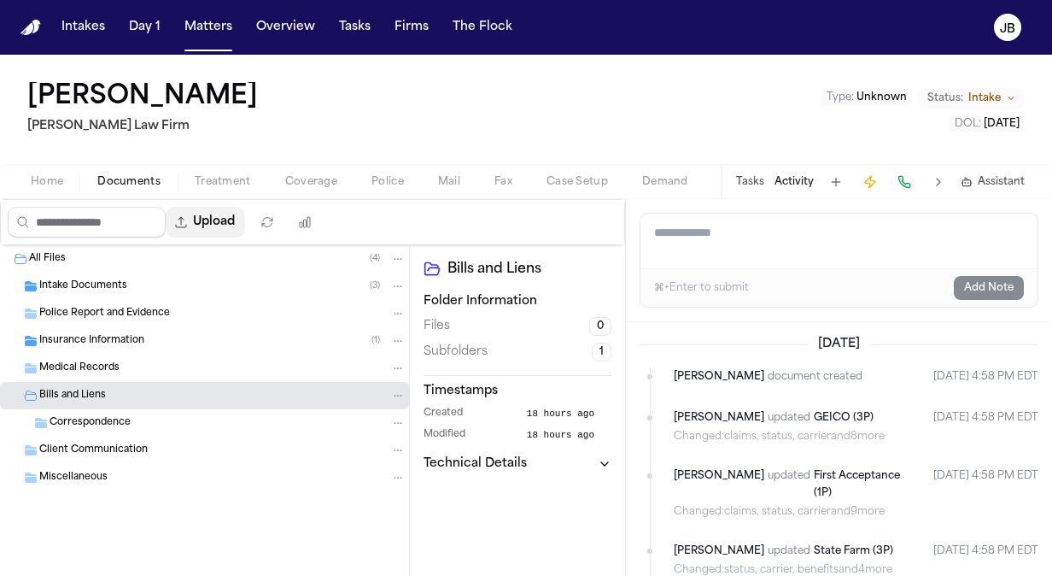
click at [219, 229] on button "Upload" at bounding box center [205, 222] width 79 height 31
select select "**********"
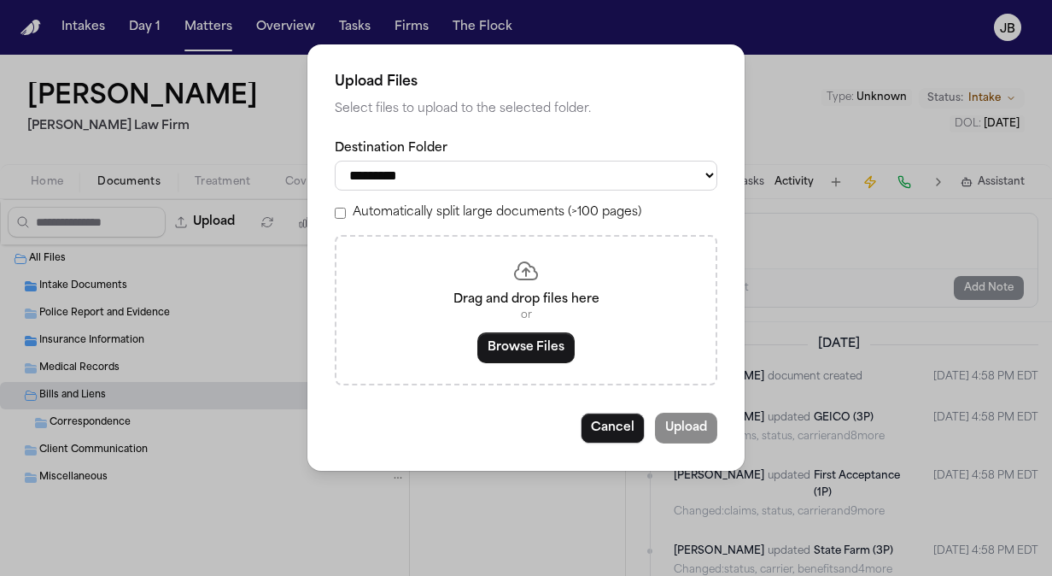
click at [514, 343] on button "Browse Files" at bounding box center [526, 347] width 97 height 31
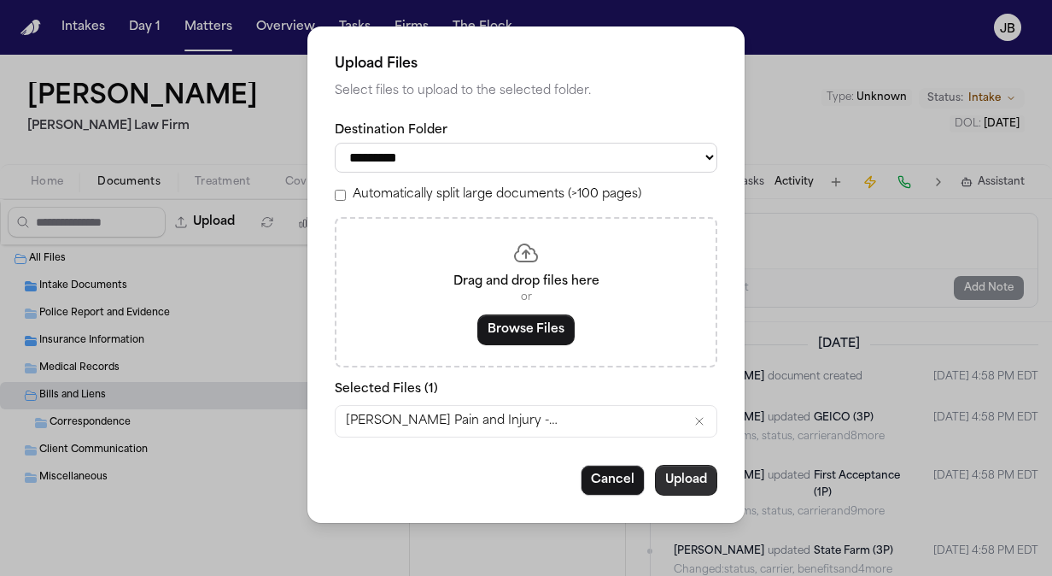
click at [689, 478] on button "Upload" at bounding box center [686, 480] width 62 height 31
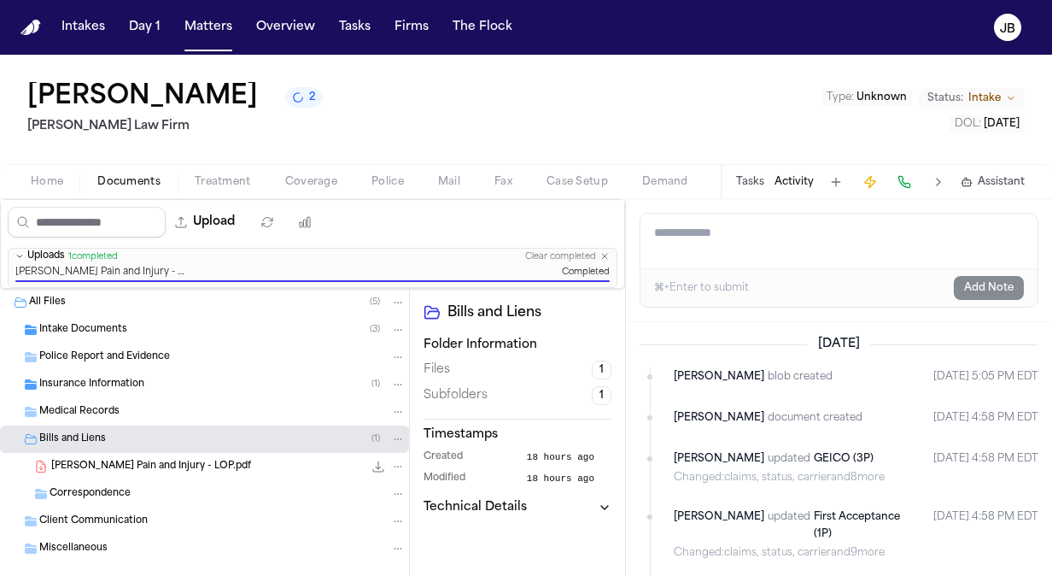
click at [998, 89] on button "Status: Intake" at bounding box center [972, 98] width 106 height 21
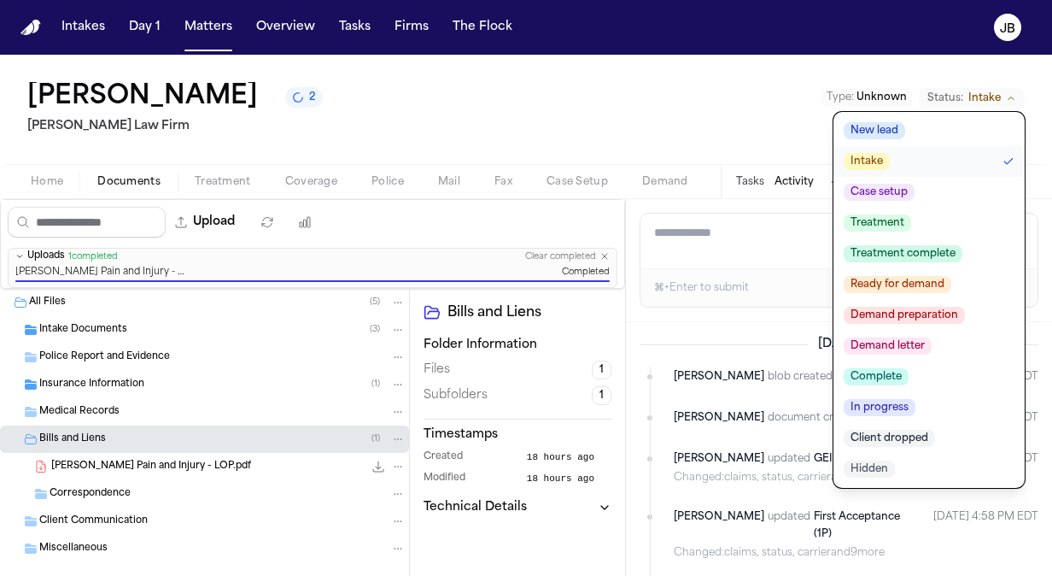
click at [893, 221] on span "Treatment" at bounding box center [877, 222] width 67 height 17
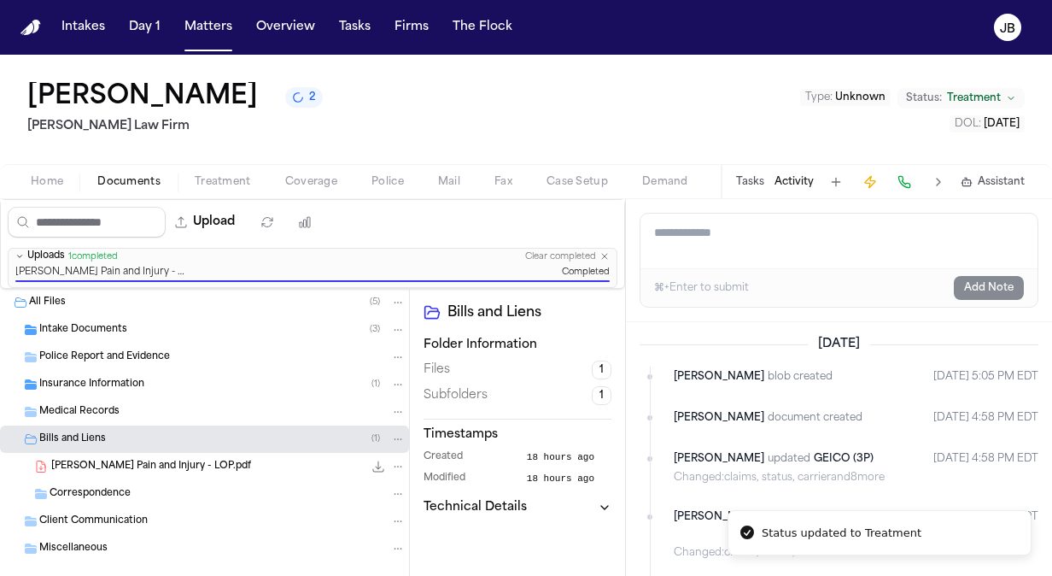
click at [328, 113] on div "[PERSON_NAME] 2 [PERSON_NAME] Law Firm Type : Unknown Status: Treatment DOL : […" at bounding box center [526, 109] width 1052 height 109
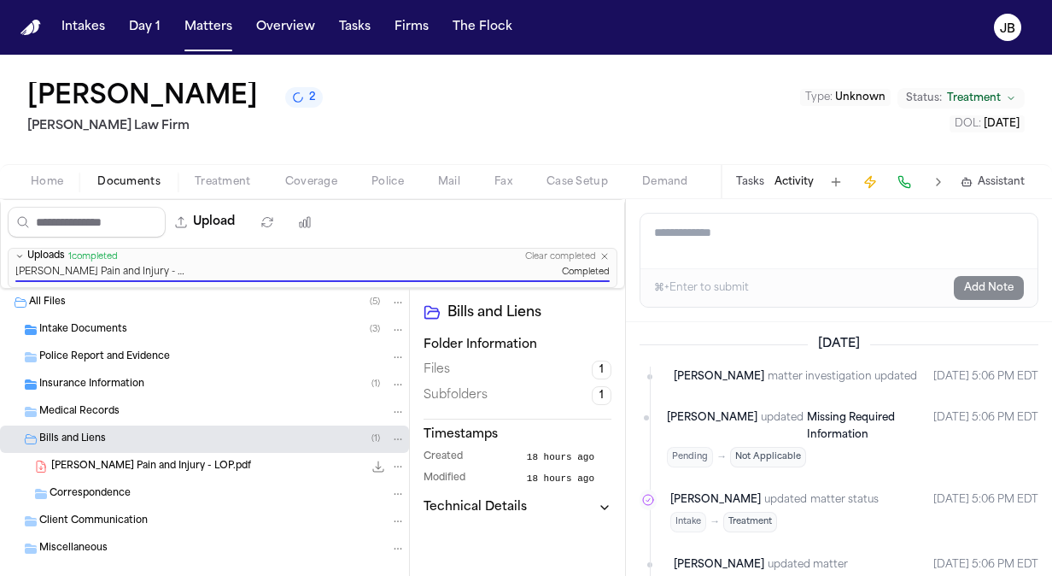
click at [218, 45] on nav "Intakes Day 1 Matters Overview Tasks Firms The [PERSON_NAME]" at bounding box center [526, 27] width 1052 height 55
click at [219, 20] on button "Matters" at bounding box center [209, 27] width 62 height 31
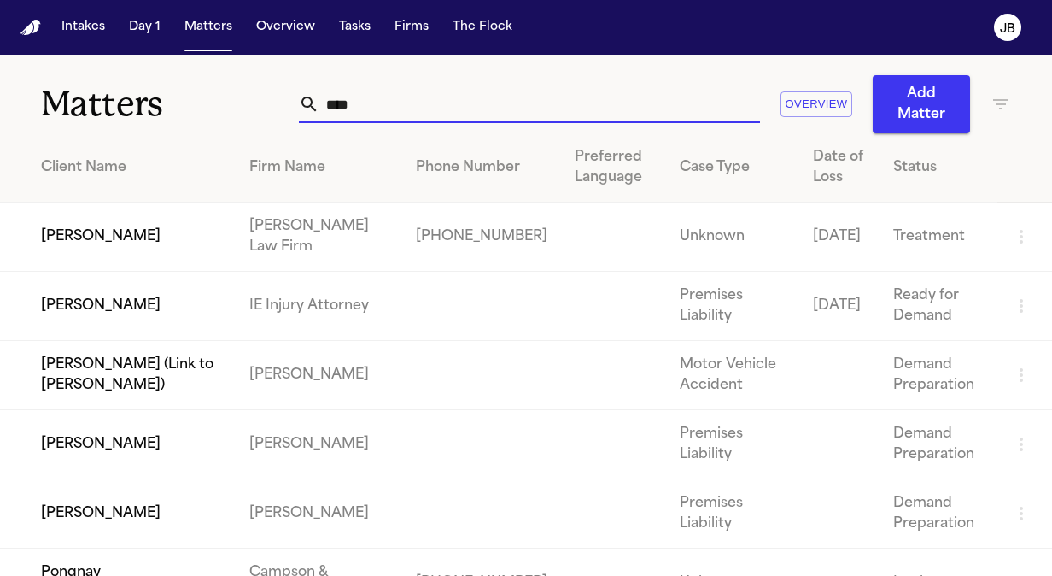
drag, startPoint x: 343, startPoint y: 97, endPoint x: 205, endPoint y: 101, distance: 138.5
click at [205, 101] on div "Matters **** Overview Add Matter" at bounding box center [526, 94] width 1052 height 79
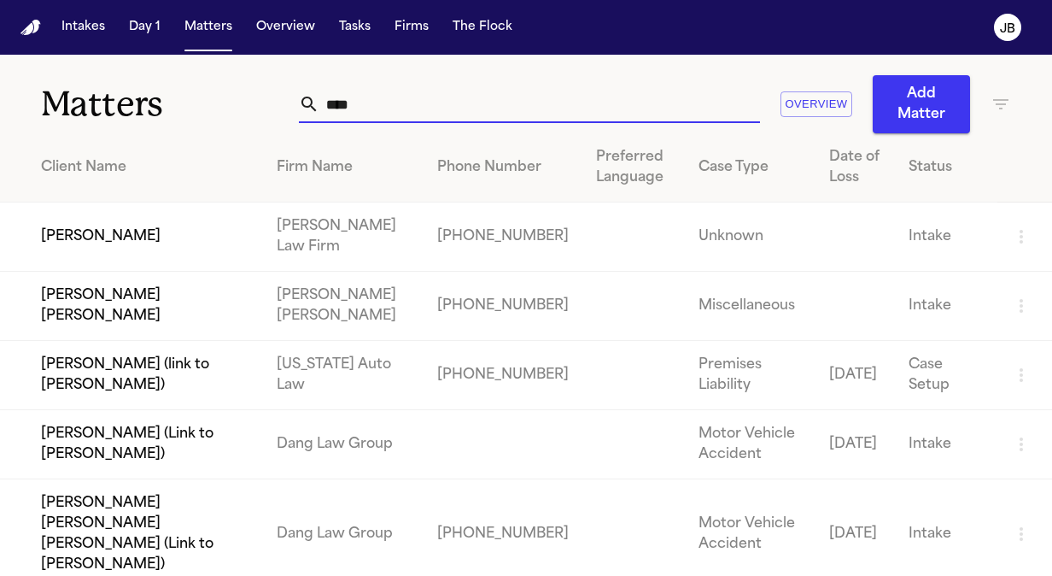
type input "****"
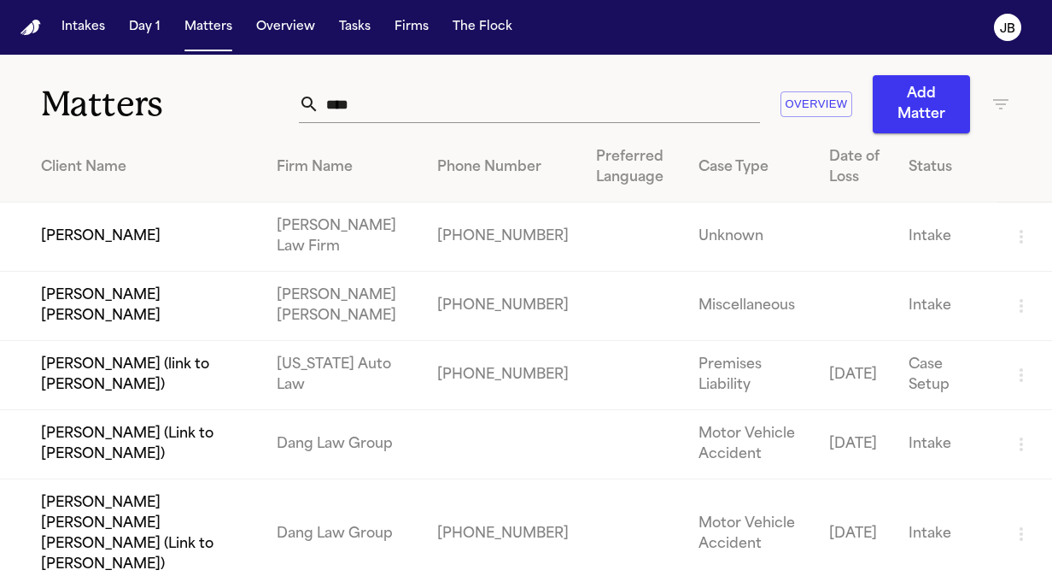
click at [97, 250] on td "[PERSON_NAME]" at bounding box center [131, 236] width 263 height 69
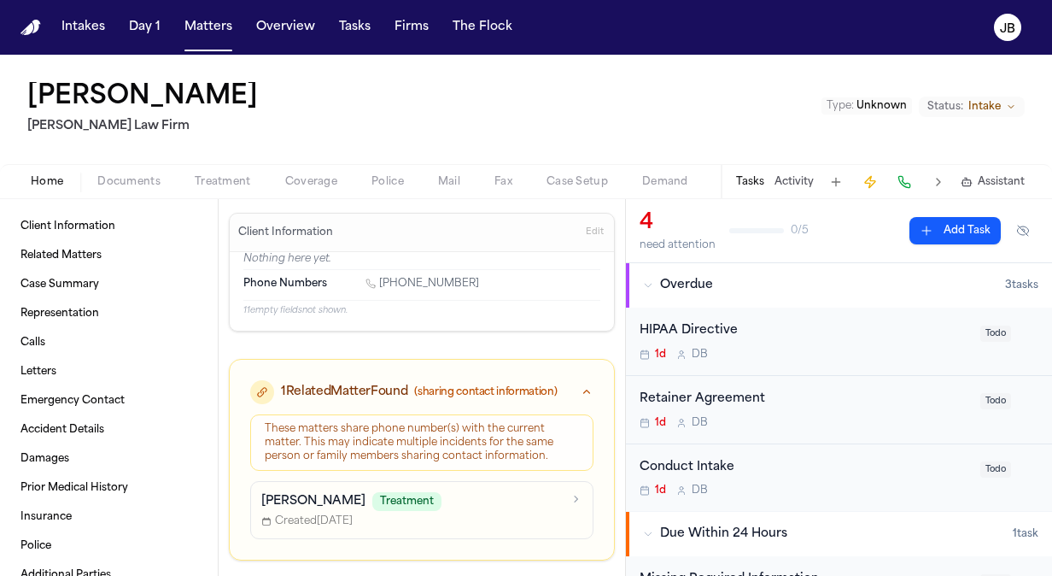
click at [771, 406] on div "Retainer Agreement" at bounding box center [805, 400] width 331 height 20
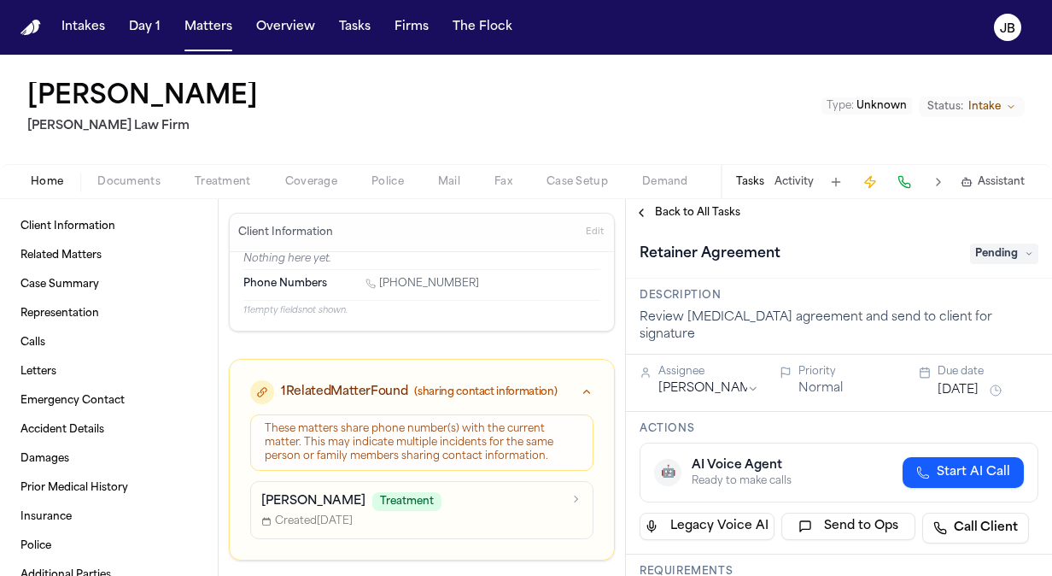
click at [1000, 254] on span "Pending" at bounding box center [1004, 253] width 68 height 21
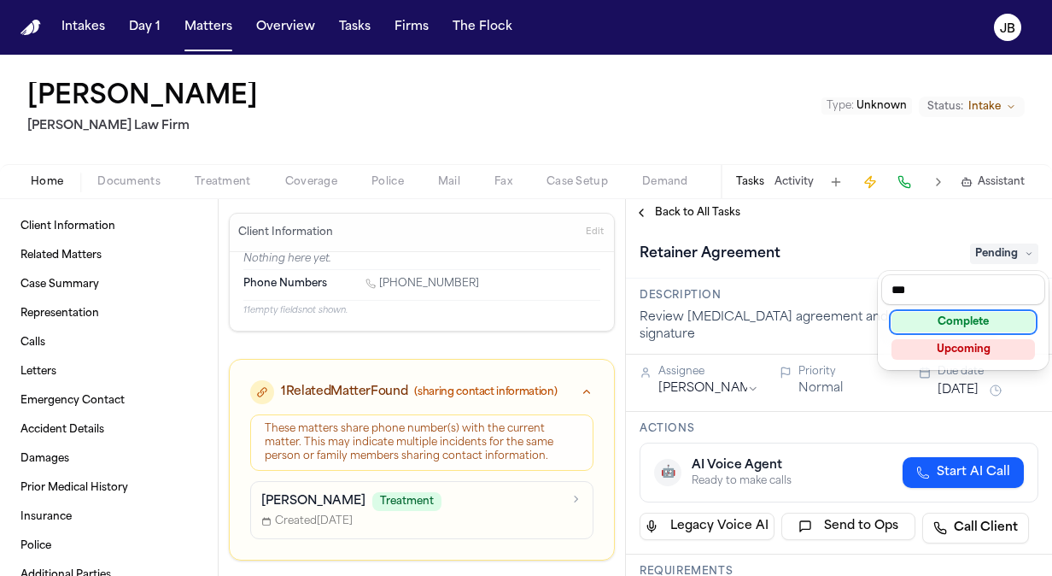
type input "***"
click at [952, 314] on div "Complete" at bounding box center [964, 322] width 144 height 21
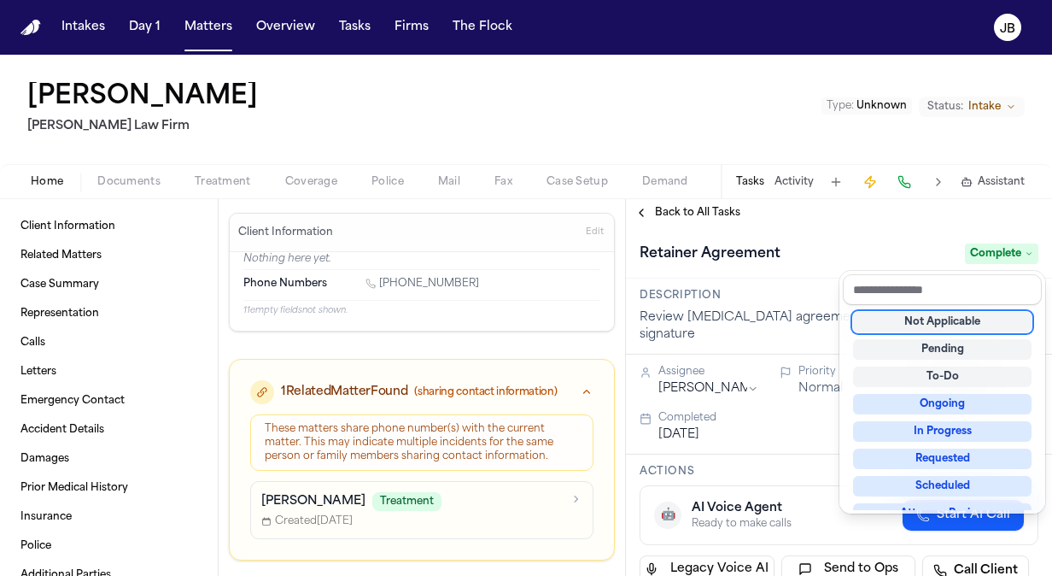
click at [569, 129] on div "[PERSON_NAME] [PERSON_NAME] Law Firm Type : Unknown Status: Intake Home Documen…" at bounding box center [526, 315] width 1052 height 521
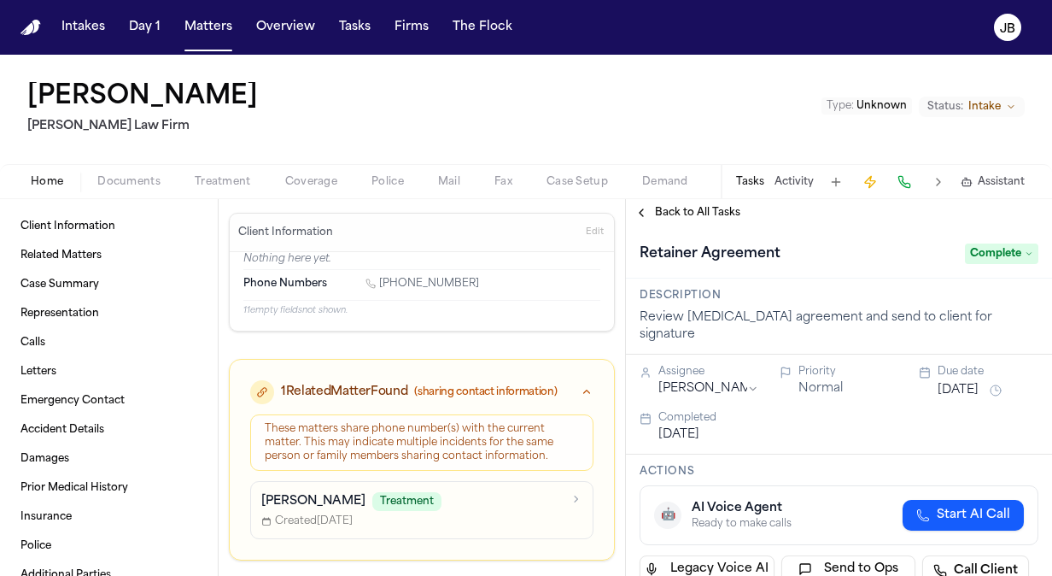
click at [118, 167] on div "Home Documents Treatment Coverage Police Mail Fax Case Setup Demand Workspaces …" at bounding box center [526, 181] width 1052 height 34
click at [1003, 103] on button "Status: Intake" at bounding box center [972, 107] width 106 height 21
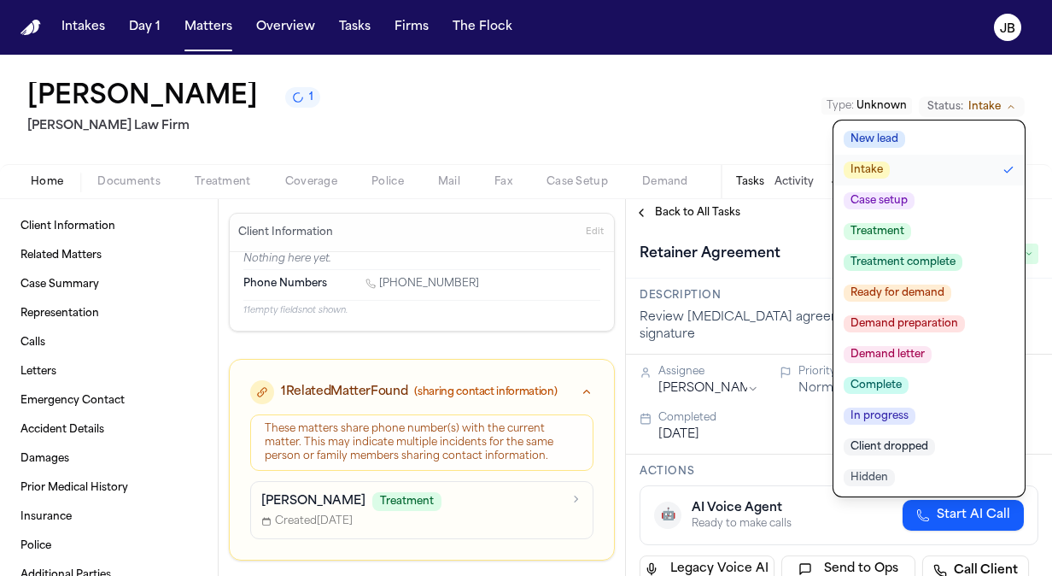
click at [873, 225] on span "Treatment" at bounding box center [877, 231] width 67 height 17
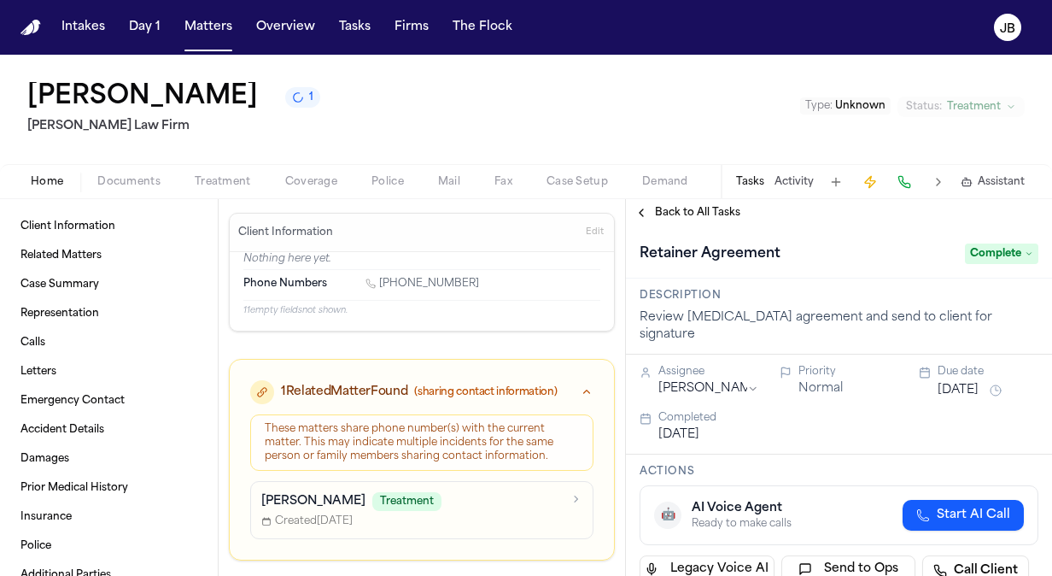
click at [476, 126] on div "[PERSON_NAME] 1 [PERSON_NAME] Law Firm Type : Unknown Status: Treatment" at bounding box center [526, 109] width 1052 height 109
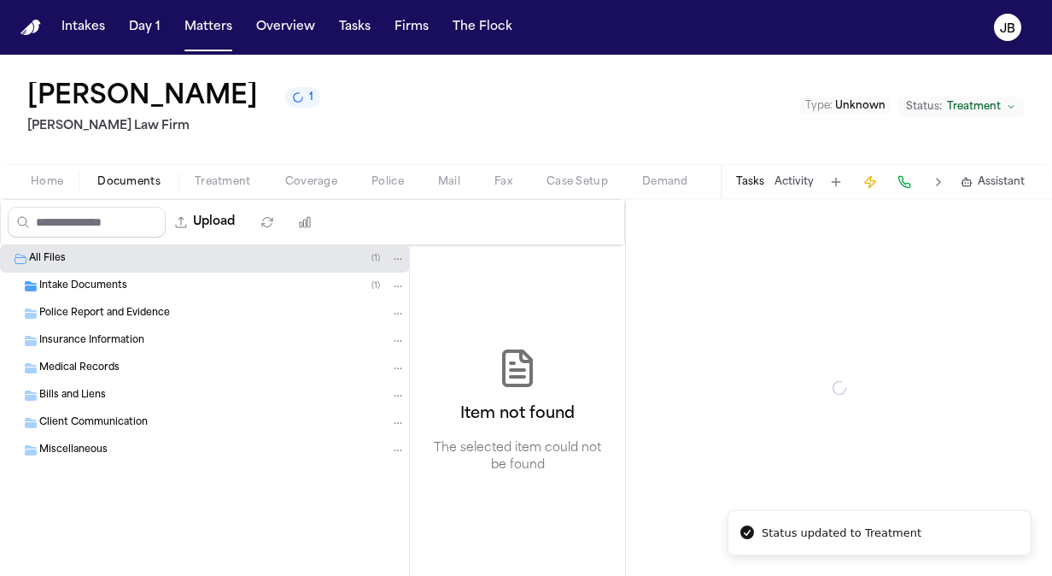
click at [145, 183] on span "Documents" at bounding box center [128, 182] width 63 height 14
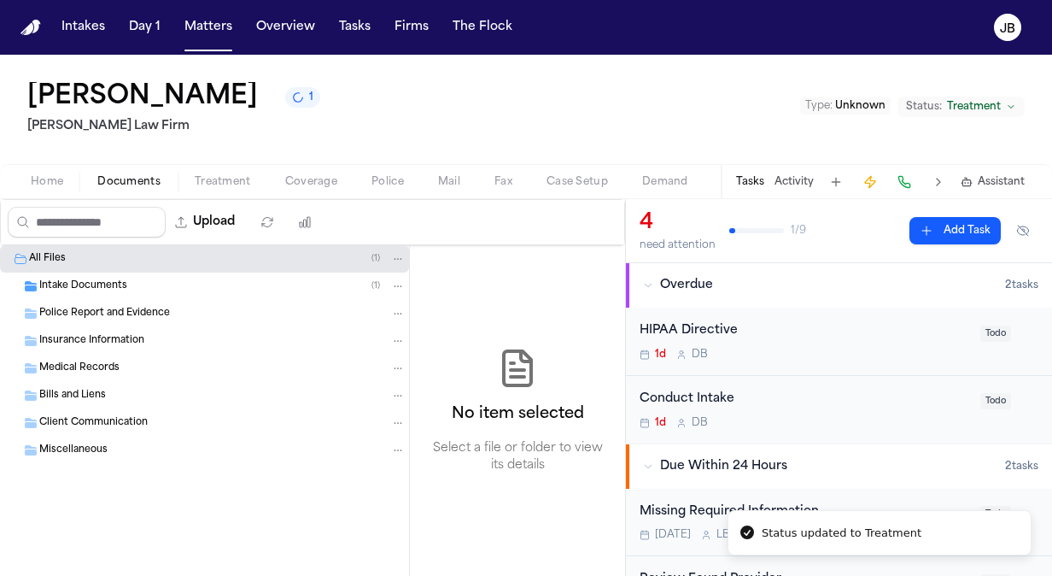
click at [131, 288] on div "Intake Documents ( 1 )" at bounding box center [222, 285] width 366 height 15
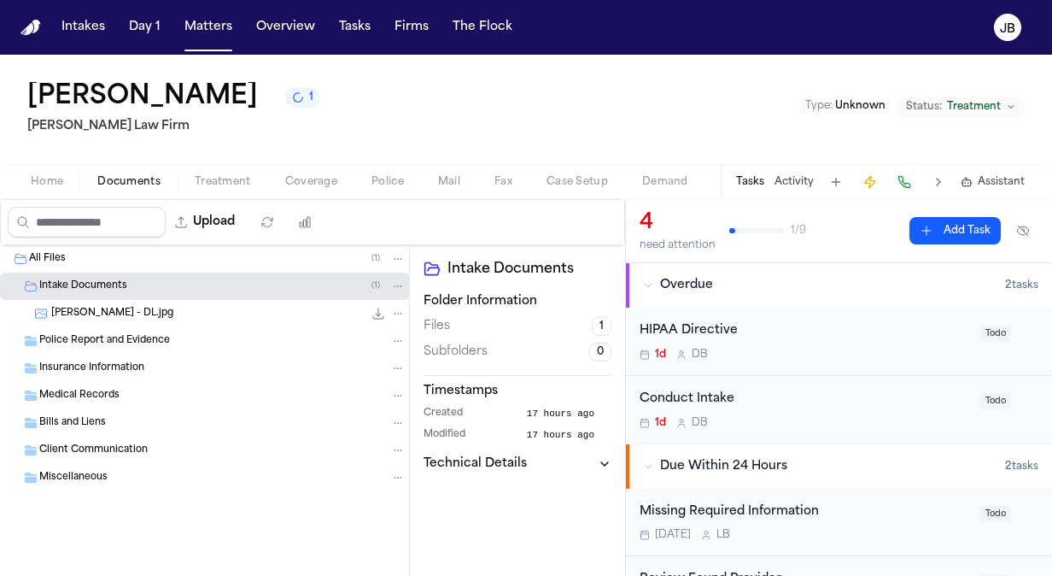
click at [276, 305] on div "[PERSON_NAME] - DL.jpg 64.8 KB • JPG" at bounding box center [228, 313] width 355 height 17
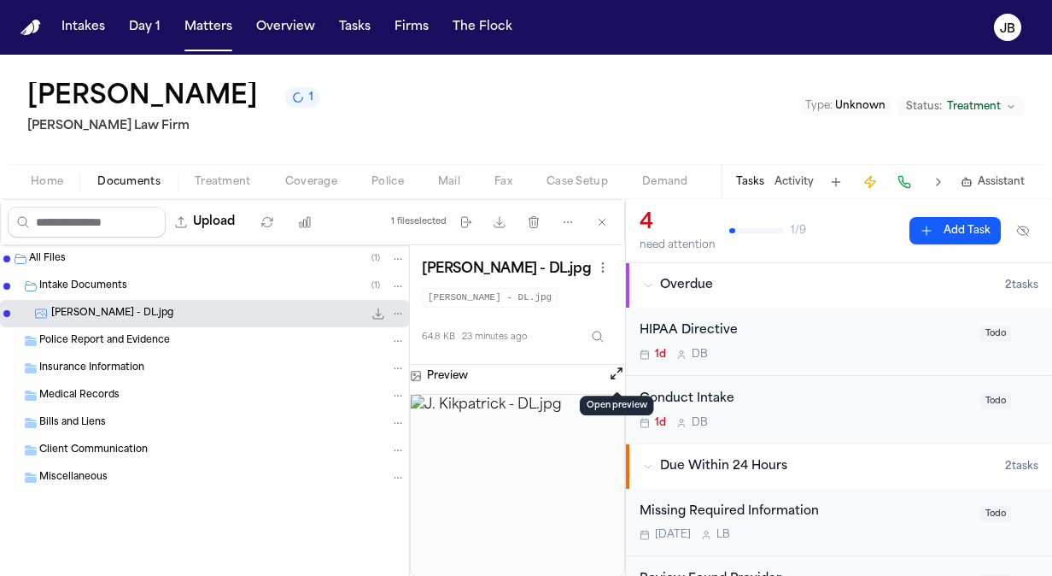
click at [619, 365] on button "Open preview" at bounding box center [616, 373] width 17 height 17
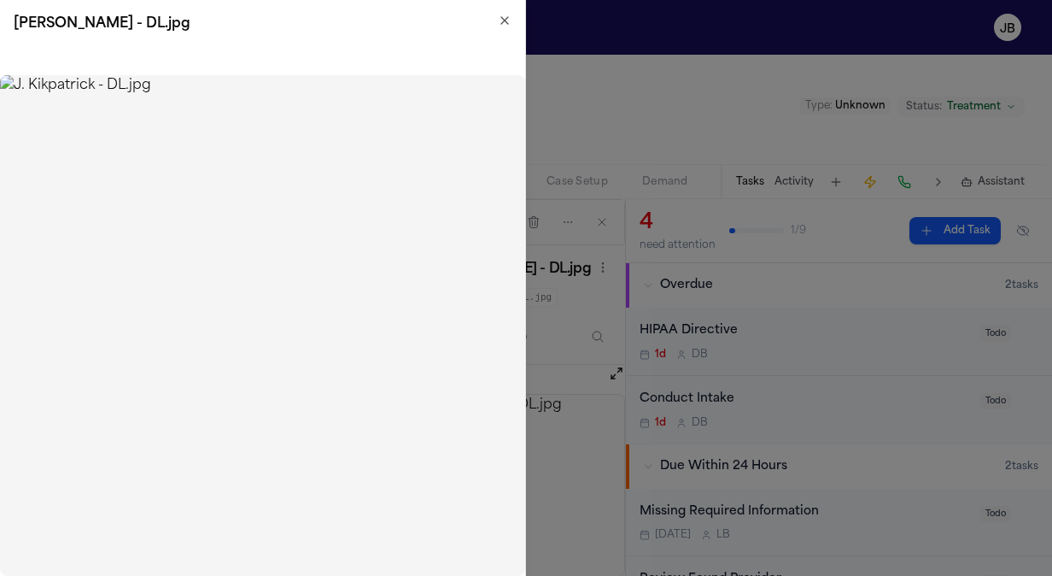
click at [504, 15] on icon "button" at bounding box center [505, 21] width 14 height 14
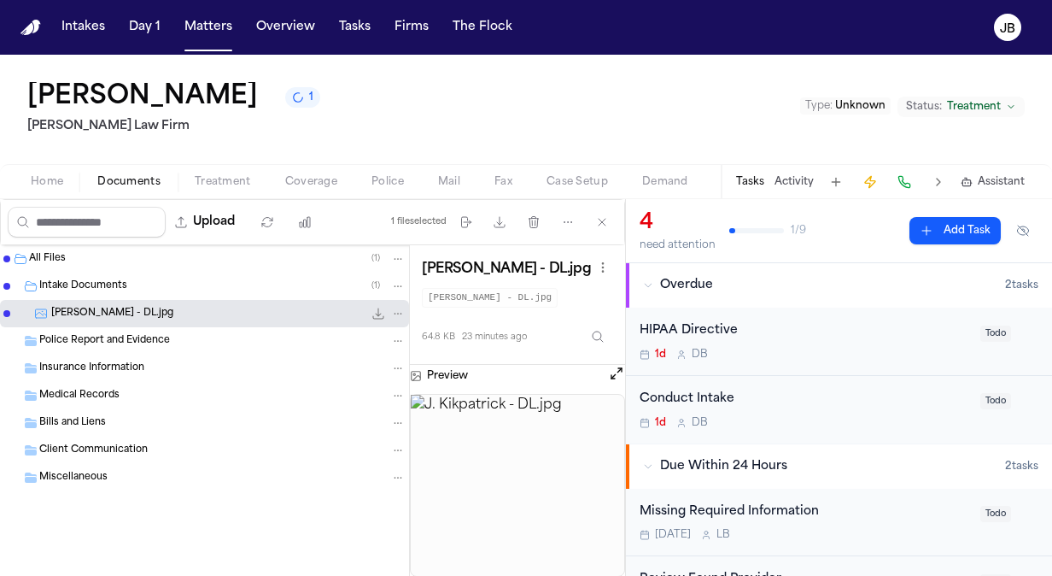
click at [50, 183] on span "Home" at bounding box center [47, 182] width 32 height 14
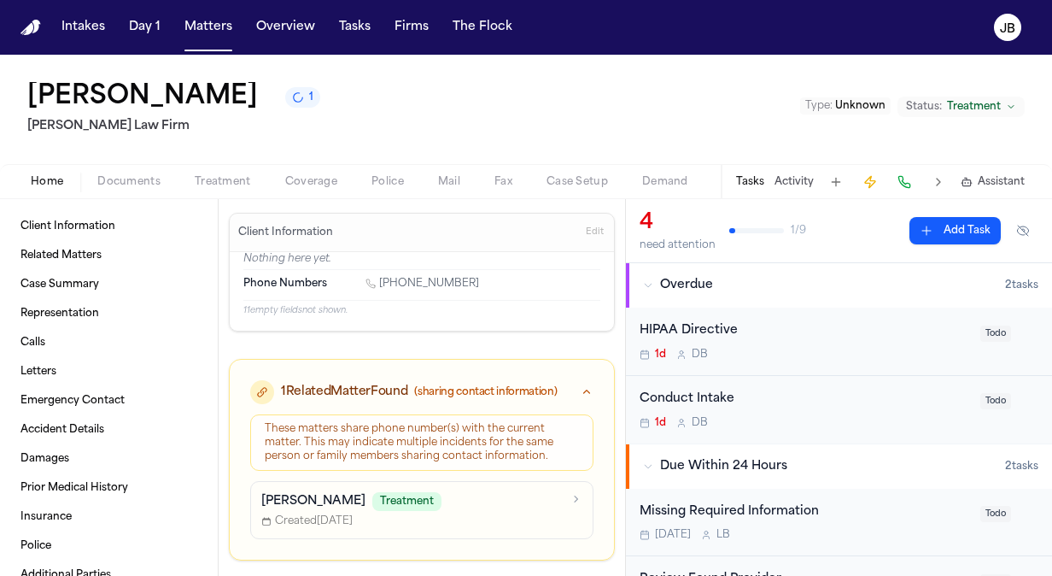
drag, startPoint x: 475, startPoint y: 282, endPoint x: 381, endPoint y: 280, distance: 94.0
click at [381, 280] on div "[PHONE_NUMBER]" at bounding box center [483, 285] width 235 height 16
copy link "[PHONE_NUMBER]"
click at [58, 165] on div "Home Documents Treatment Coverage Police Mail Fax Case Setup Demand Workspaces …" at bounding box center [526, 181] width 1052 height 34
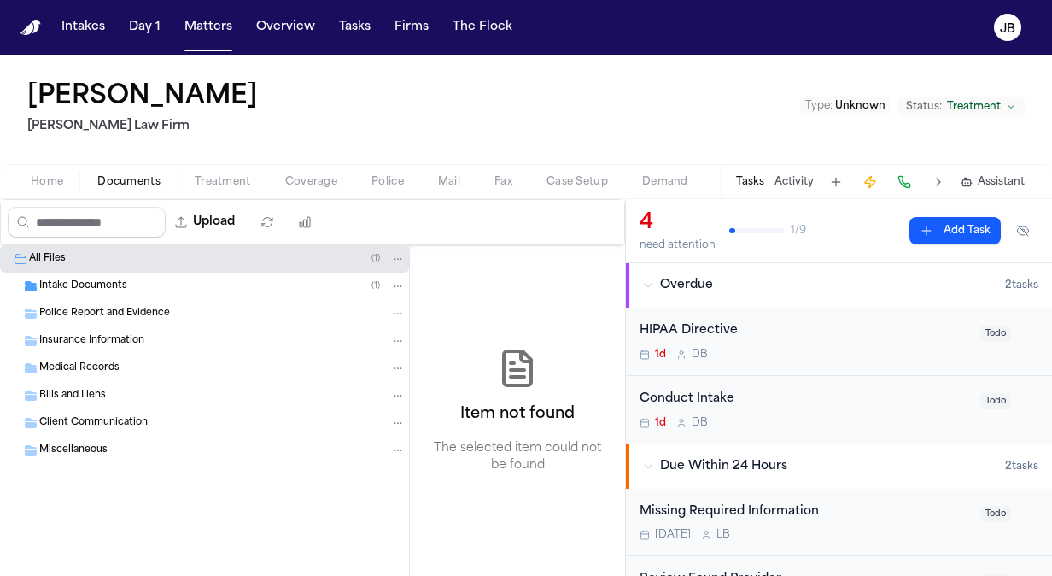
click at [135, 173] on button "Documents" at bounding box center [128, 182] width 97 height 21
click at [119, 393] on div "Bills and Liens" at bounding box center [222, 395] width 366 height 15
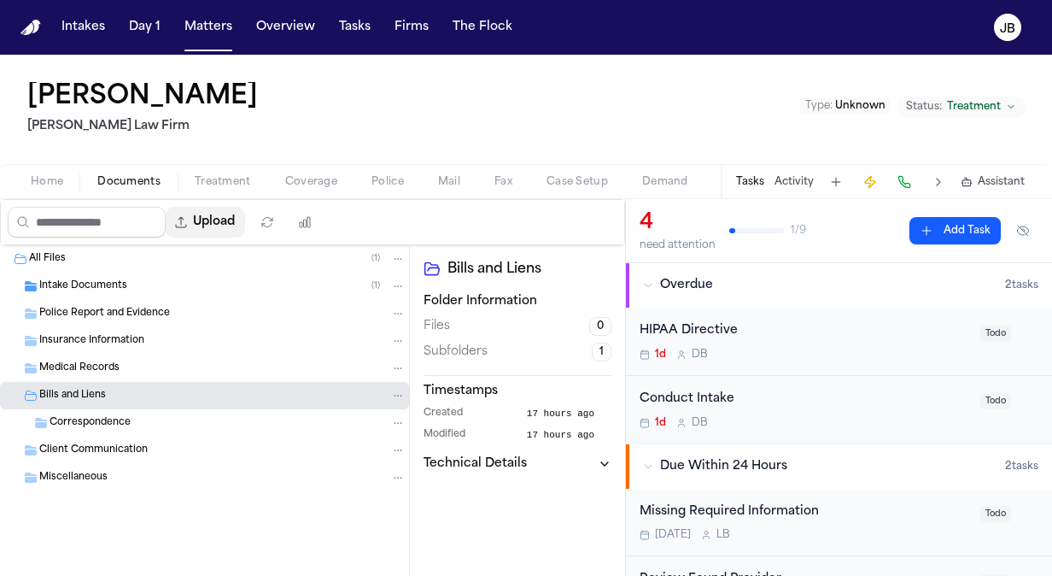
click at [220, 214] on button "Upload" at bounding box center [205, 222] width 79 height 31
select select "**********"
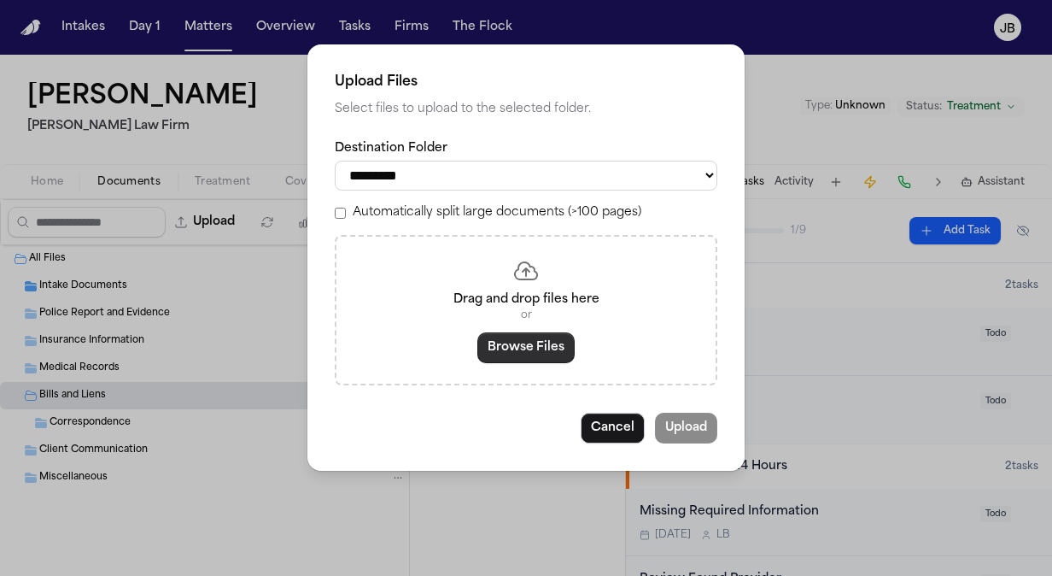
click at [532, 335] on button "Browse Files" at bounding box center [526, 347] width 97 height 31
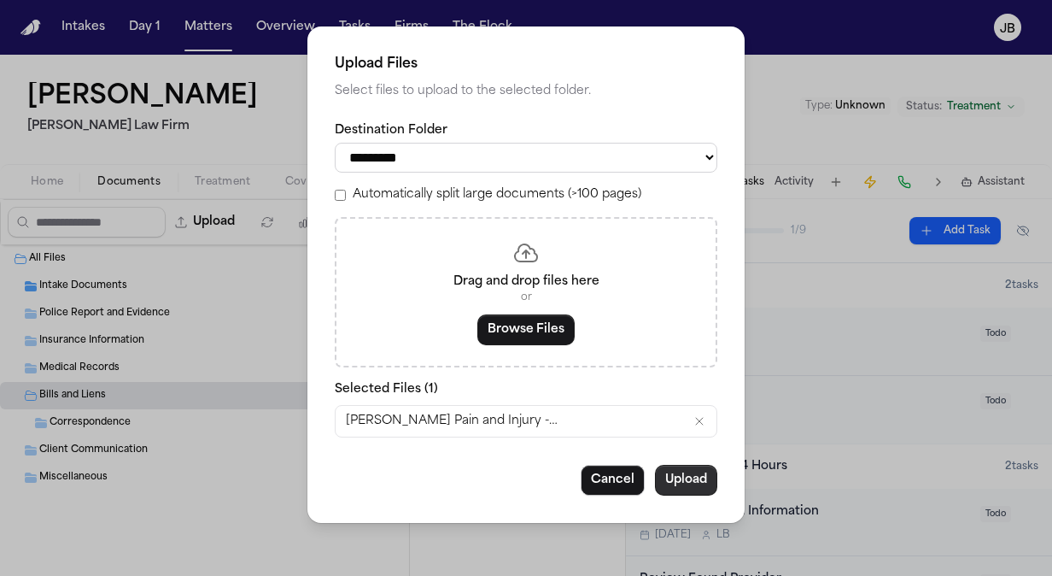
click at [694, 481] on button "Upload" at bounding box center [686, 480] width 62 height 31
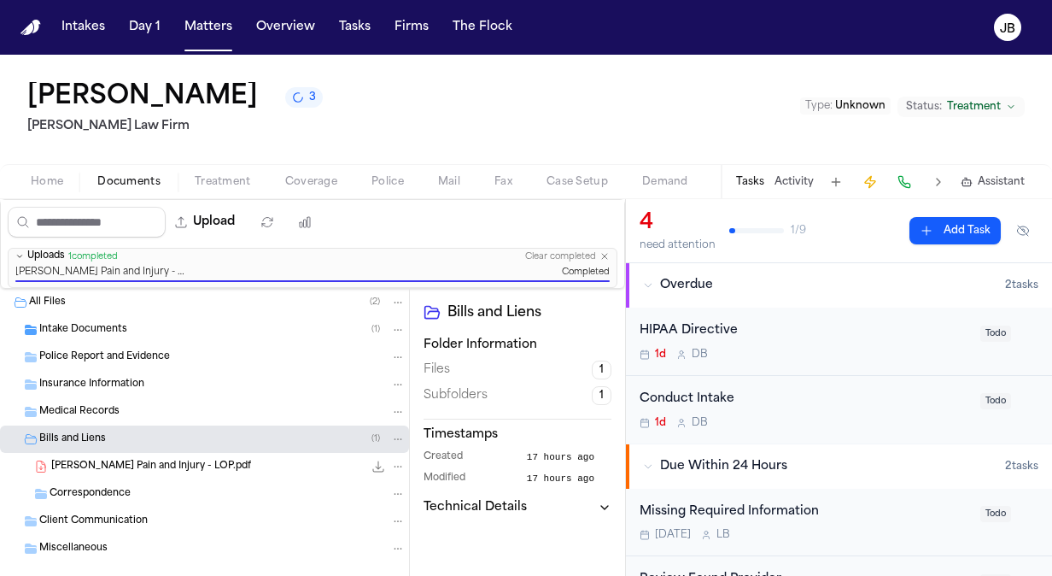
click at [46, 185] on span "Home" at bounding box center [47, 182] width 32 height 14
